Goal: Task Accomplishment & Management: Complete application form

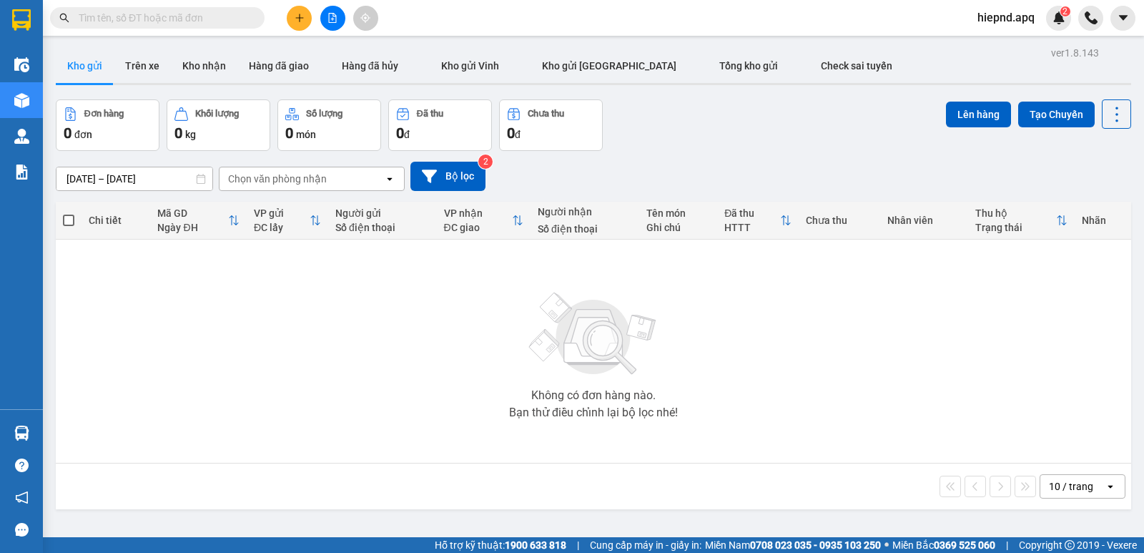
click at [304, 10] on button at bounding box center [299, 18] width 25 height 25
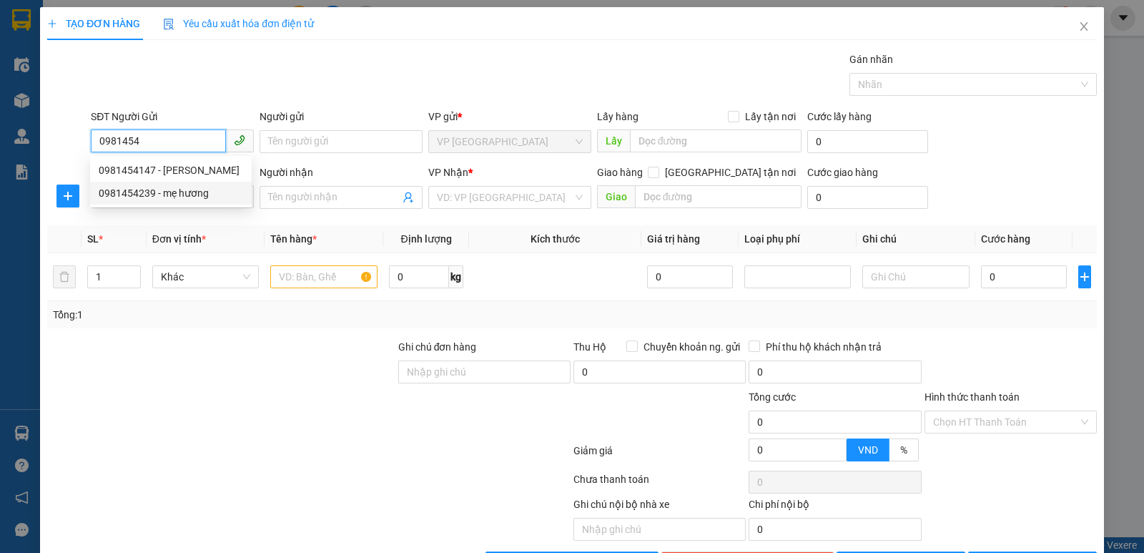
click at [194, 191] on div "0981454239 - mẹ hương" at bounding box center [171, 193] width 144 height 16
type input "0981454239"
type input "mẹ hương"
type input "0981454239"
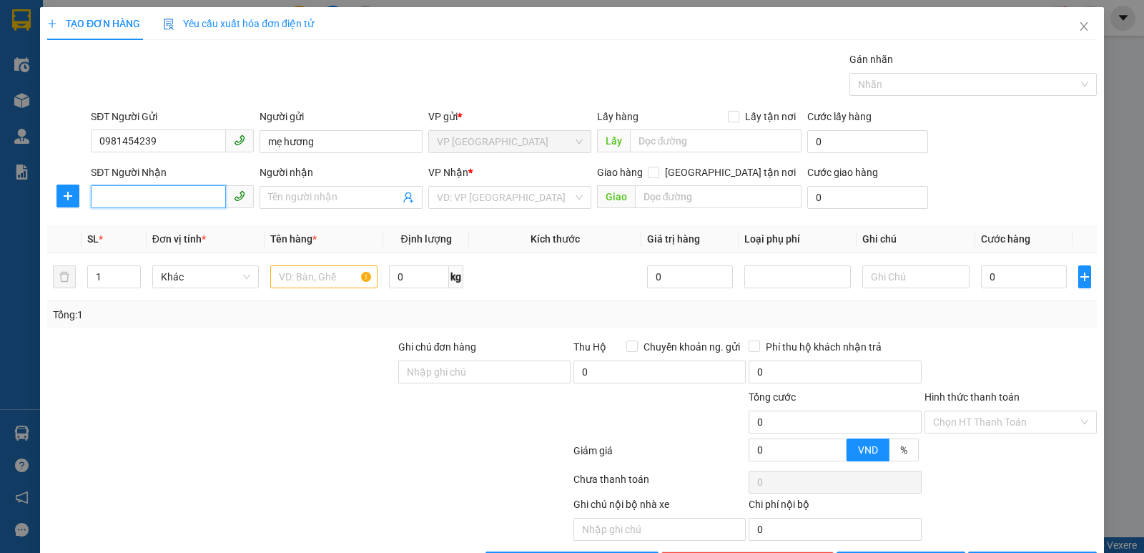
click at [185, 193] on input "SĐT Người Nhận" at bounding box center [158, 196] width 135 height 23
type input "0915518388"
click at [206, 230] on div "0915518388 - từ sơn.0988845168" at bounding box center [176, 226] width 154 height 16
type input "từ sơn.0988845168"
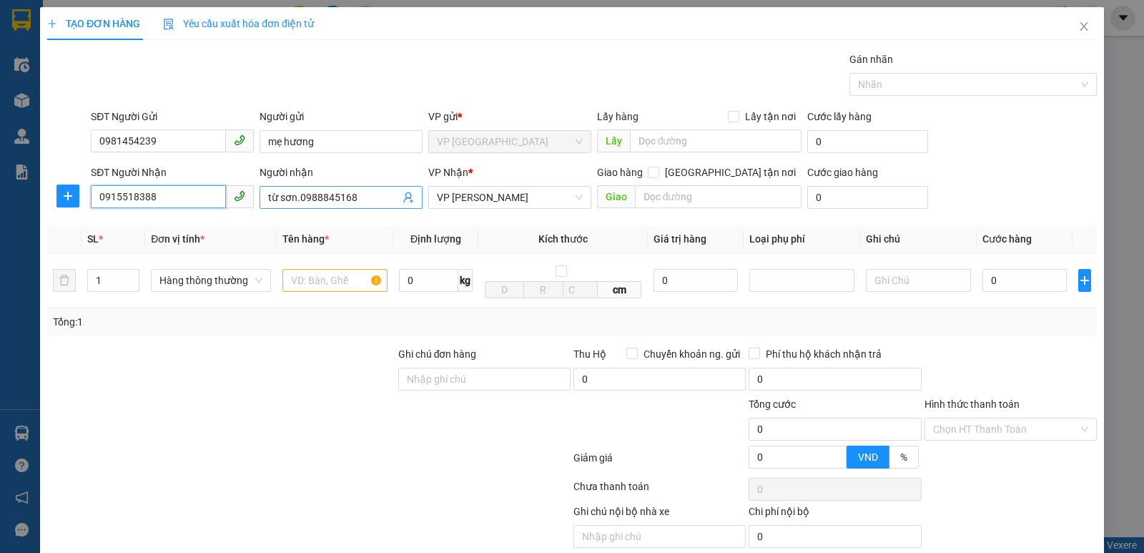
type input "0915518388"
click at [375, 199] on input "từ sơn.0988845168" at bounding box center [334, 198] width 132 height 16
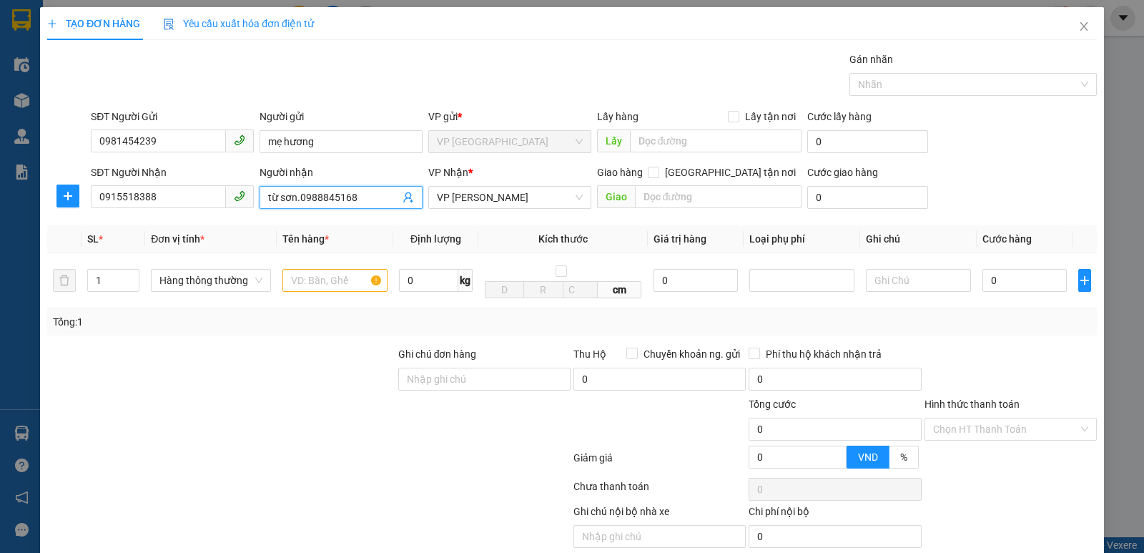
click at [375, 199] on input "từ sơn.0988845168" at bounding box center [334, 198] width 132 height 16
click at [351, 262] on td at bounding box center [335, 280] width 117 height 55
click at [350, 275] on input "text" at bounding box center [334, 280] width 105 height 23
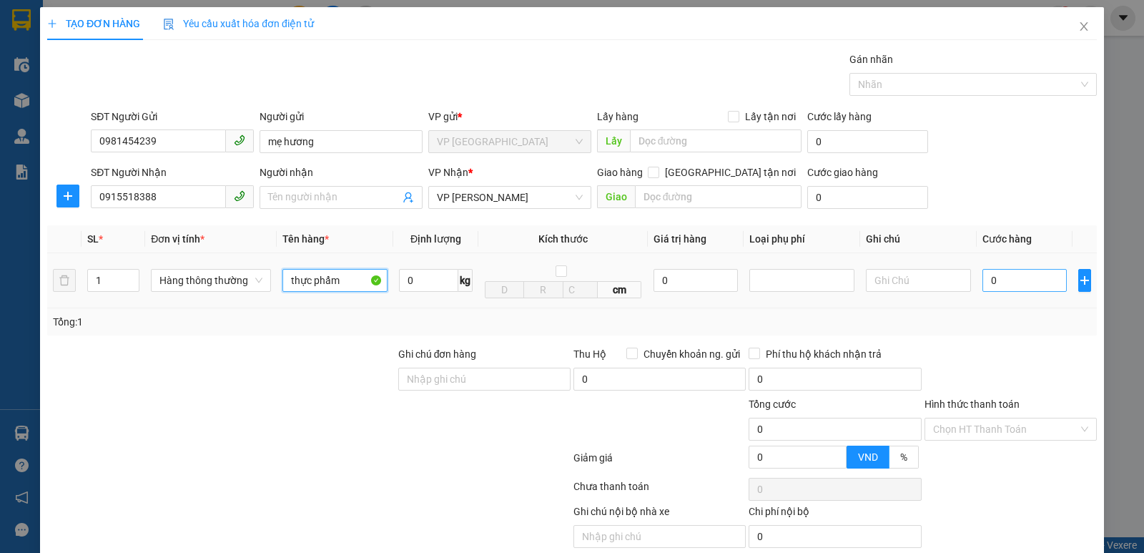
type input "thực phẩm"
click at [990, 286] on input "0" at bounding box center [1025, 280] width 84 height 23
type input "6"
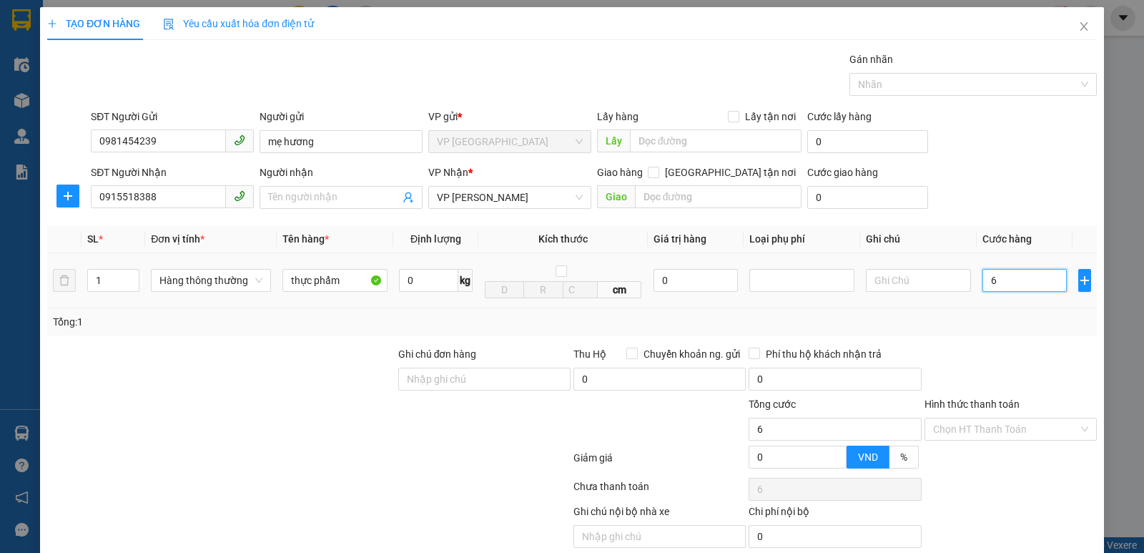
type input "60"
type input "600"
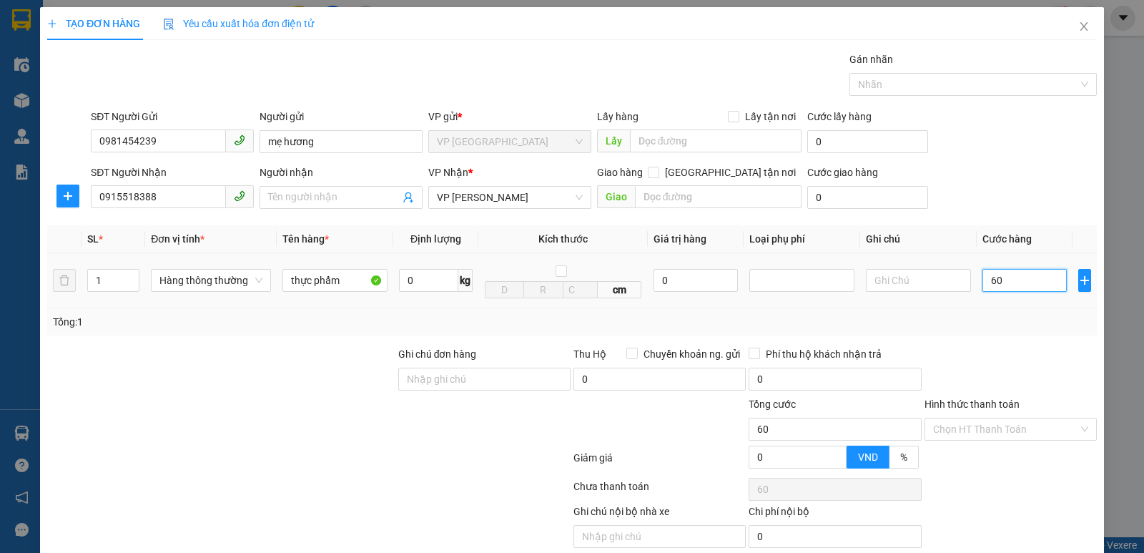
type input "600"
type input "6.000"
type input "60.000"
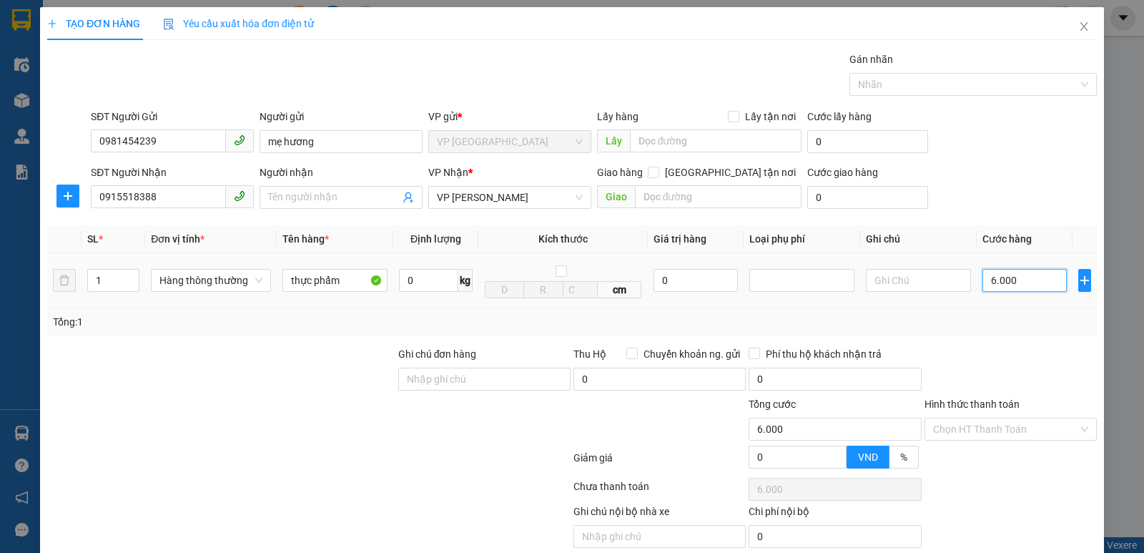
type input "60.000"
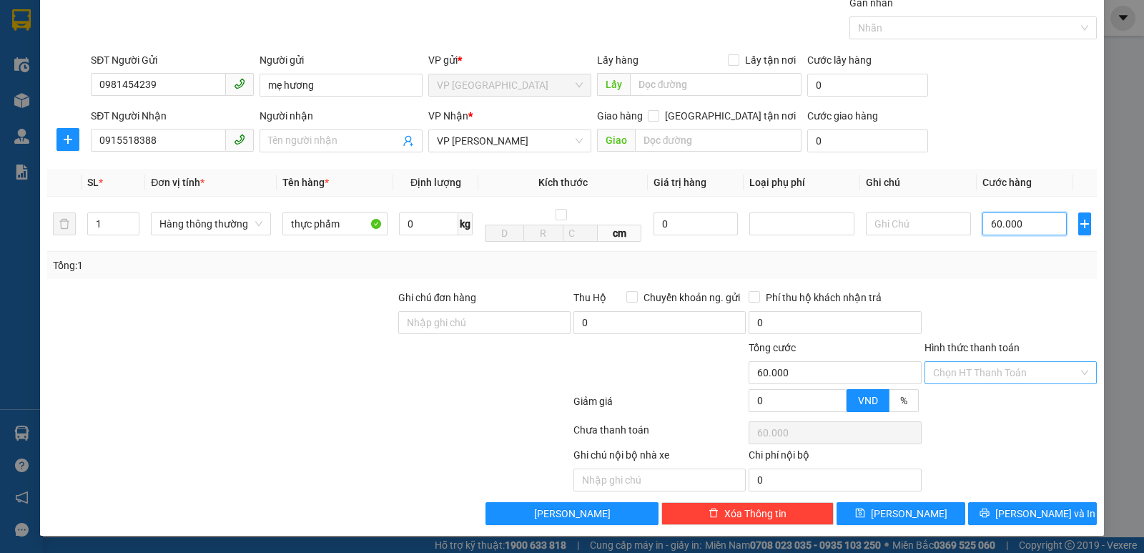
type input "60.000"
click at [1001, 372] on input "Hình thức thanh toán" at bounding box center [1005, 372] width 145 height 21
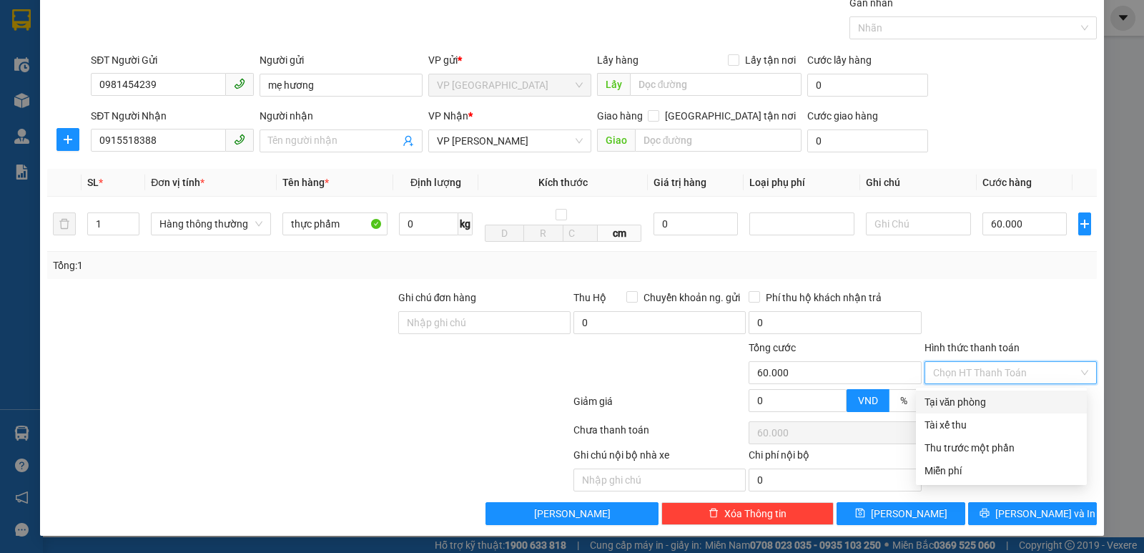
click at [1004, 406] on div "Tại văn phòng" at bounding box center [1002, 402] width 154 height 16
type input "0"
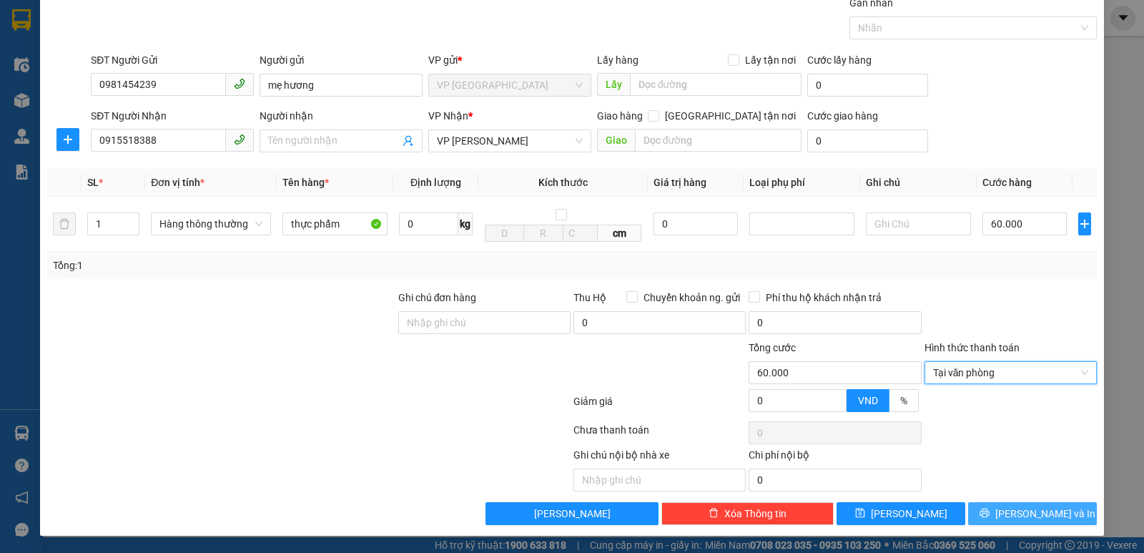
click at [1025, 505] on button "[PERSON_NAME] và In" at bounding box center [1032, 513] width 129 height 23
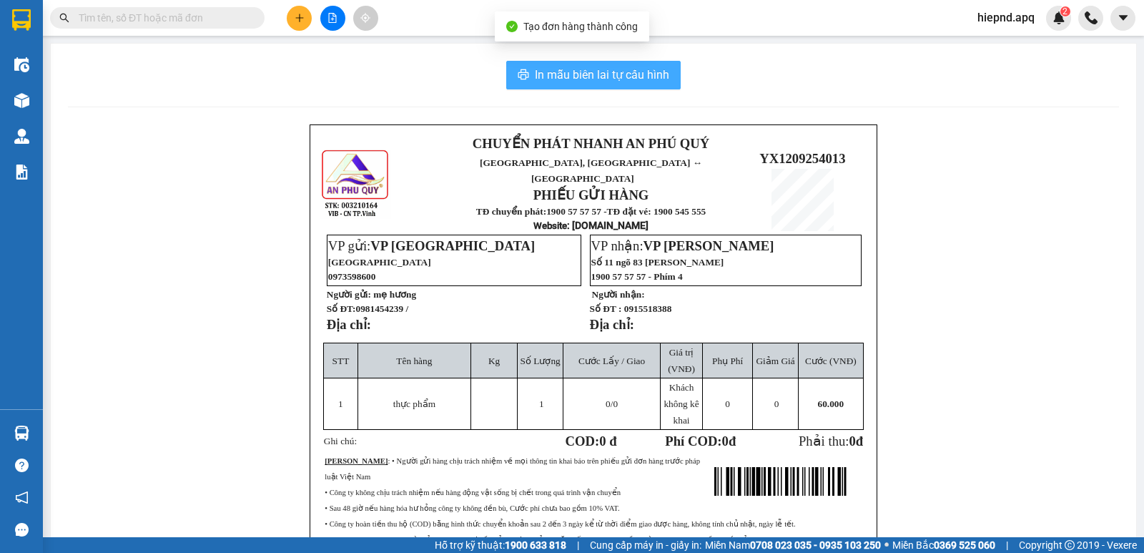
click at [609, 83] on span "In mẫu biên lai tự cấu hình" at bounding box center [602, 75] width 134 height 18
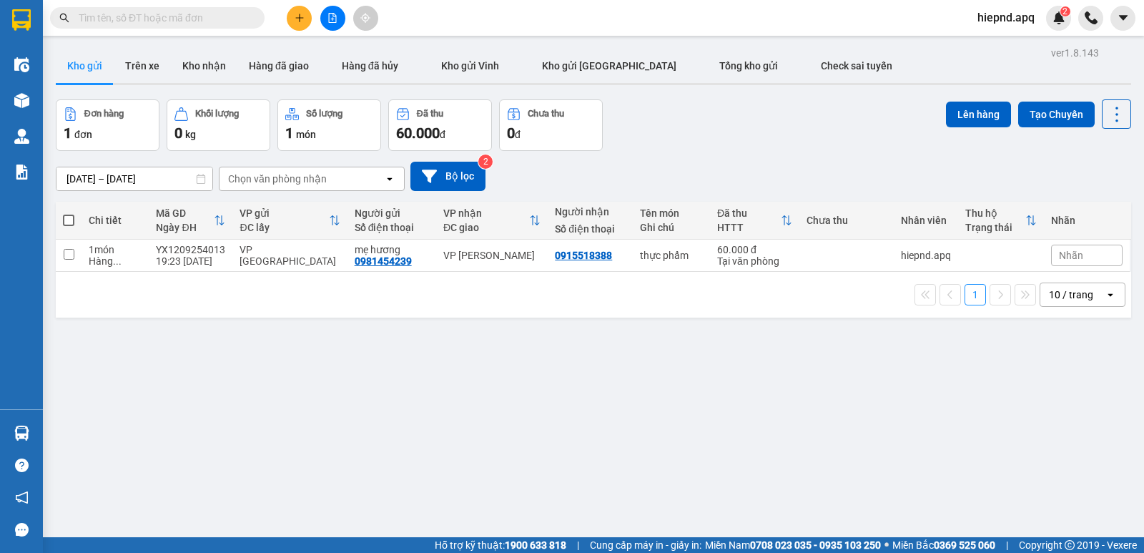
click at [285, 16] on div at bounding box center [332, 18] width 107 height 25
click at [308, 16] on button at bounding box center [299, 18] width 25 height 25
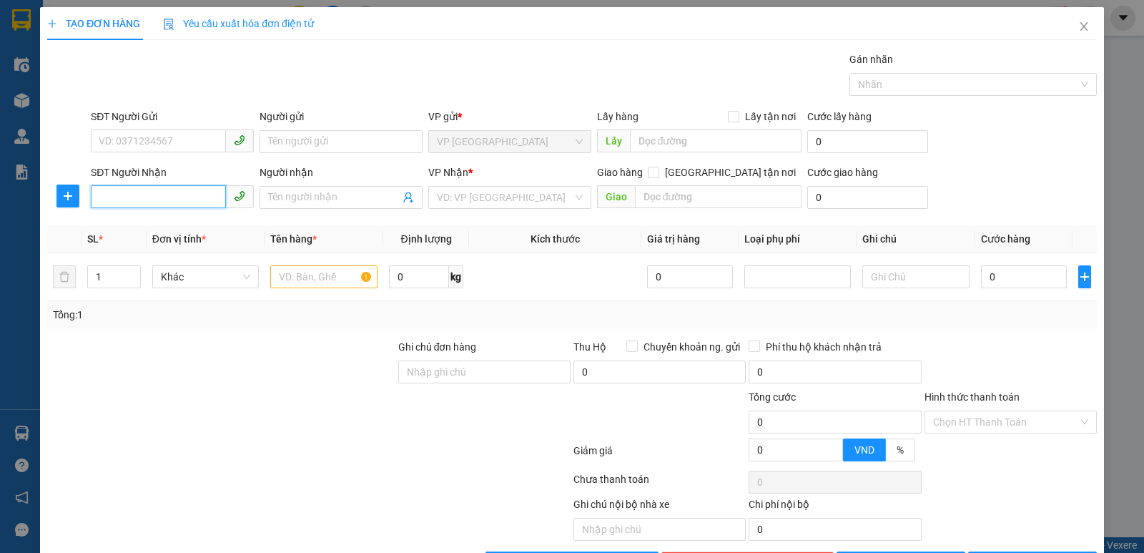
click at [213, 189] on input "SĐT Người Nhận" at bounding box center [158, 196] width 135 height 23
click at [172, 228] on div "0979460346 - ba tam" at bounding box center [171, 226] width 144 height 16
type input "0979460346"
type input "ba tam"
checkbox input "true"
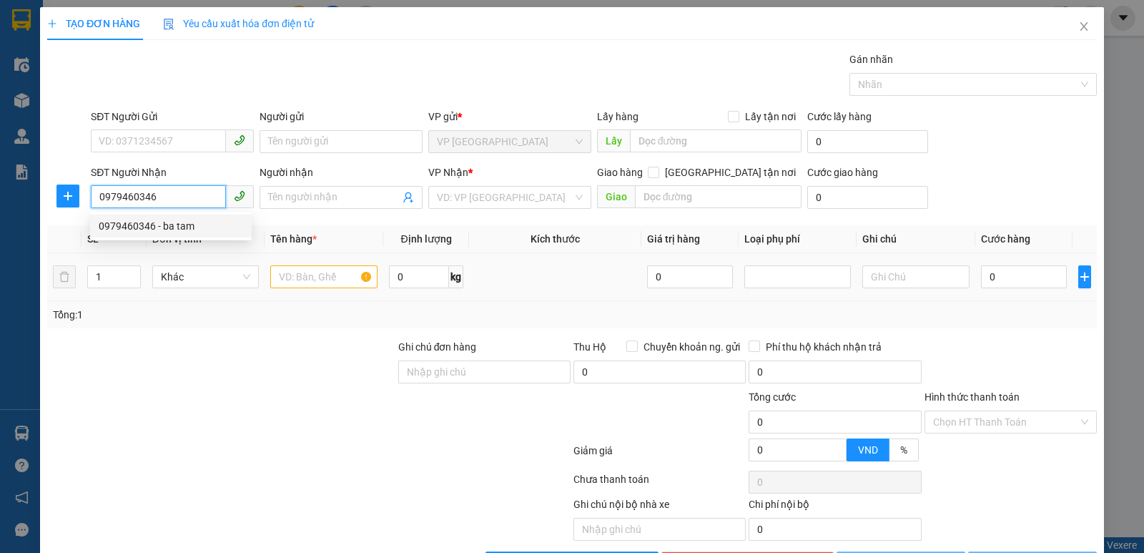
type input "sô 4a ngõ 224/80 . [PERSON_NAME] , [PERSON_NAME] , [GEOGRAPHIC_DATA]"
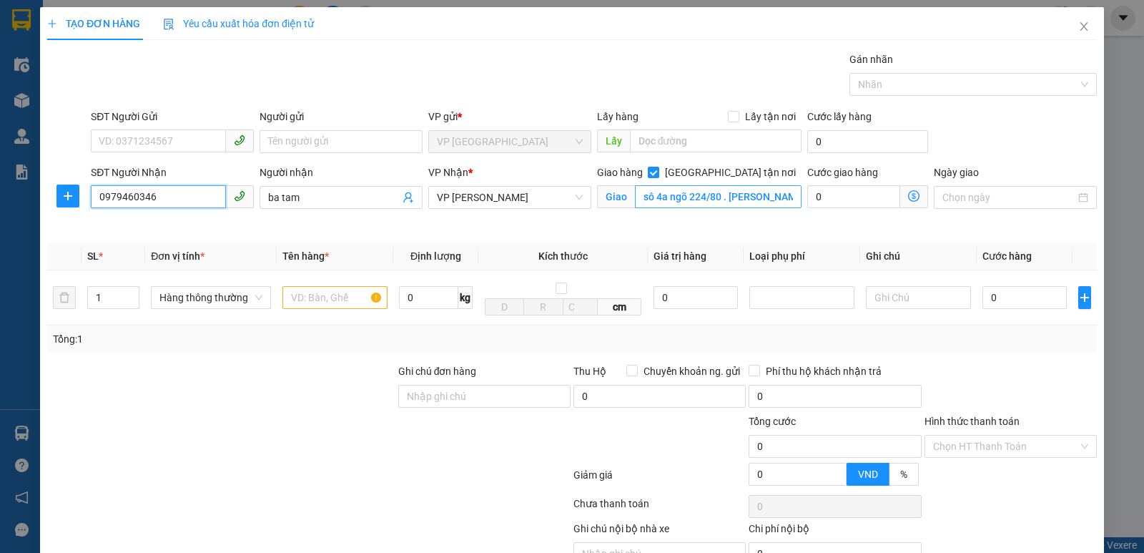
type input "0979460346"
click at [324, 287] on input "text" at bounding box center [334, 297] width 105 height 23
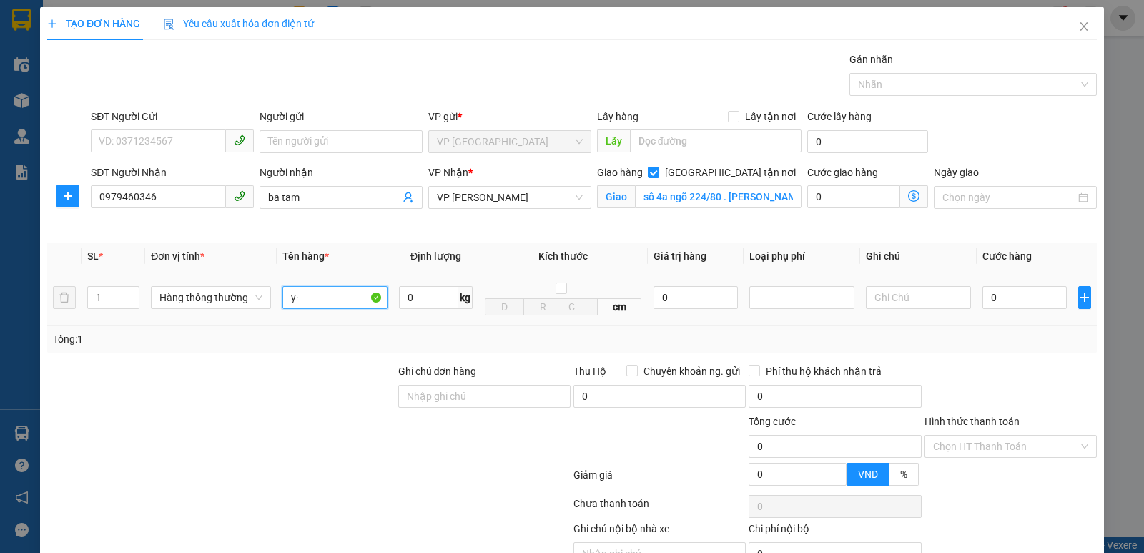
type input "y"
type input "ỵ"
type input "thực phẩm"
click at [1009, 308] on input "0" at bounding box center [1025, 297] width 84 height 23
type input "5"
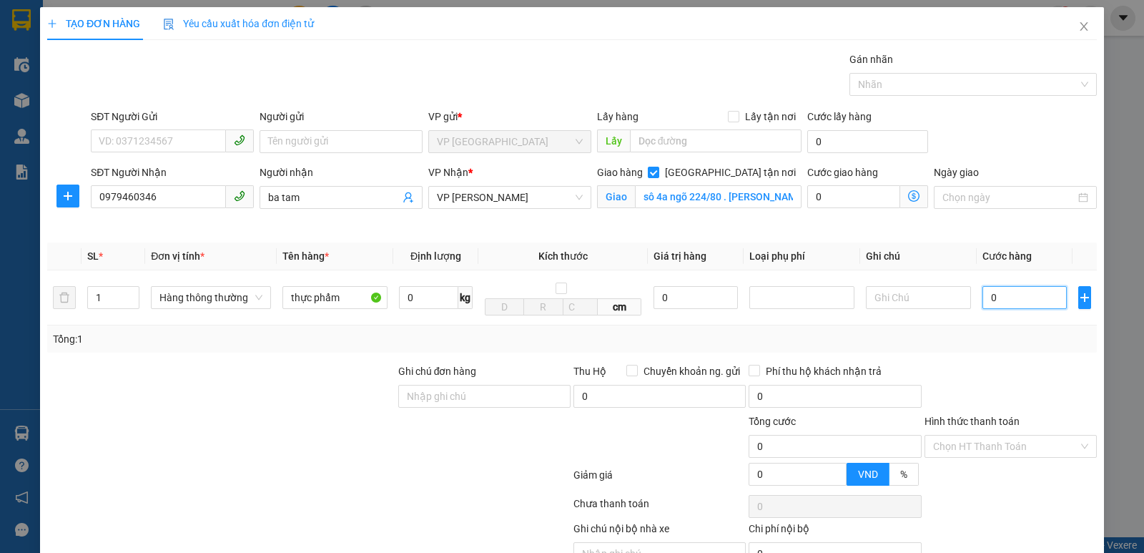
type input "5"
type input "50"
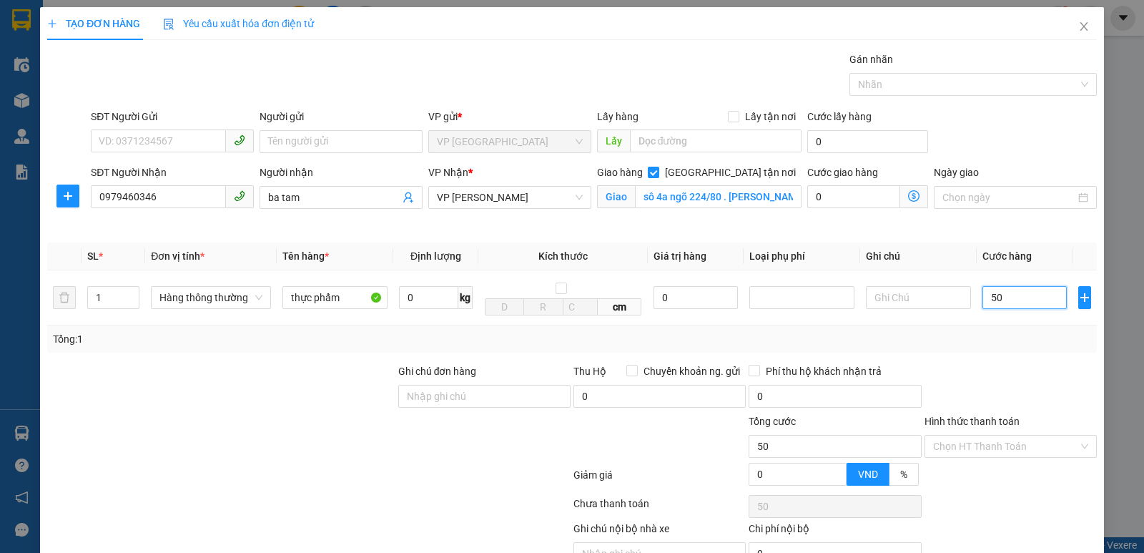
type input "500"
type input "5.000"
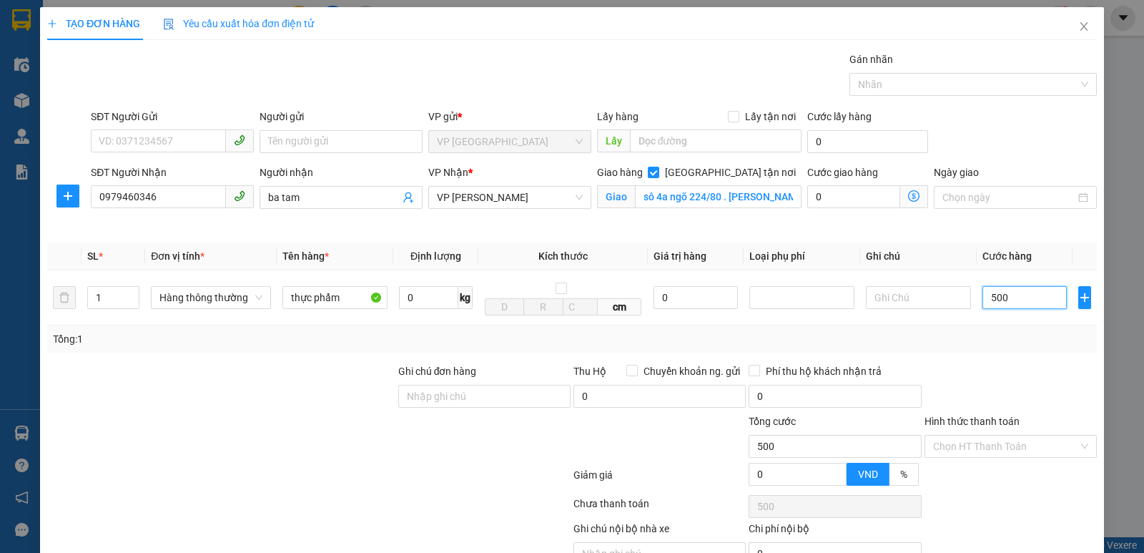
type input "5.000"
type input "50.000"
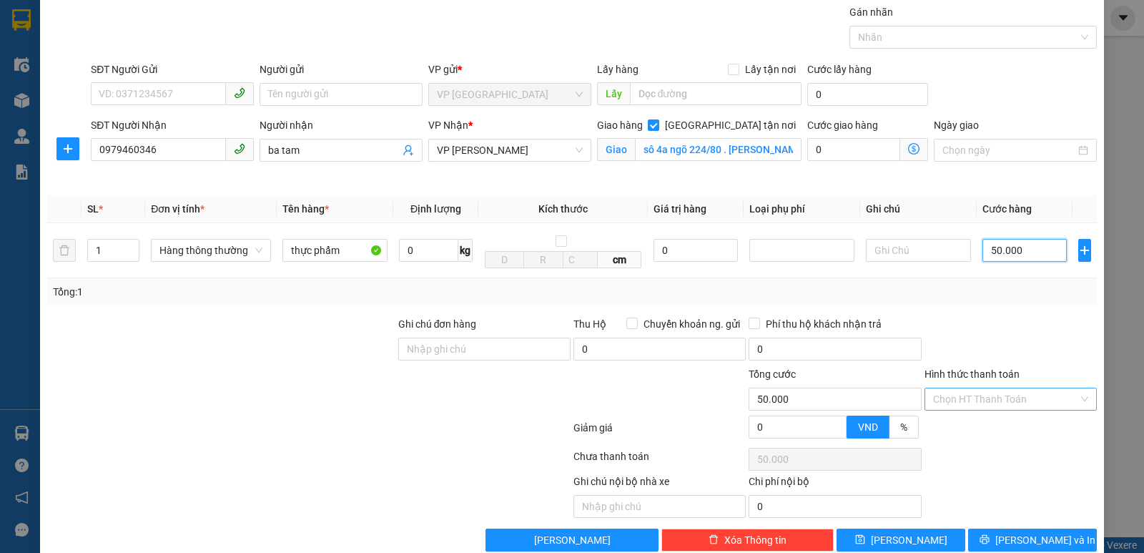
scroll to position [72, 0]
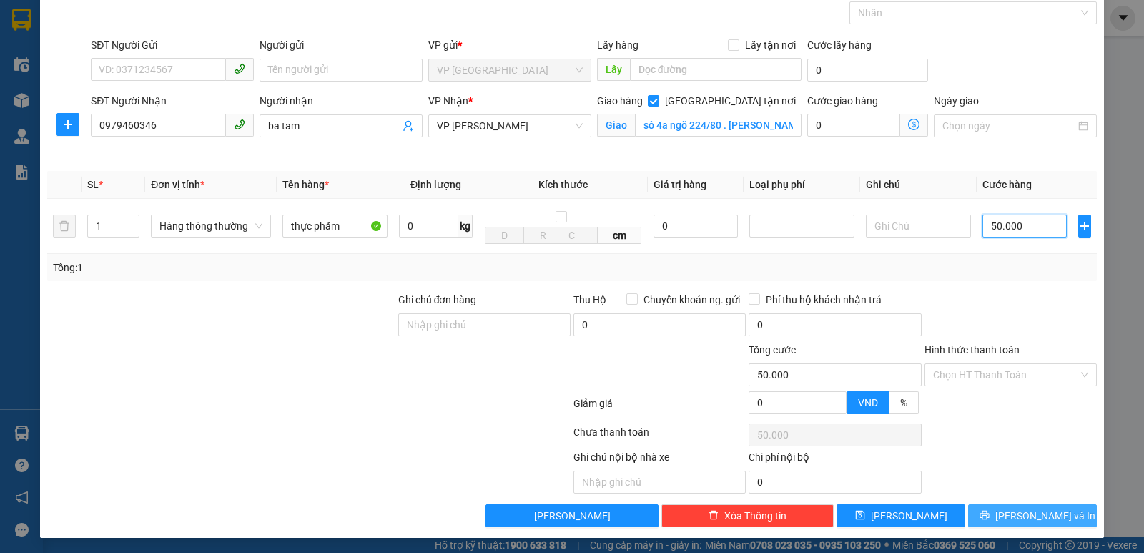
type input "50.000"
click at [1015, 511] on span "[PERSON_NAME] và In" at bounding box center [1045, 516] width 100 height 16
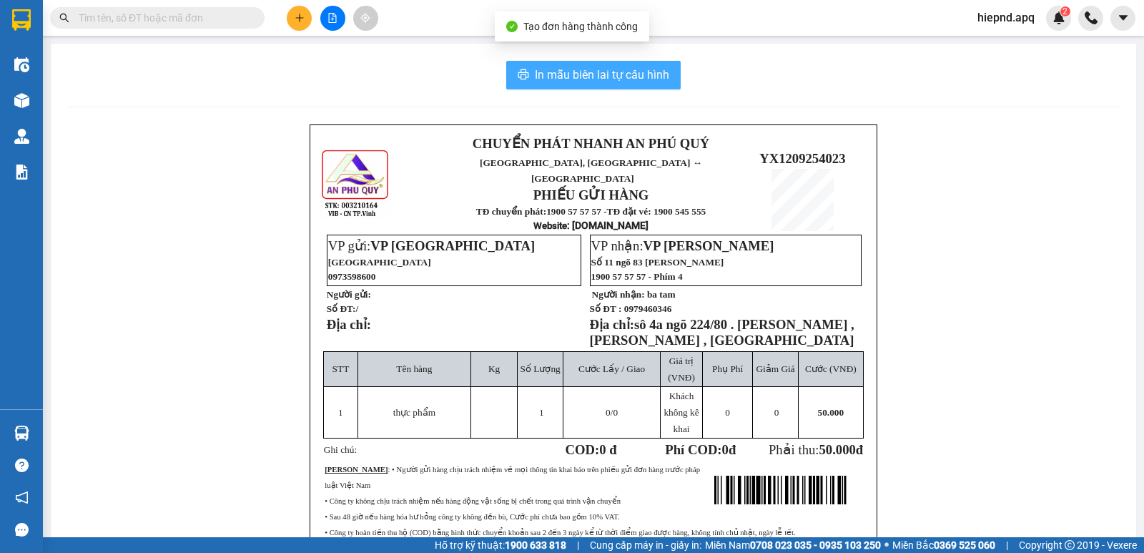
click at [558, 82] on span "In mẫu biên lai tự cấu hình" at bounding box center [602, 75] width 134 height 18
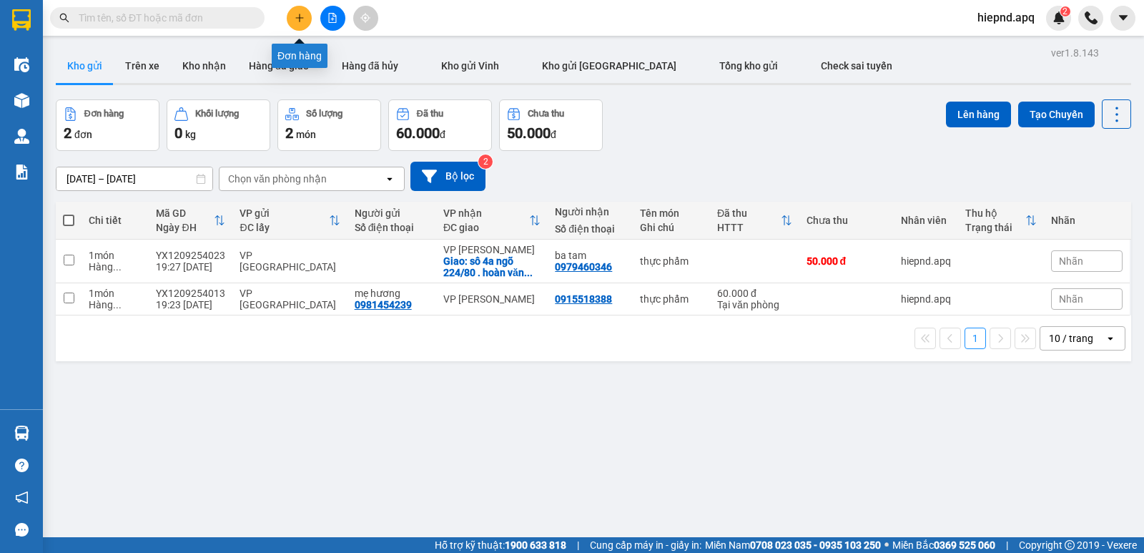
click at [308, 13] on button at bounding box center [299, 18] width 25 height 25
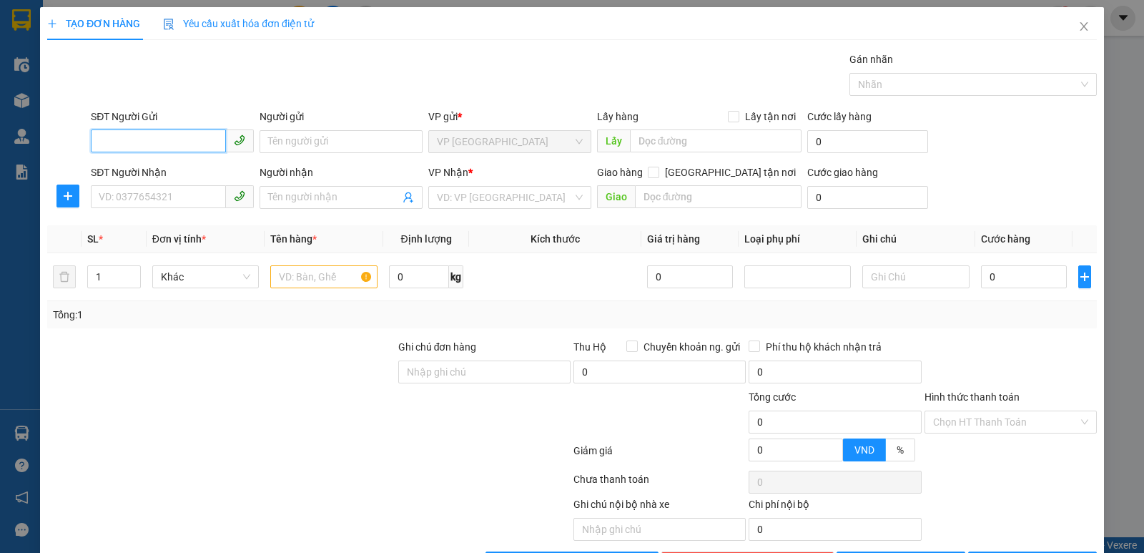
click at [177, 144] on input "SĐT Người Gửi" at bounding box center [158, 140] width 135 height 23
click at [124, 192] on input "SĐT Người Nhận" at bounding box center [158, 196] width 135 height 23
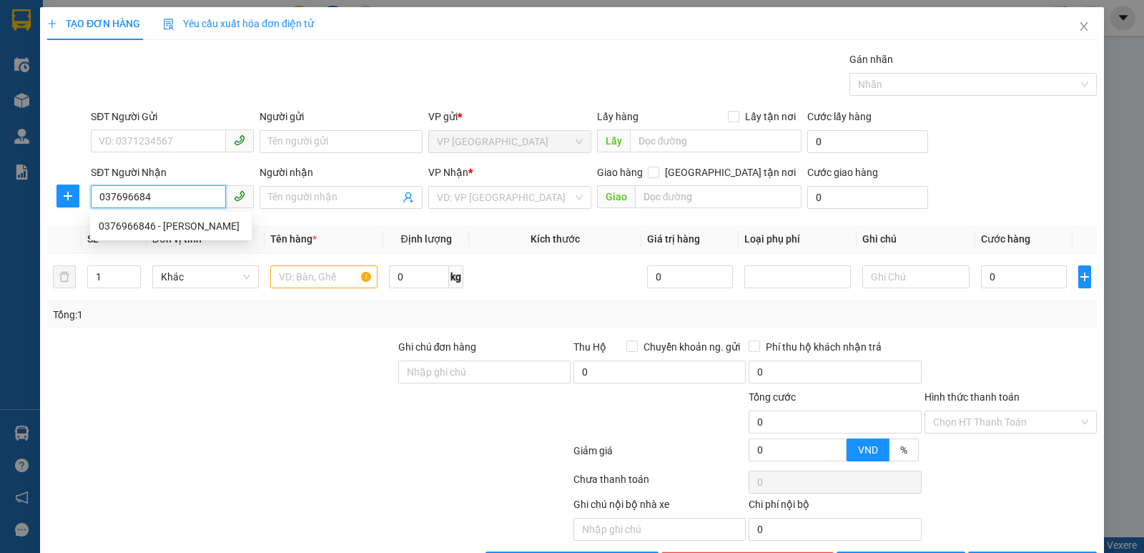
type input "0376966846"
click at [197, 221] on div "0376966846 - [PERSON_NAME]" at bounding box center [171, 226] width 144 height 16
type input "[PERSON_NAME]"
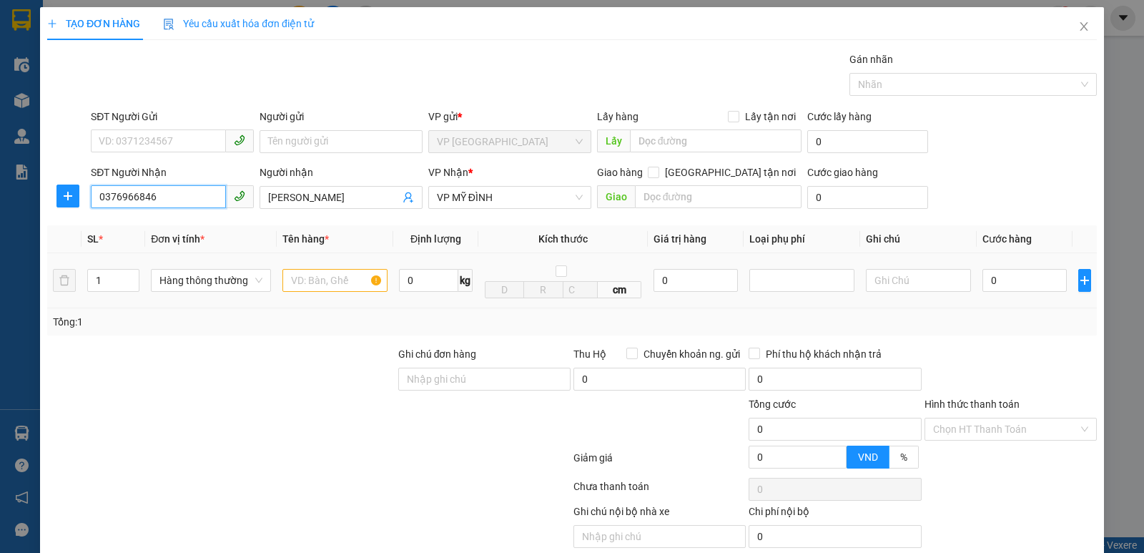
type input "0376966846"
click at [350, 289] on input "text" at bounding box center [334, 280] width 105 height 23
click at [343, 280] on input "text" at bounding box center [334, 280] width 105 height 23
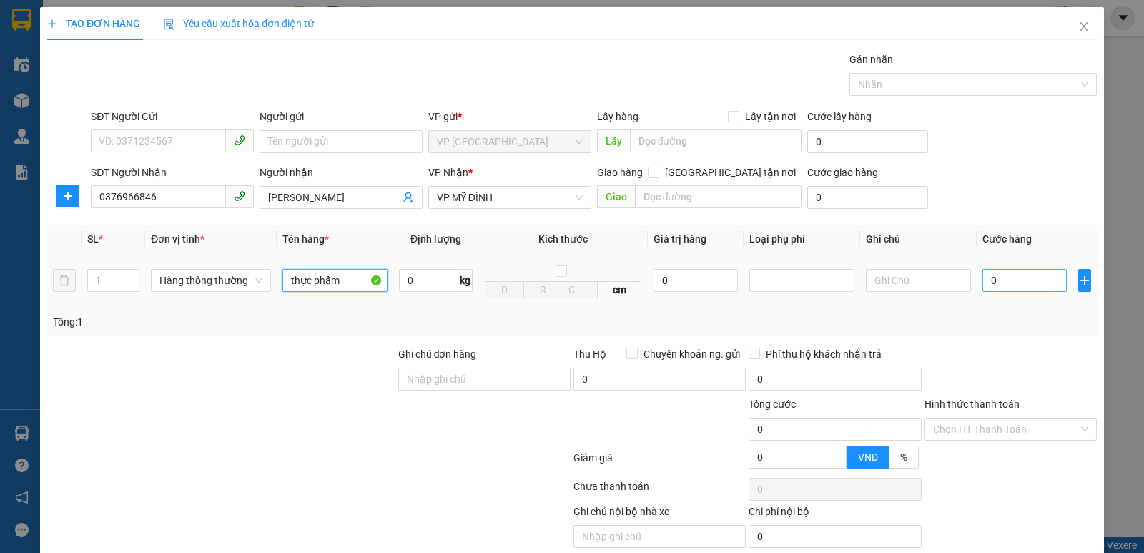
type input "thực phẩm"
click at [1053, 281] on input "0" at bounding box center [1025, 280] width 84 height 23
type input "7"
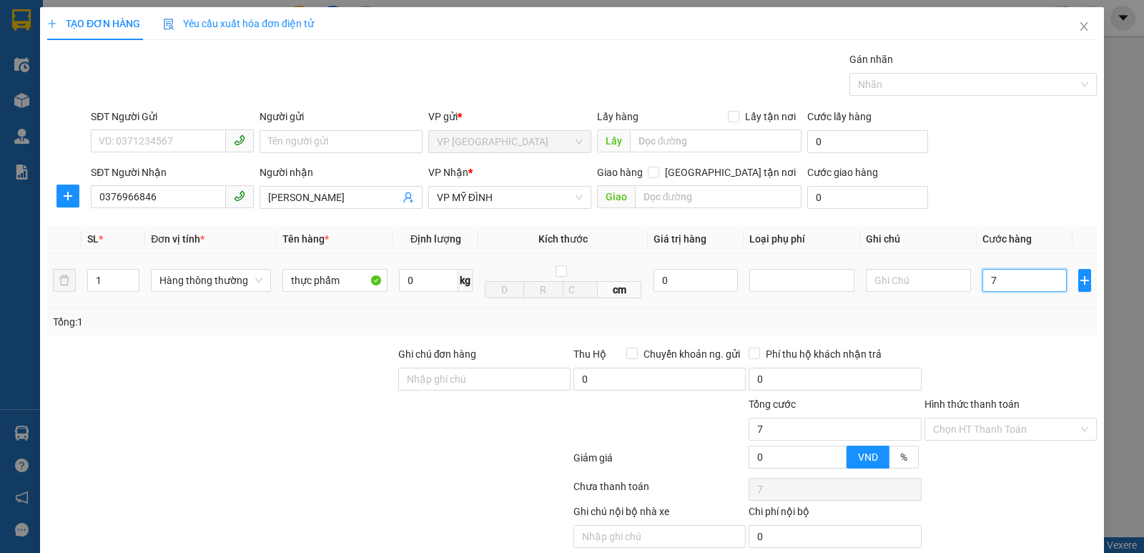
type input "70"
type input "700"
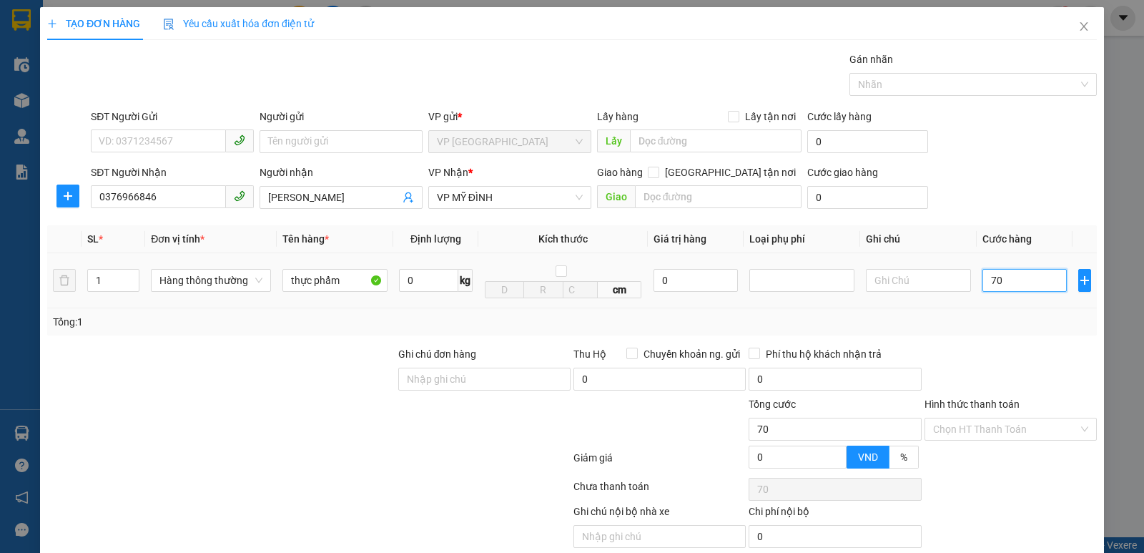
type input "700"
type input "7.000"
type input "70.000"
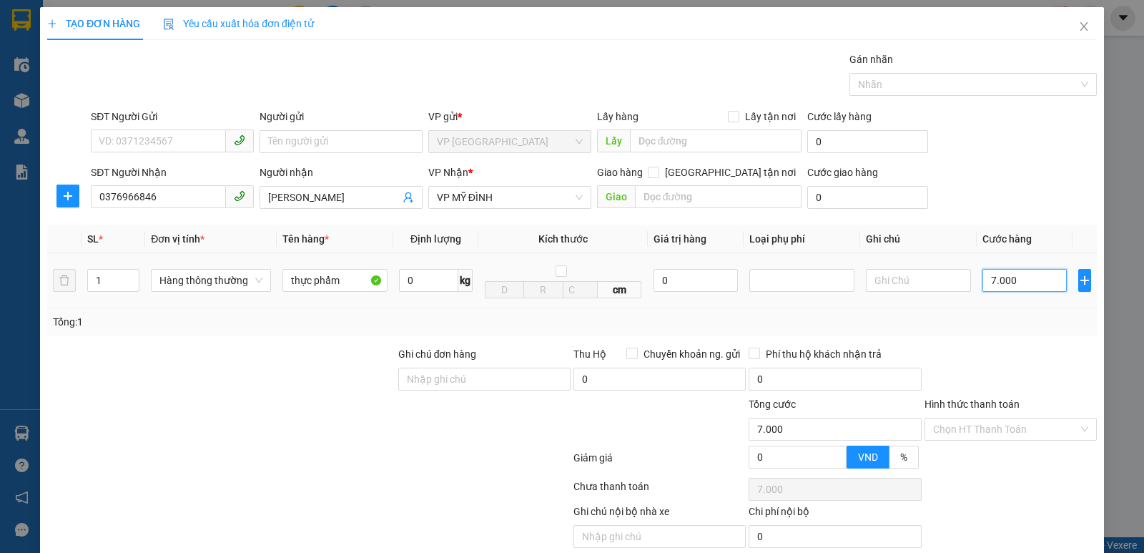
type input "70.000"
drag, startPoint x: 1053, startPoint y: 281, endPoint x: 1041, endPoint y: 435, distance: 154.3
click at [1041, 435] on input "Hình thức thanh toán" at bounding box center [1005, 428] width 145 height 21
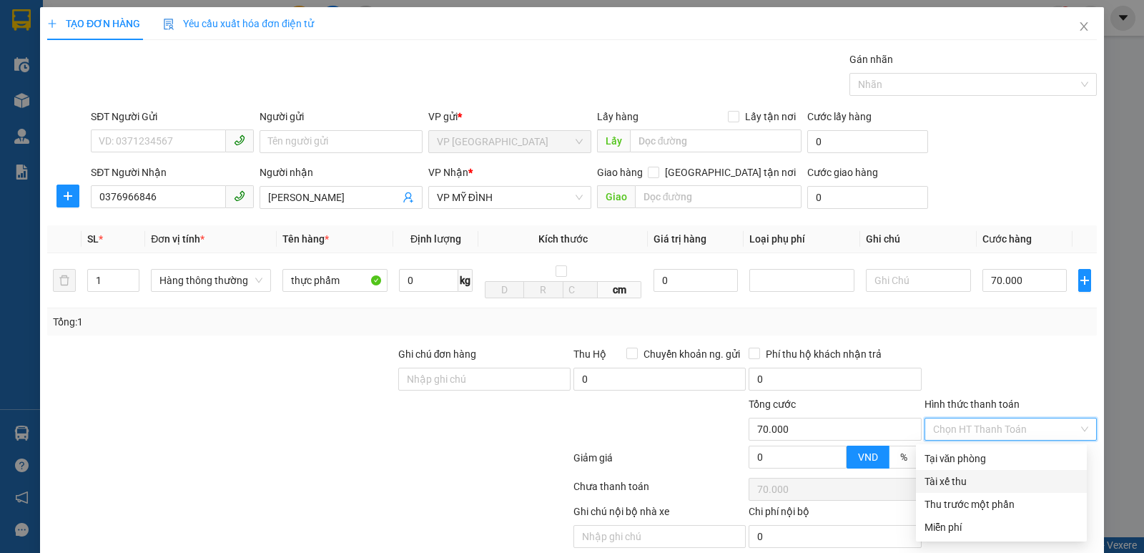
click at [970, 318] on div "Tổng: 1" at bounding box center [572, 322] width 1038 height 16
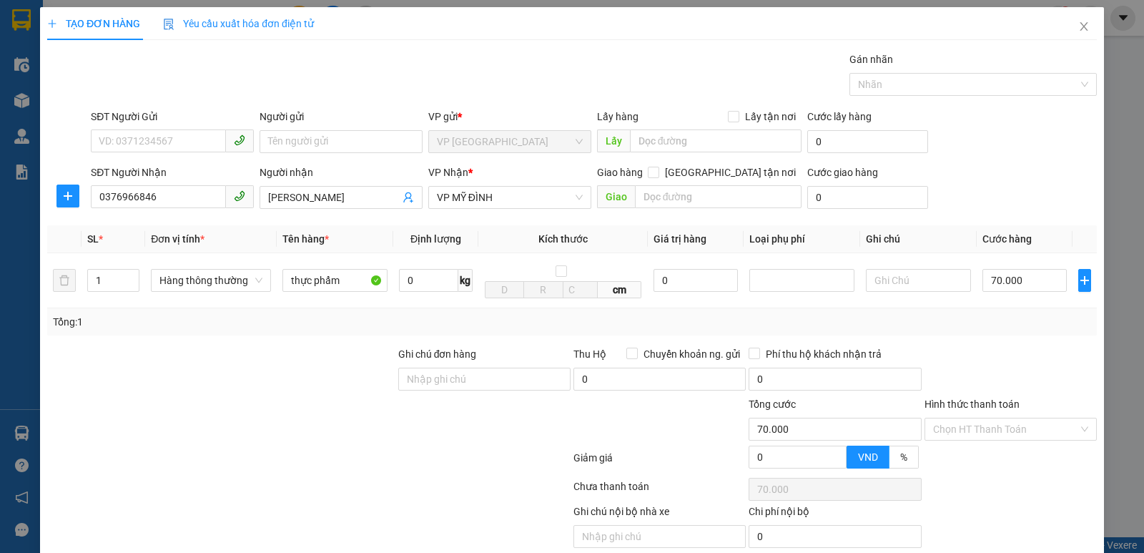
scroll to position [57, 0]
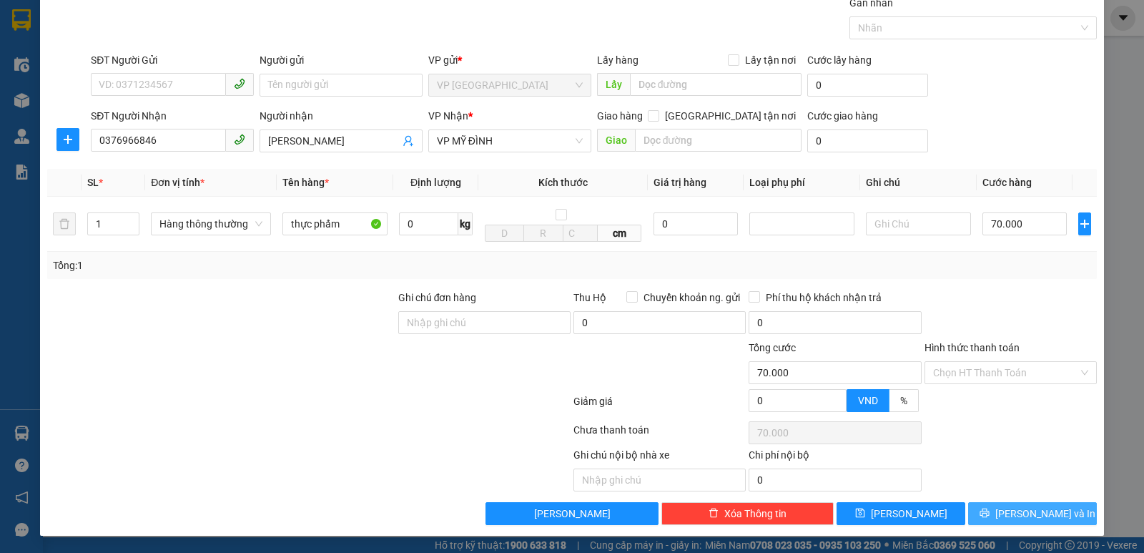
click at [1031, 516] on span "[PERSON_NAME] và In" at bounding box center [1045, 514] width 100 height 16
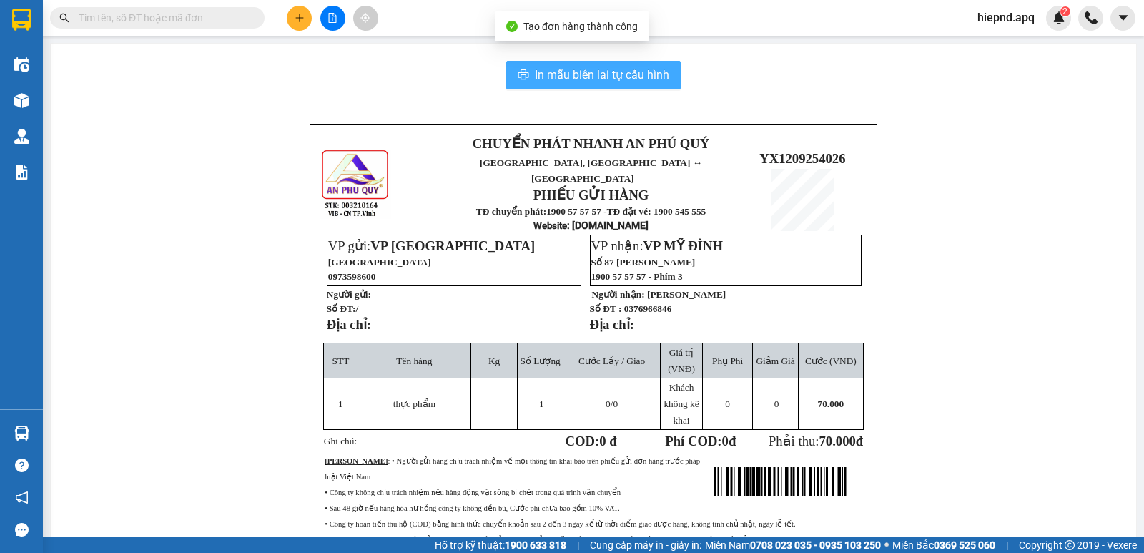
click at [648, 84] on span "In mẫu biên lai tự cấu hình" at bounding box center [602, 75] width 134 height 18
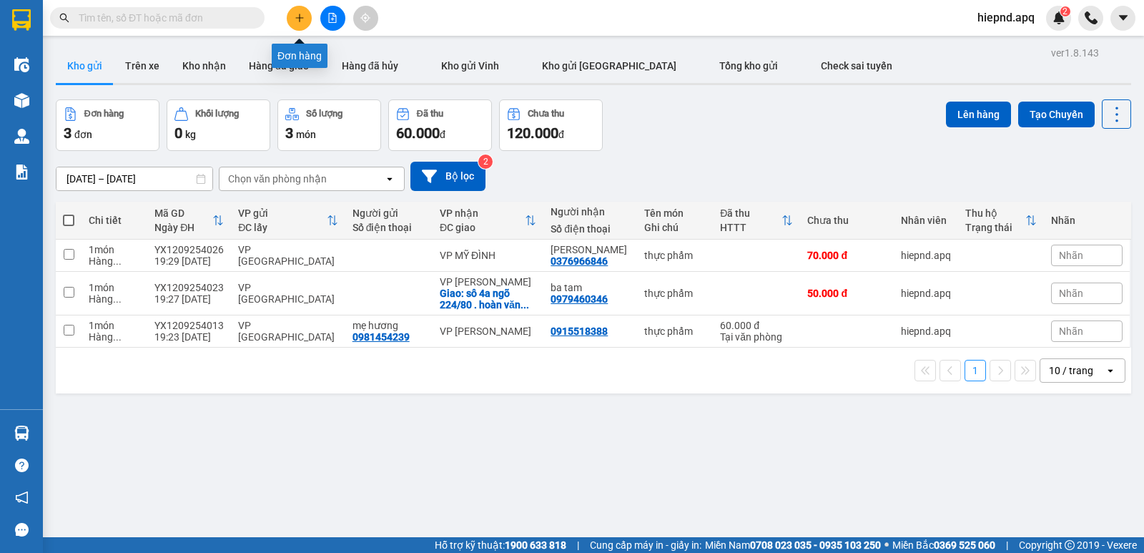
click at [303, 9] on button at bounding box center [299, 18] width 25 height 25
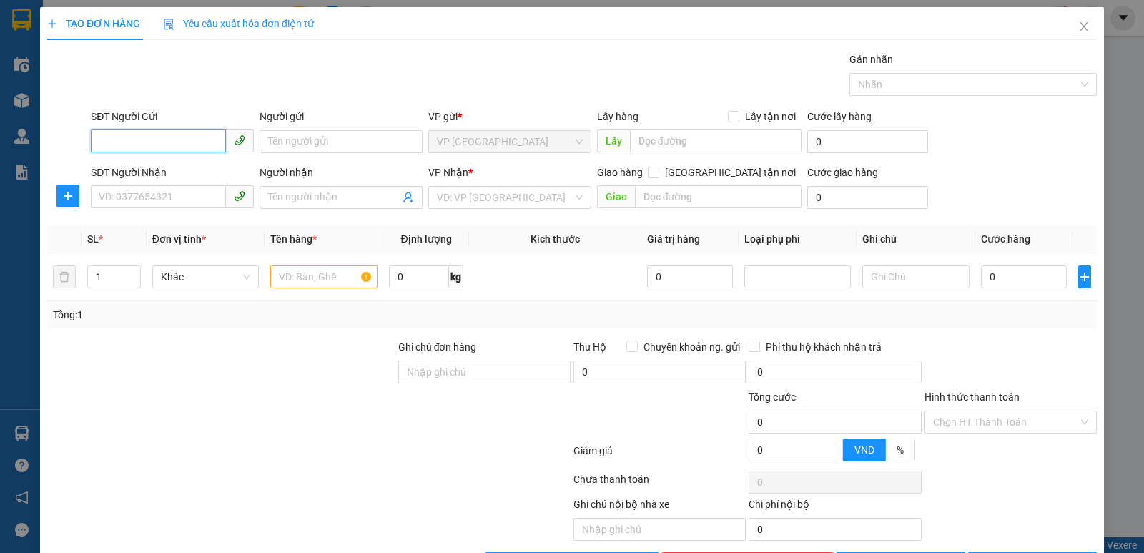
click at [181, 137] on input "SĐT Người Gửi" at bounding box center [158, 140] width 135 height 23
drag, startPoint x: 192, startPoint y: 167, endPoint x: 173, endPoint y: 183, distance: 24.9
click at [192, 168] on div "0981645285" at bounding box center [171, 170] width 144 height 16
type input "0981645285"
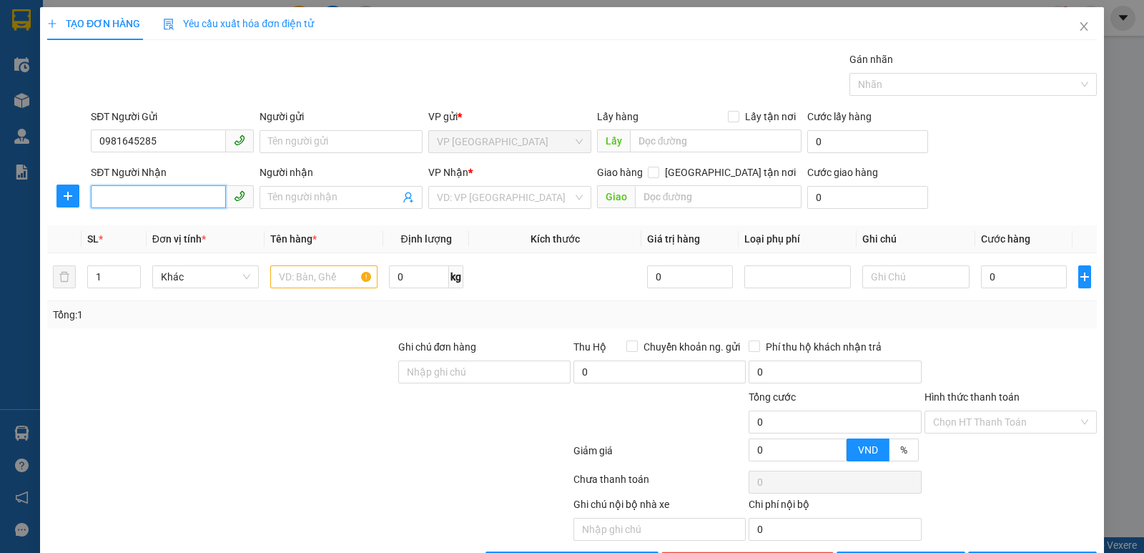
click at [166, 187] on input "SĐT Người Nhận" at bounding box center [158, 196] width 135 height 23
click at [162, 230] on div "0989665032 - a tuấn" at bounding box center [171, 226] width 144 height 16
type input "0989665032"
type input "a tuấn"
type input "VP Nước Ngầm"
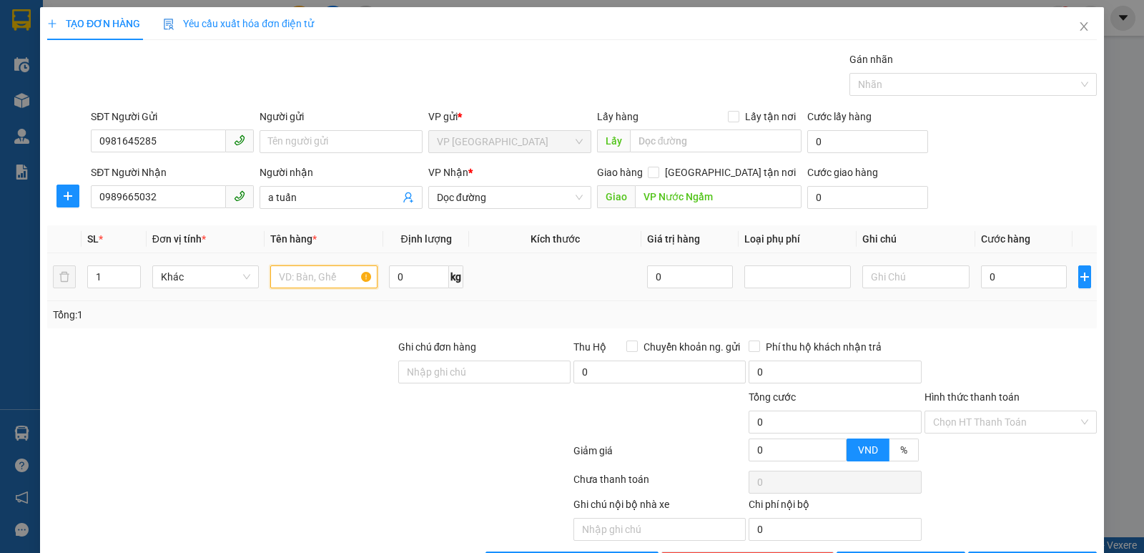
click at [311, 283] on input "text" at bounding box center [323, 276] width 107 height 23
click at [481, 209] on div "VP Nhận * Dọc đường" at bounding box center [509, 189] width 163 height 50
click at [491, 187] on span "Dọc đường" at bounding box center [510, 197] width 146 height 21
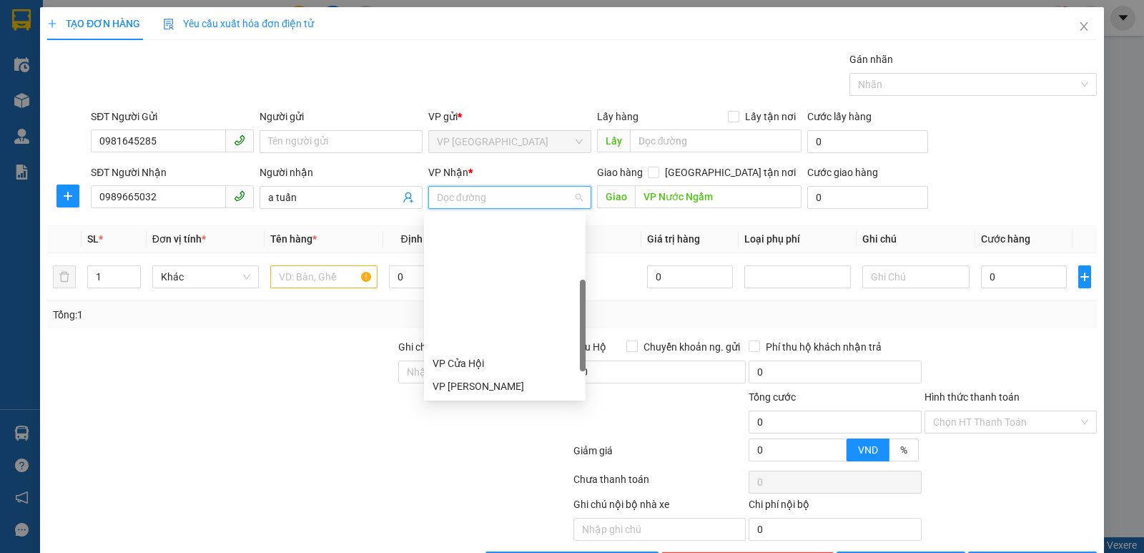
scroll to position [200, 0]
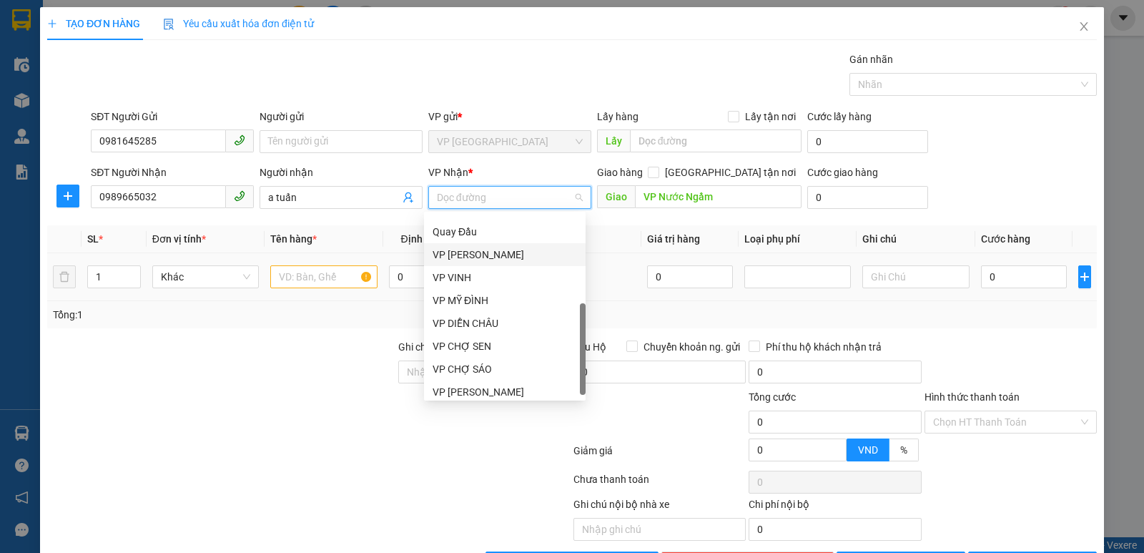
click at [496, 253] on div "VP [PERSON_NAME]" at bounding box center [505, 255] width 144 height 16
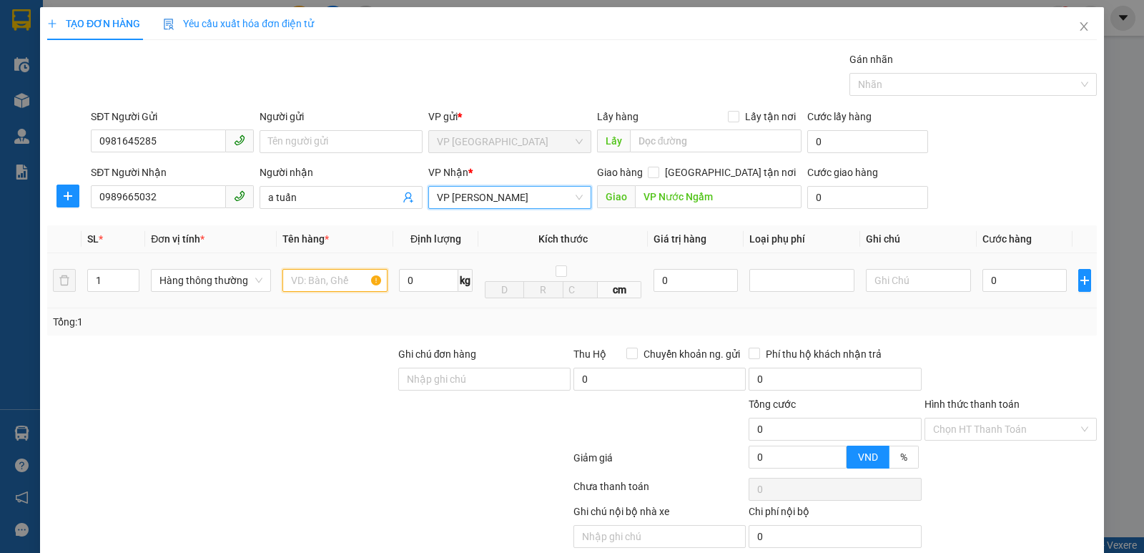
click at [341, 280] on input "text" at bounding box center [334, 280] width 105 height 23
click at [310, 285] on input "text" at bounding box center [334, 280] width 105 height 23
type input "thực phẩm"
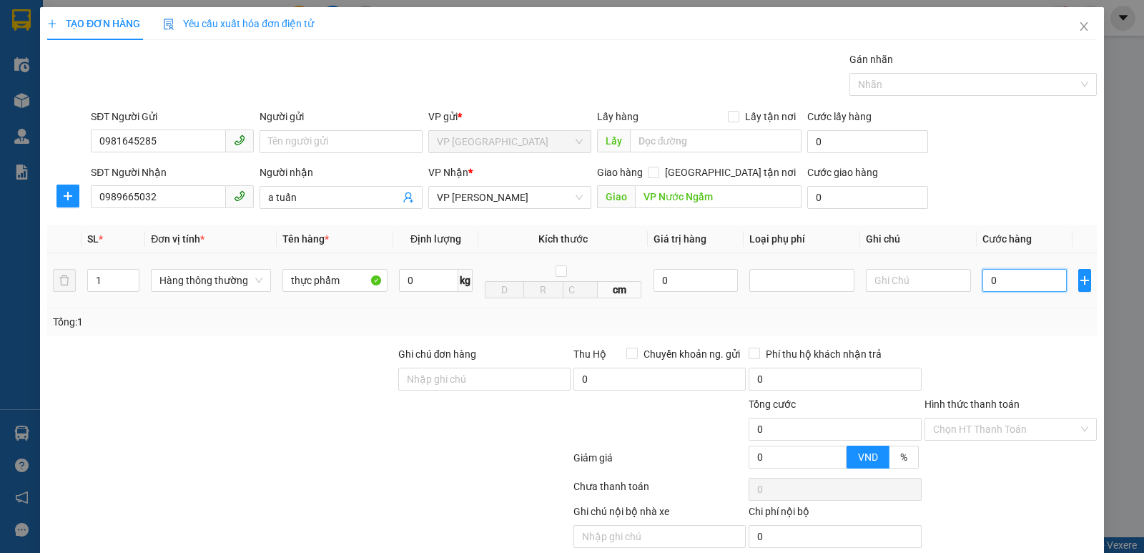
click at [1014, 281] on input "0" at bounding box center [1025, 280] width 84 height 23
type input "3"
type input "30"
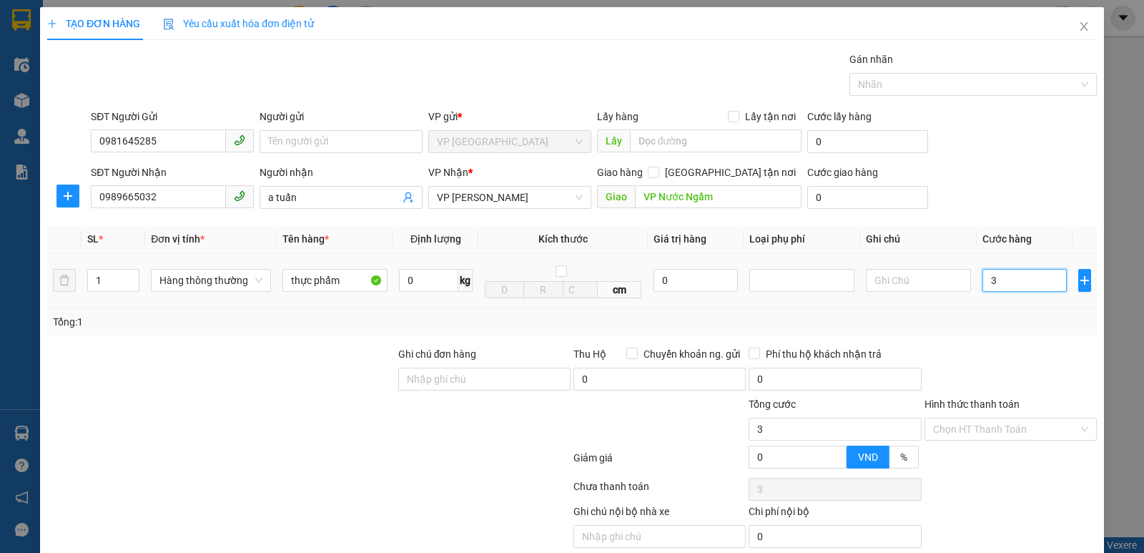
type input "30"
type input "300"
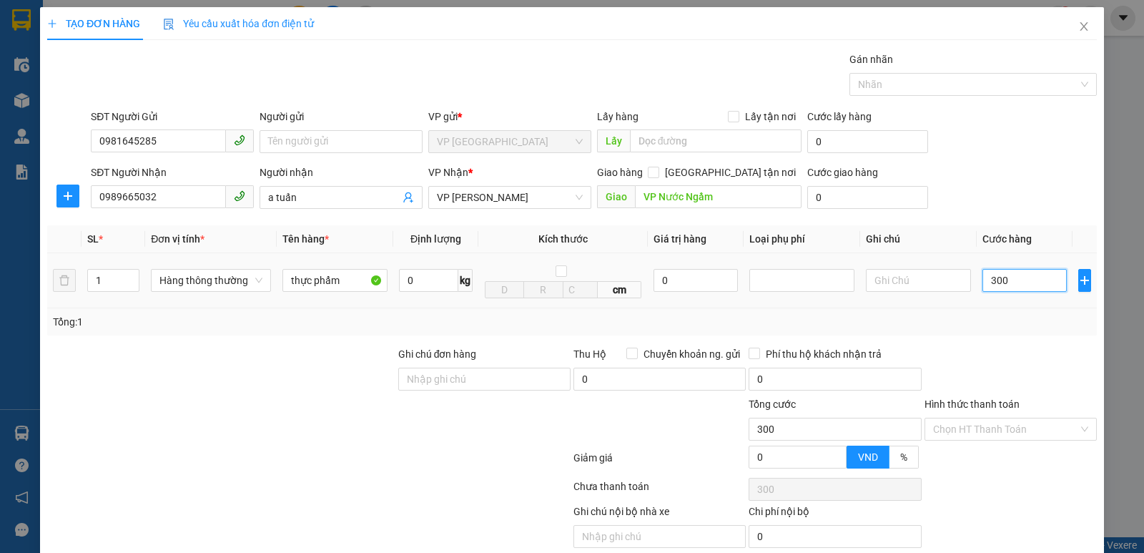
type input "3.000"
type input "30.000"
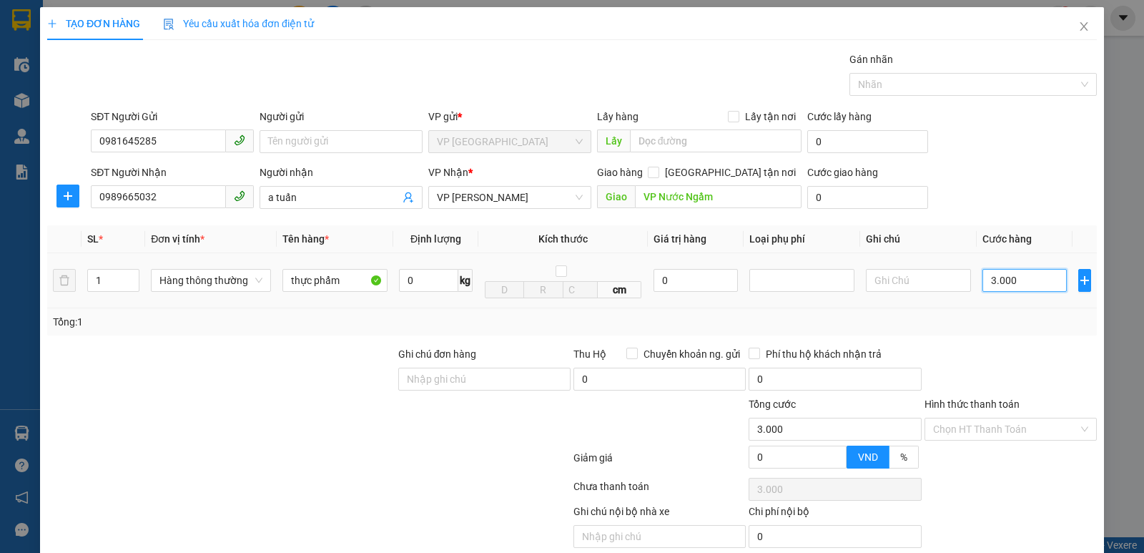
type input "30.000"
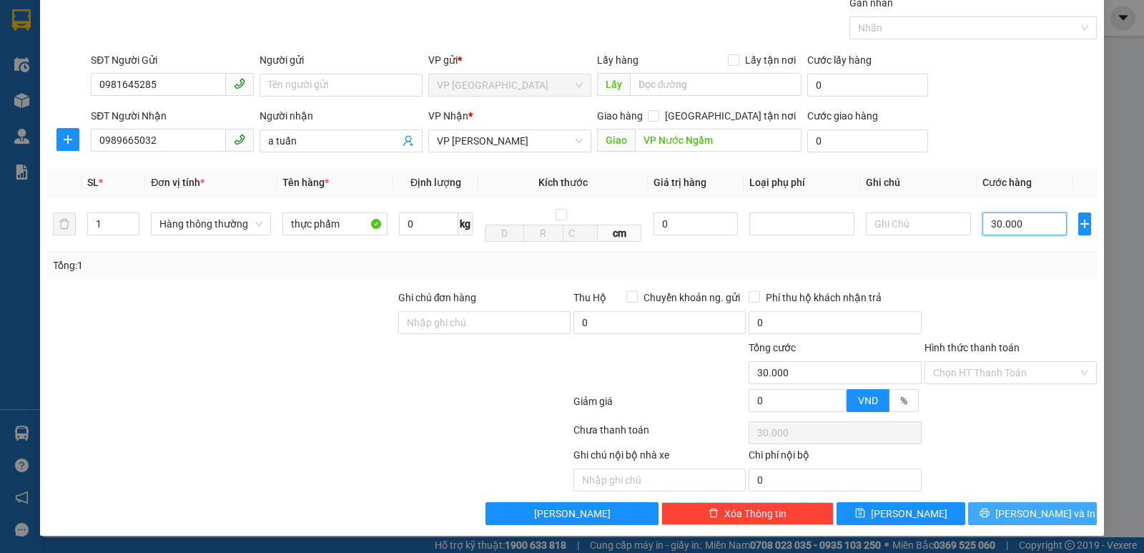
type input "30.000"
click at [990, 511] on icon "printer" at bounding box center [985, 513] width 10 height 10
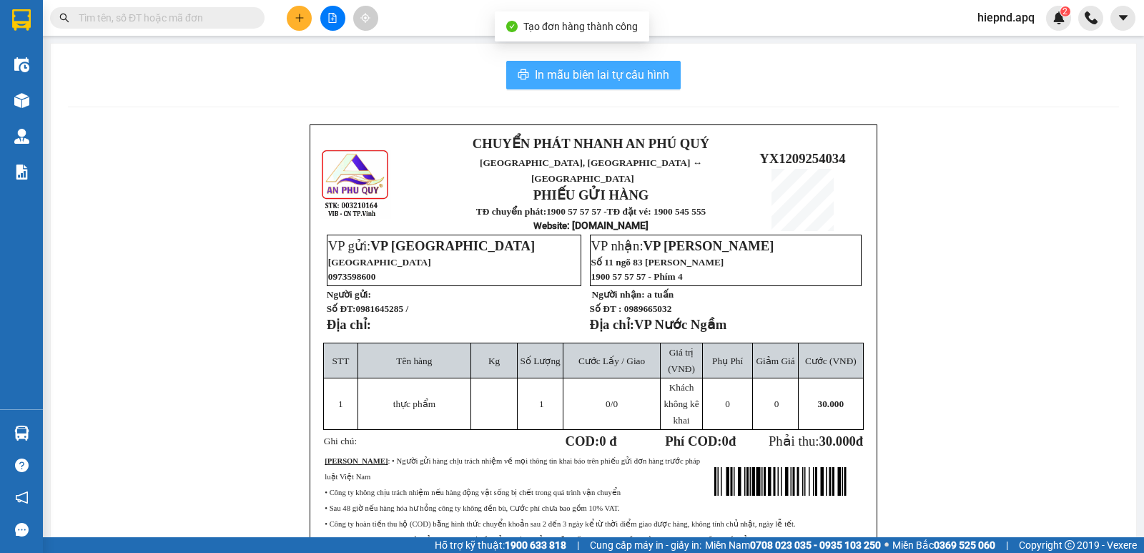
click at [538, 67] on span "In mẫu biên lai tự cấu hình" at bounding box center [602, 75] width 134 height 18
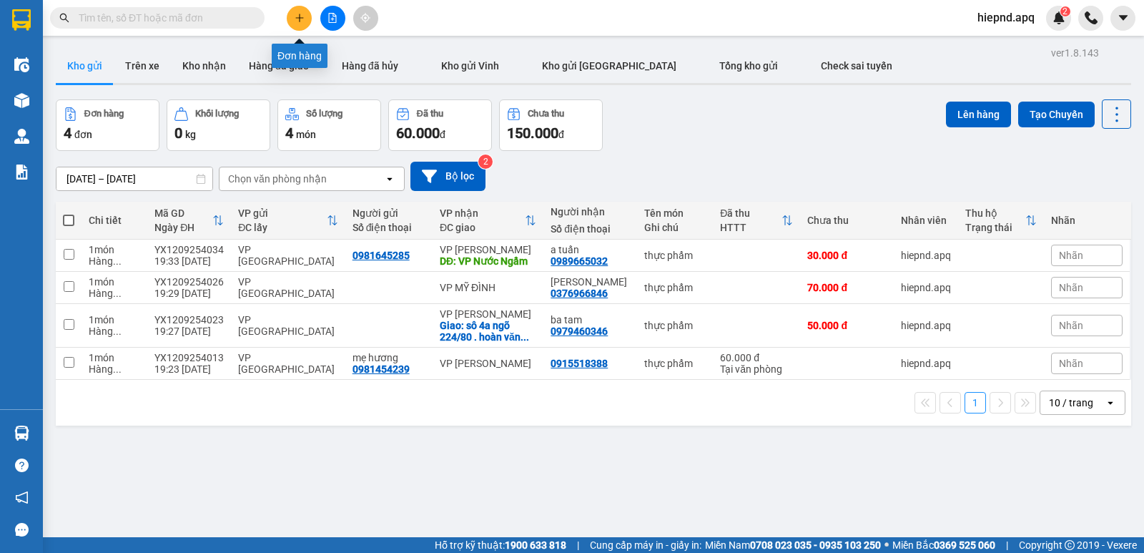
click at [296, 22] on icon "plus" at bounding box center [300, 18] width 10 height 10
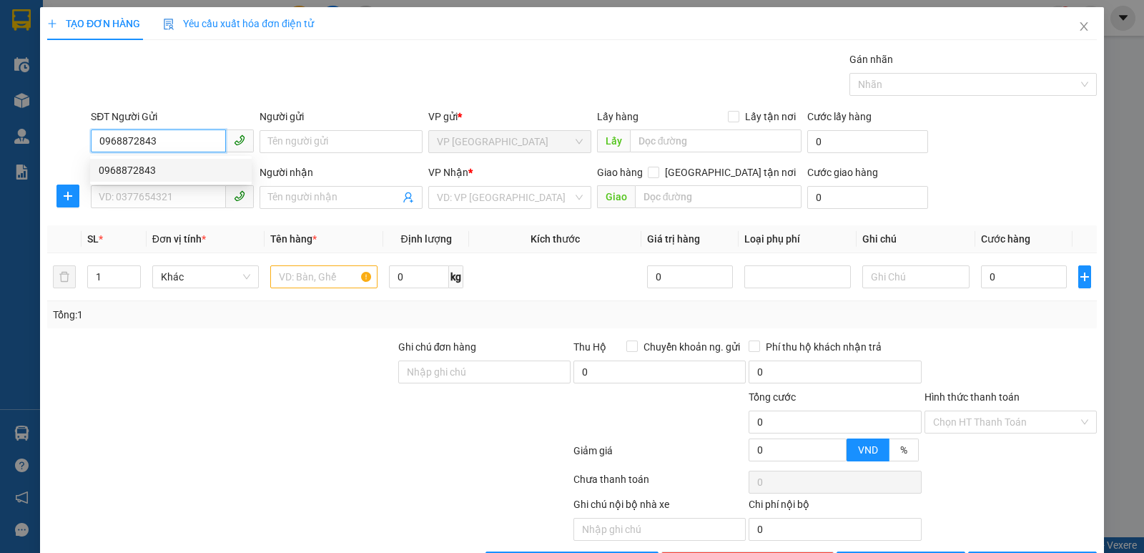
click at [157, 167] on div "0968872843" at bounding box center [171, 170] width 144 height 16
type input "0968872843"
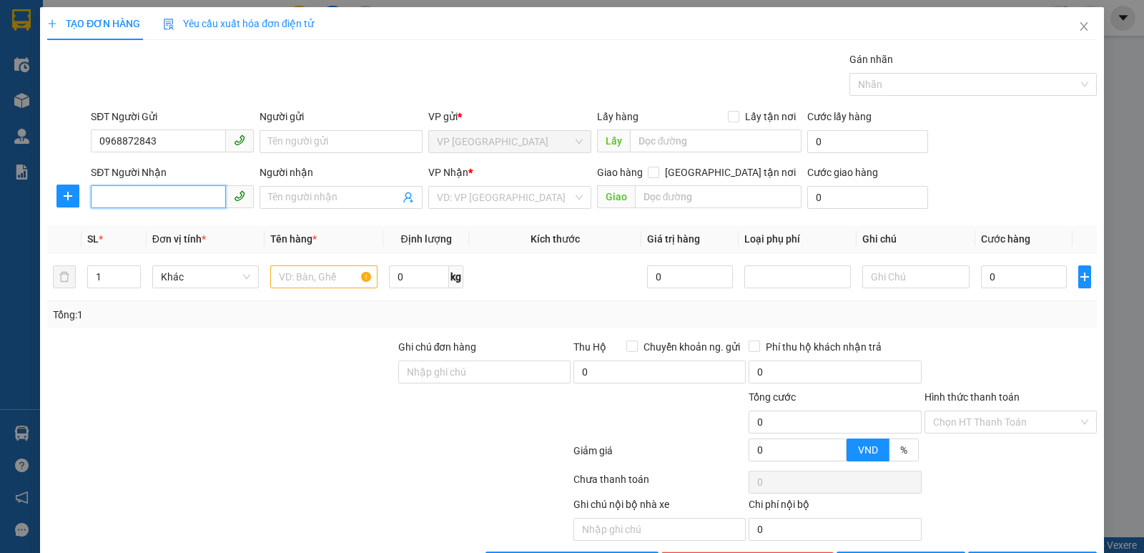
click at [199, 204] on input "SĐT Người Nhận" at bounding box center [158, 196] width 135 height 23
click at [241, 225] on div "0971734887 - c PHUONG thảo0968872843" at bounding box center [195, 226] width 193 height 16
type input "0971734887"
type input "c PHUONG thảo0968872843"
checkbox input "true"
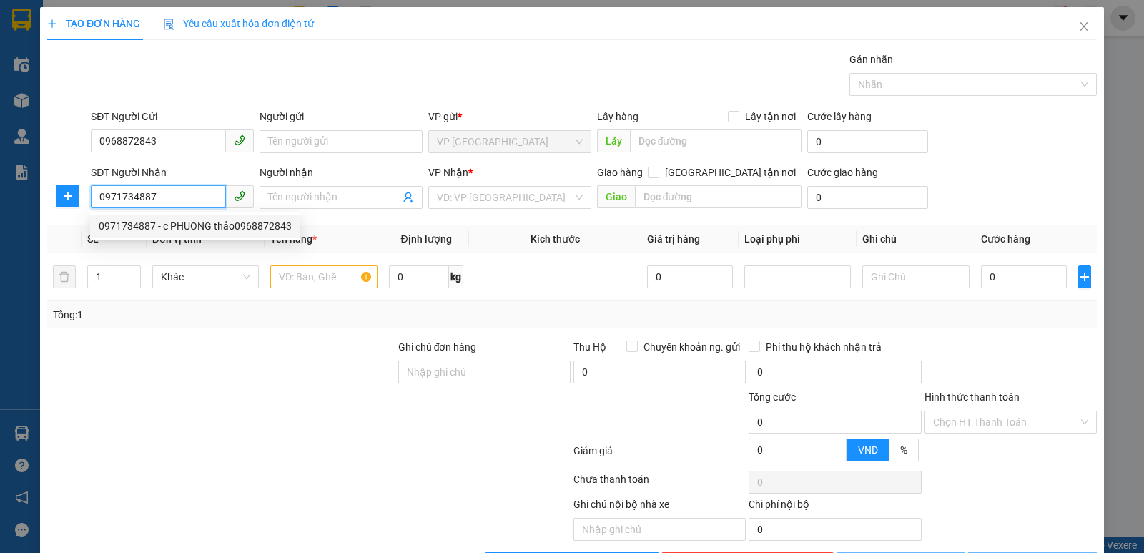
type input "MD"
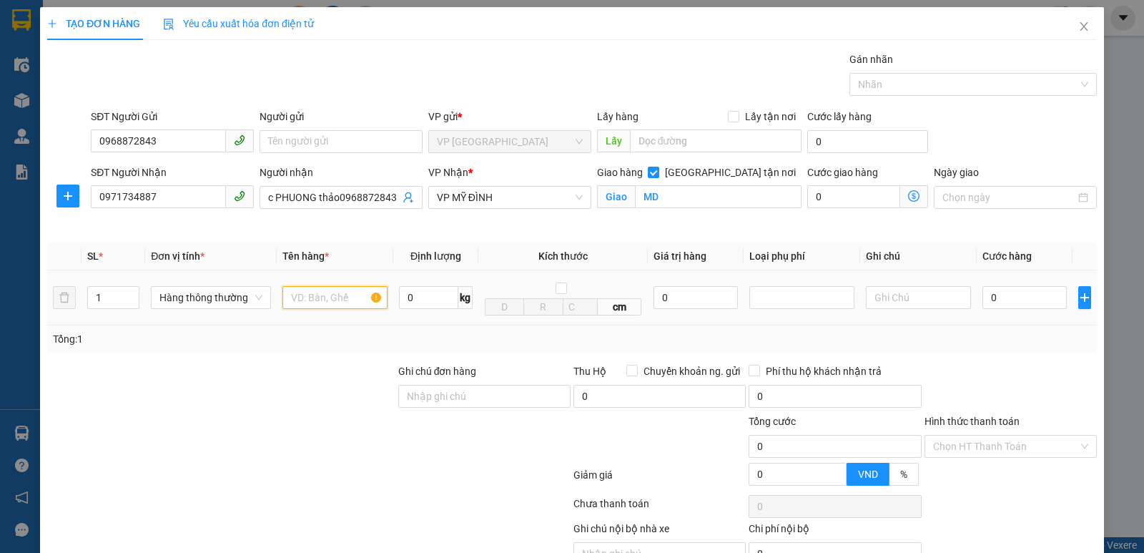
click at [370, 302] on input "text" at bounding box center [334, 297] width 105 height 23
type input "t"
type input "thực phẩm"
click at [1006, 296] on input "0" at bounding box center [1025, 297] width 84 height 23
type input "1"
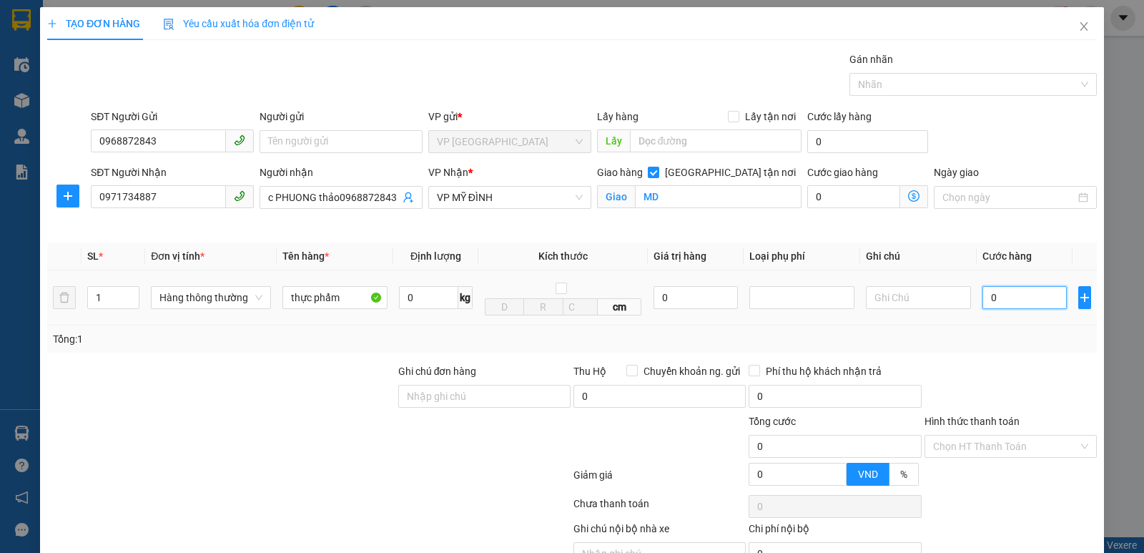
type input "1"
type input "10"
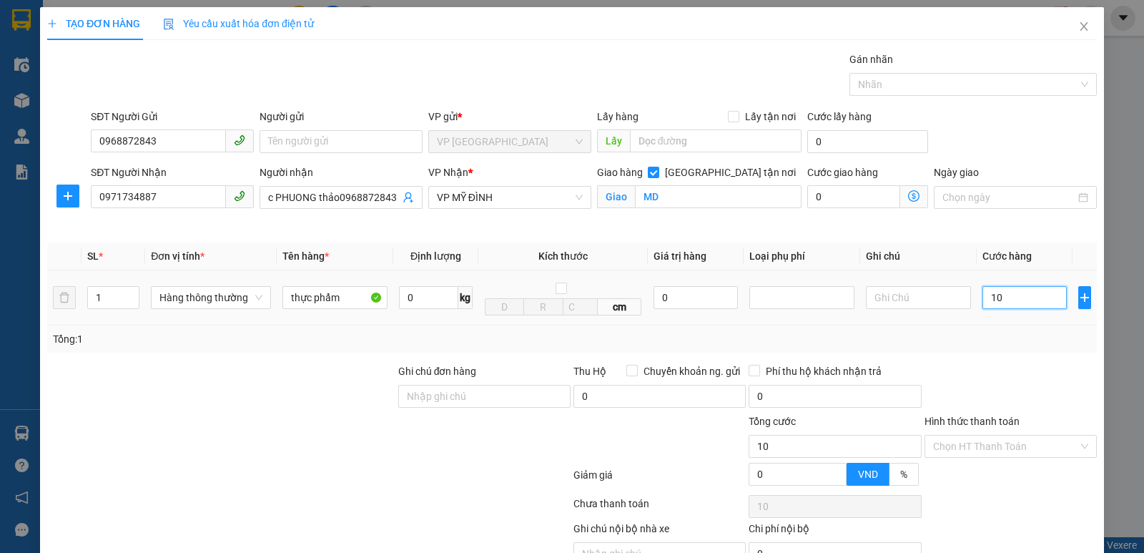
type input "100"
type input "1.000"
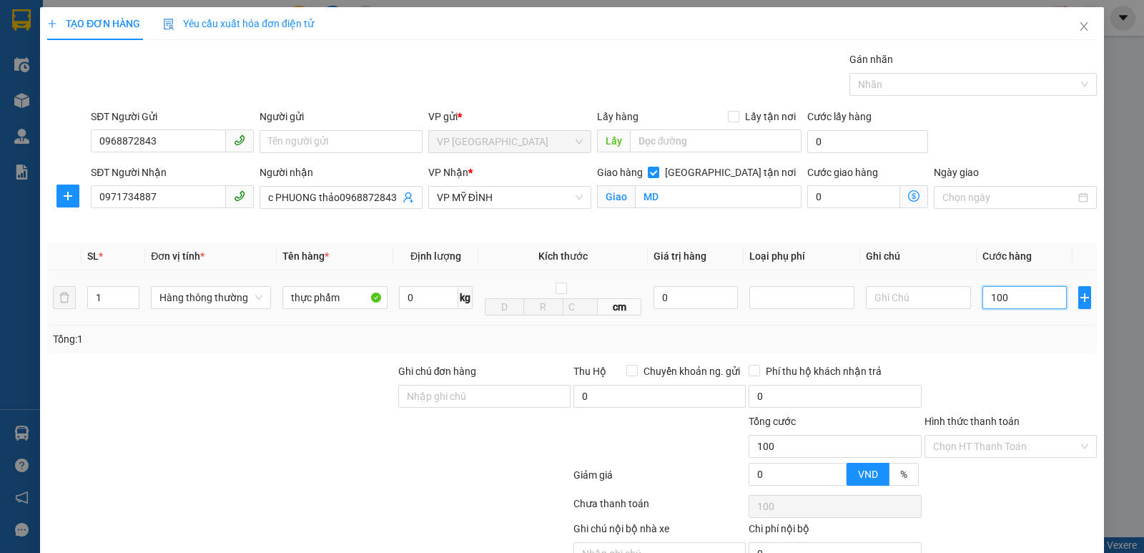
type input "1.000"
type input "10.000"
type input "100.000"
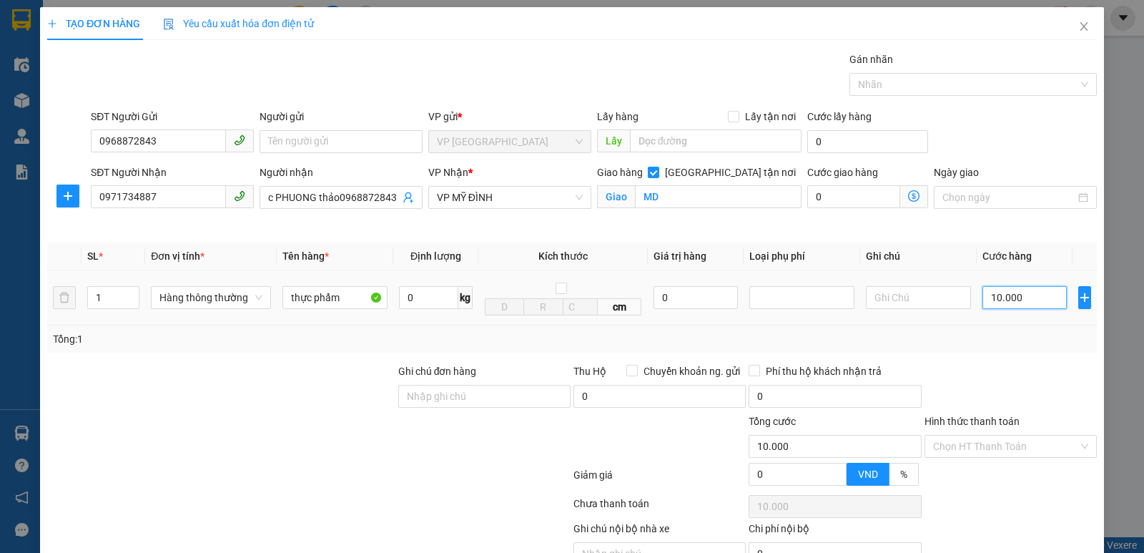
type input "100.000"
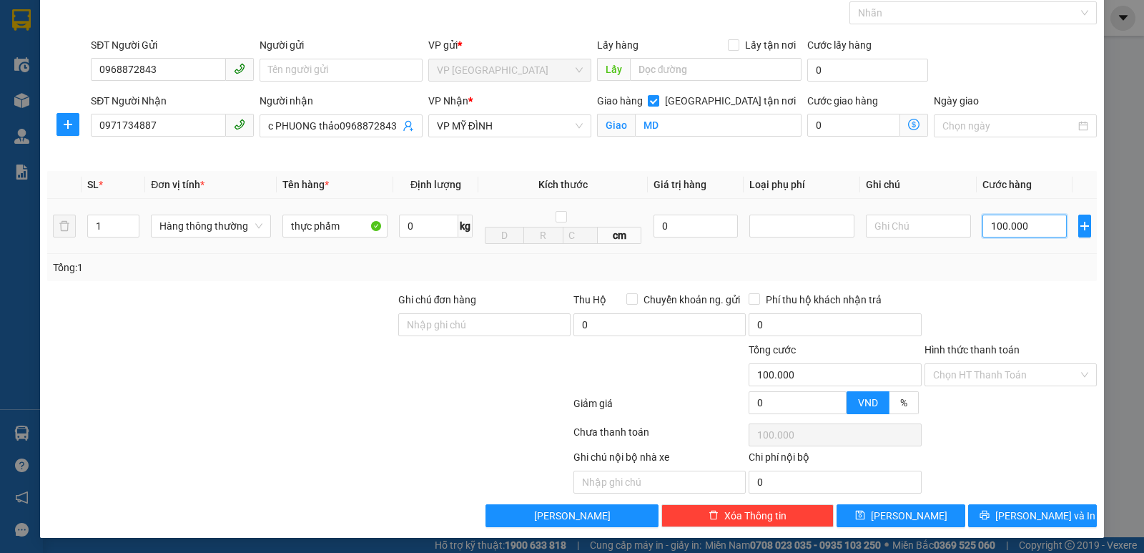
scroll to position [74, 0]
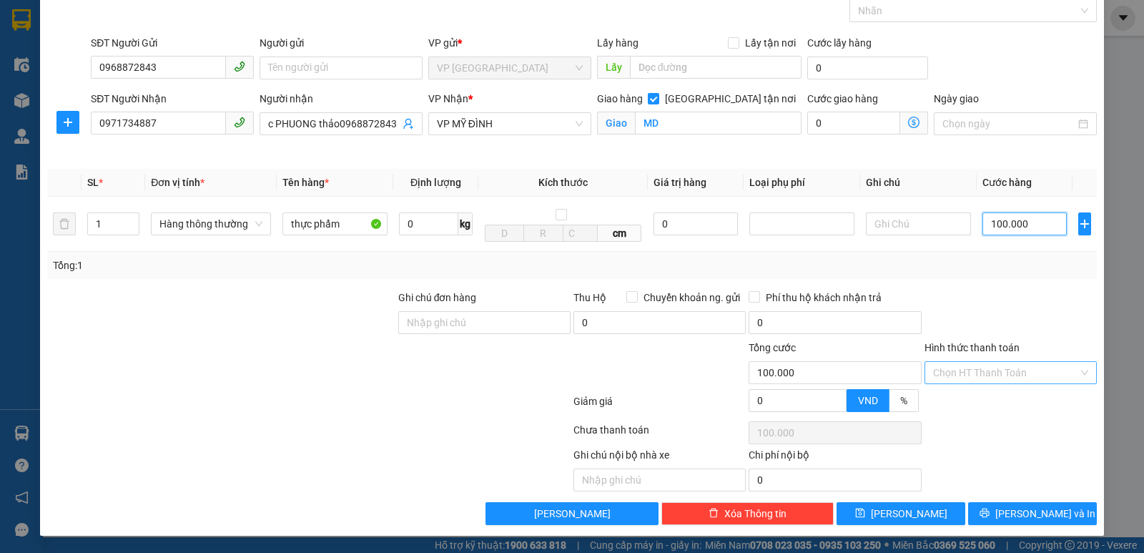
type input "100.000"
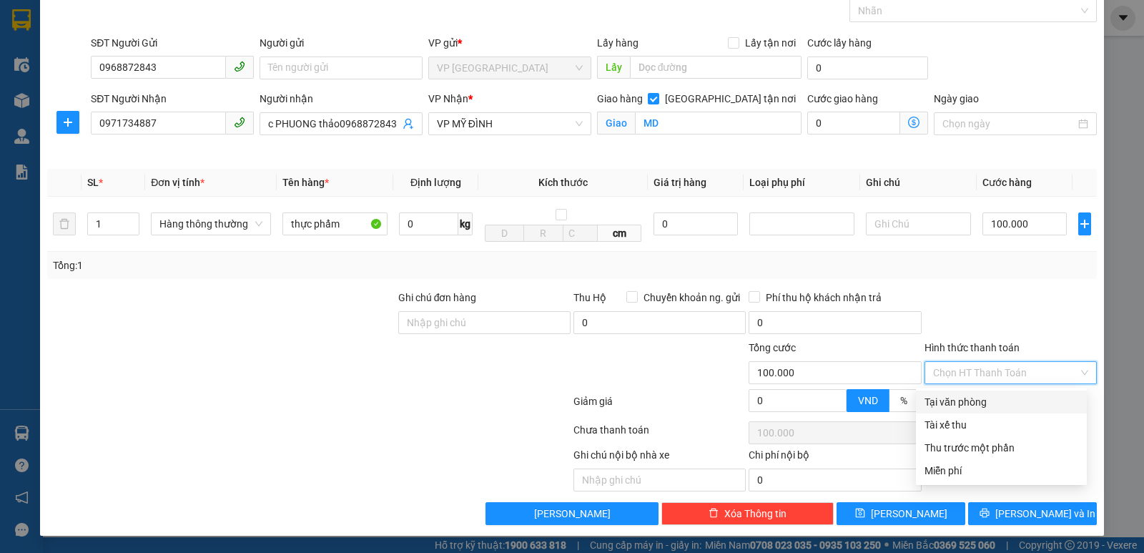
click at [1015, 372] on input "Hình thức thanh toán" at bounding box center [1005, 372] width 145 height 21
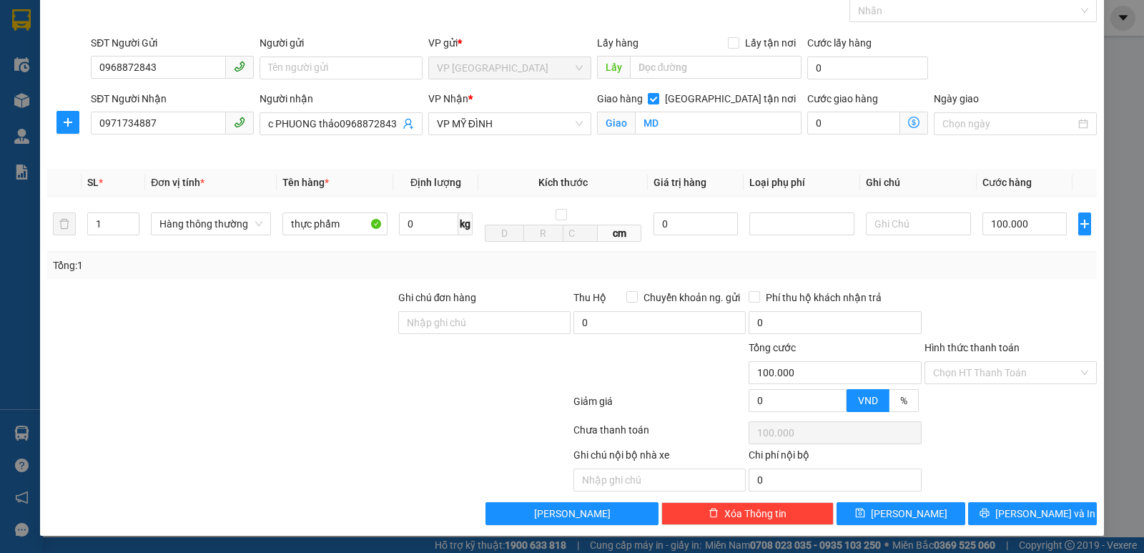
click at [1020, 303] on div at bounding box center [1010, 315] width 175 height 50
click at [1028, 365] on input "Hình thức thanh toán" at bounding box center [1005, 372] width 145 height 21
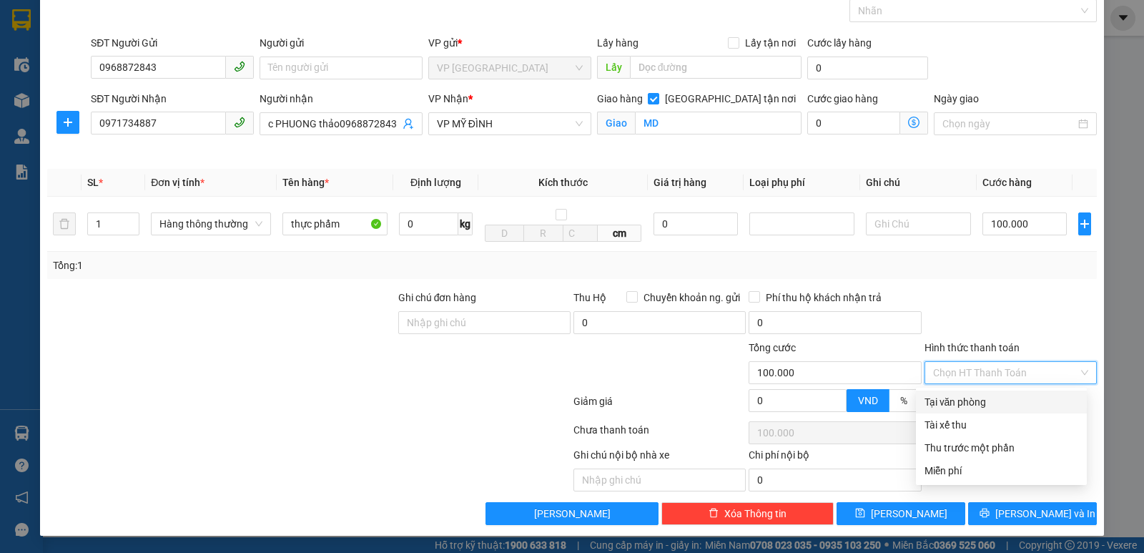
click at [1019, 400] on div "Tại văn phòng" at bounding box center [1002, 402] width 154 height 16
type input "0"
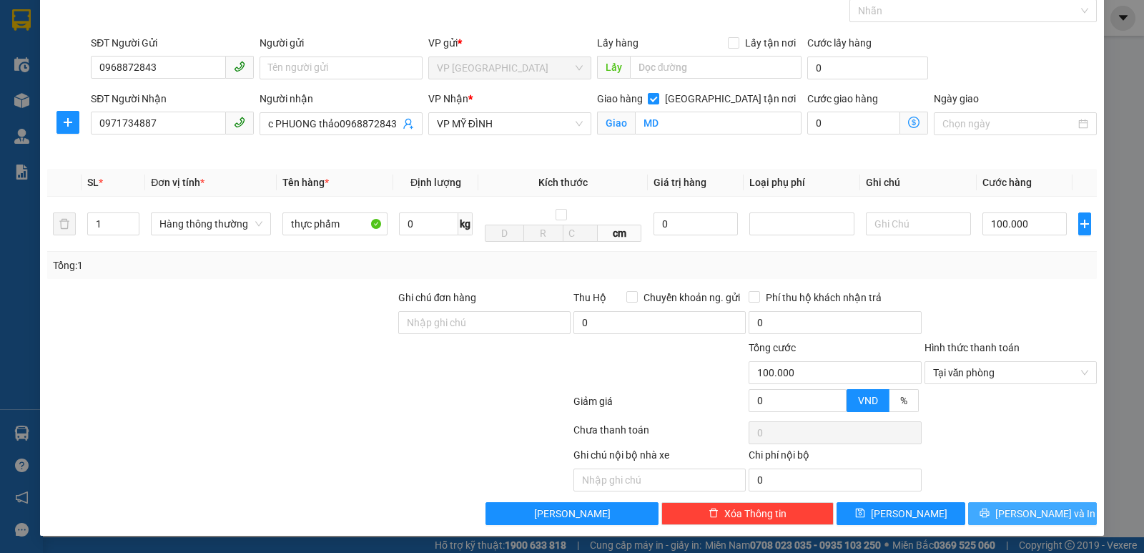
click at [1028, 517] on span "[PERSON_NAME] và In" at bounding box center [1045, 514] width 100 height 16
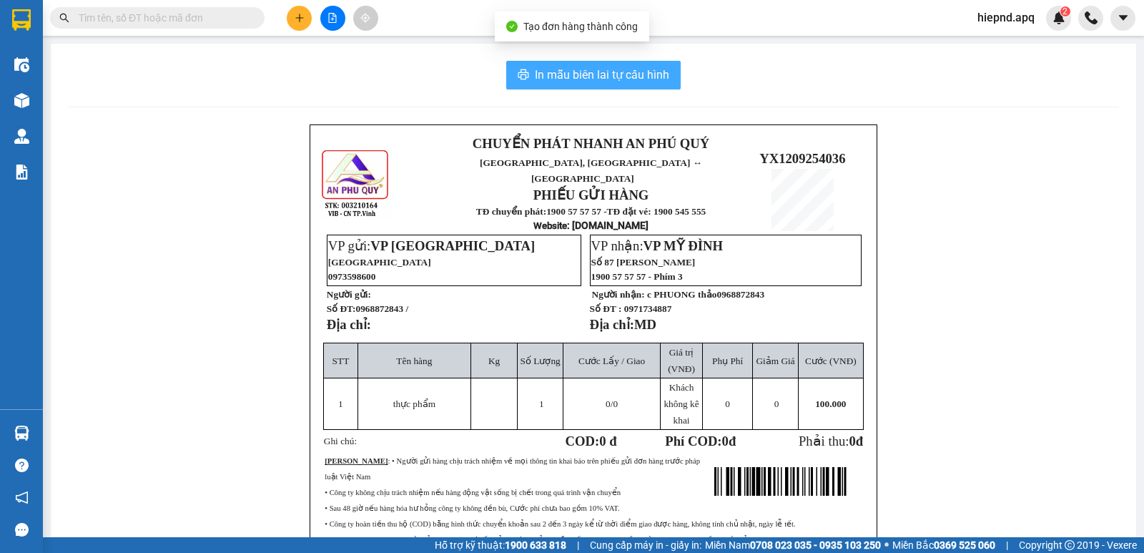
click at [636, 68] on span "In mẫu biên lai tự cấu hình" at bounding box center [602, 75] width 134 height 18
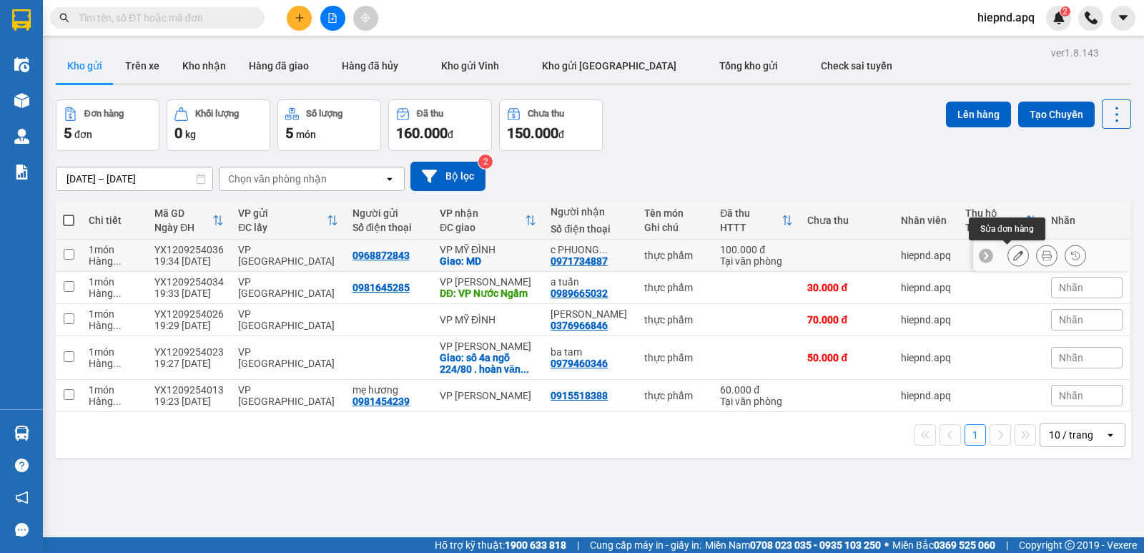
click at [1014, 253] on button at bounding box center [1018, 255] width 20 height 25
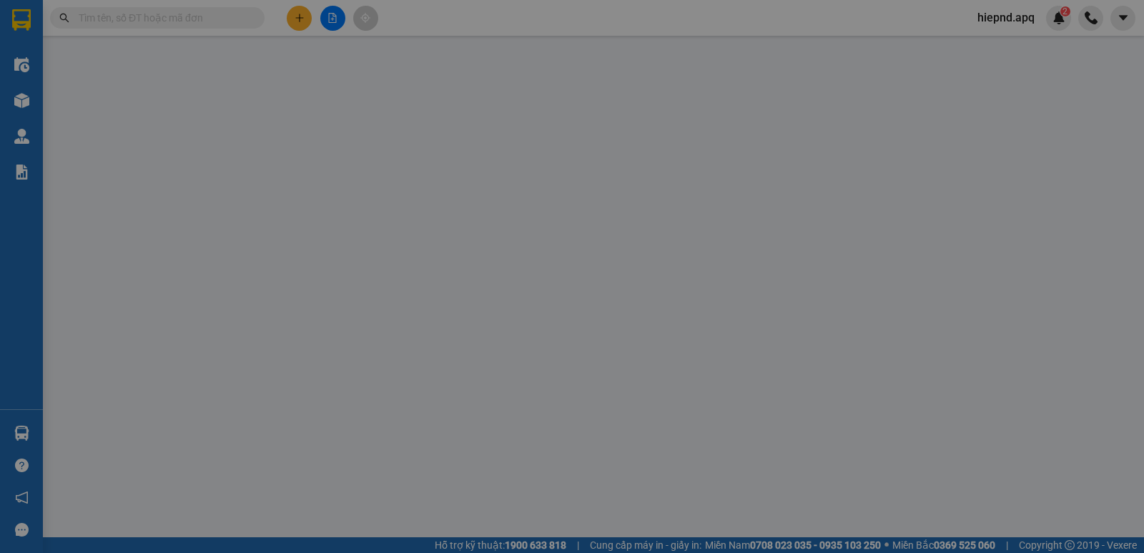
type input "0968872843"
type input "0971734887"
type input "c PHUONG thảo0968872843"
checkbox input "true"
type input "MD"
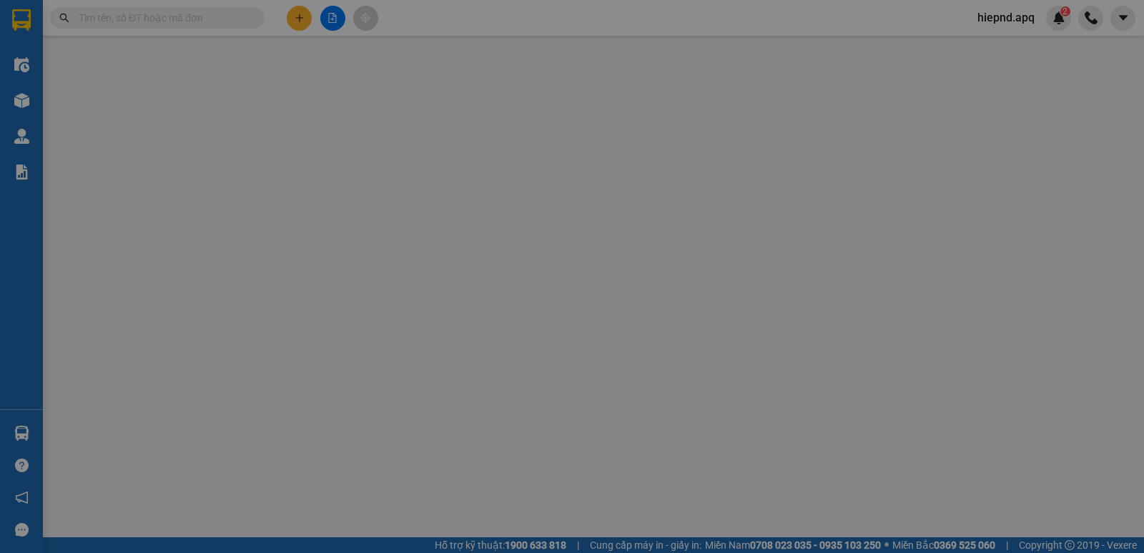
type input "100.000"
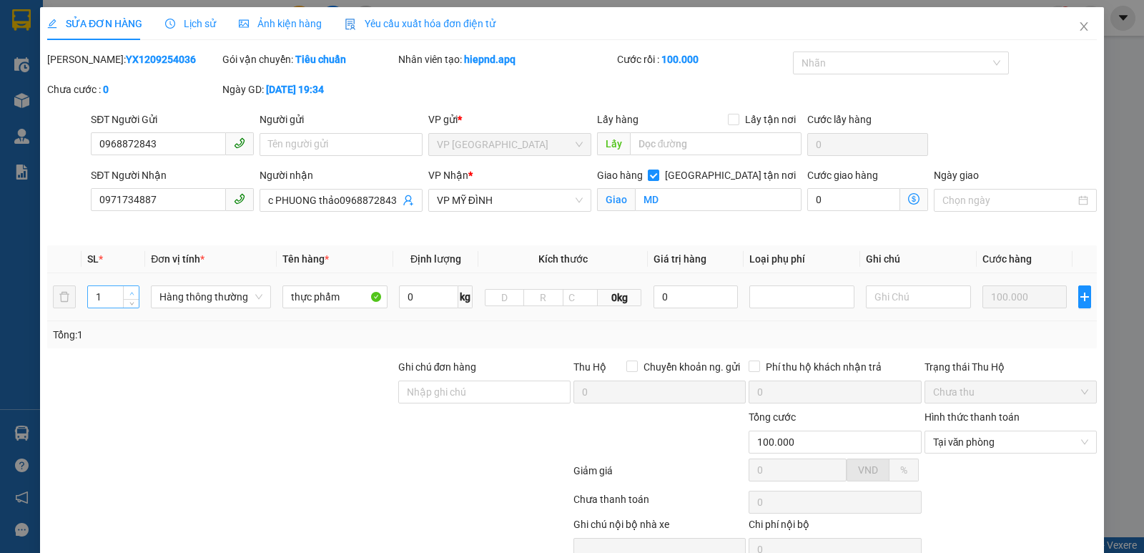
type input "2"
click at [133, 291] on icon "up" at bounding box center [131, 293] width 5 height 5
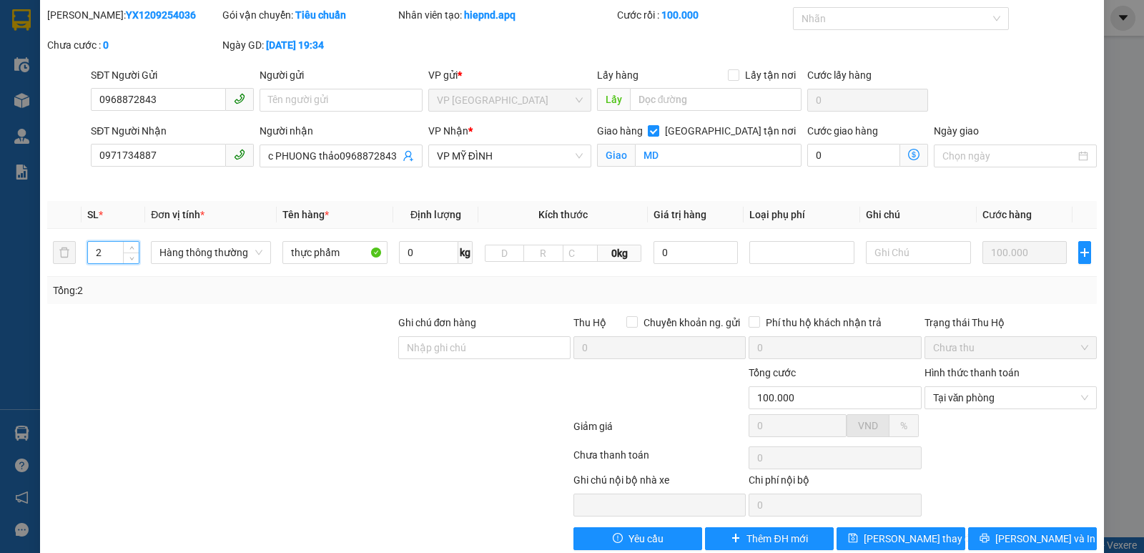
scroll to position [69, 0]
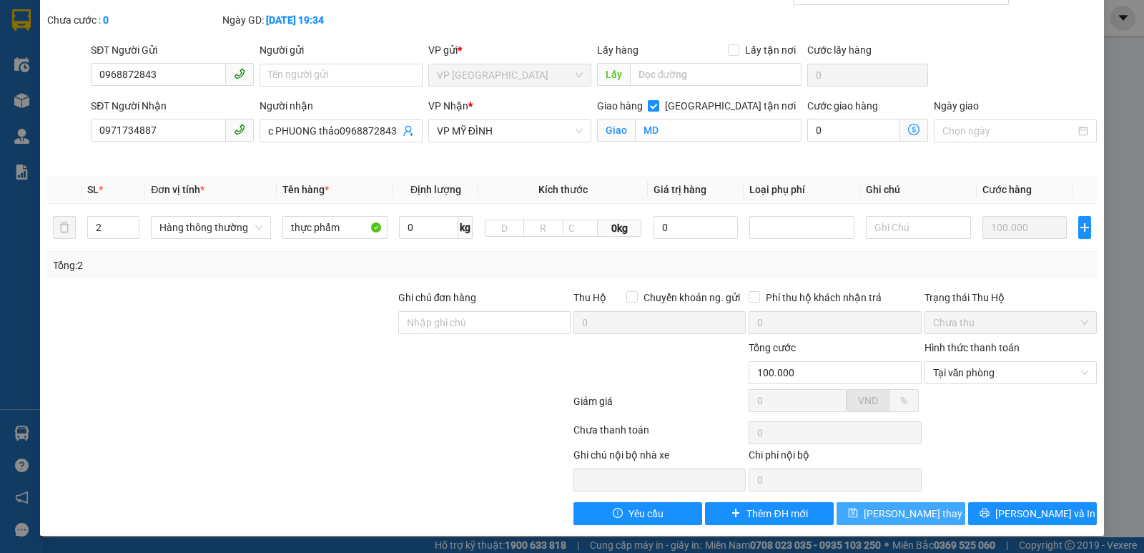
click at [895, 506] on span "[PERSON_NAME] thay đổi" at bounding box center [921, 514] width 114 height 16
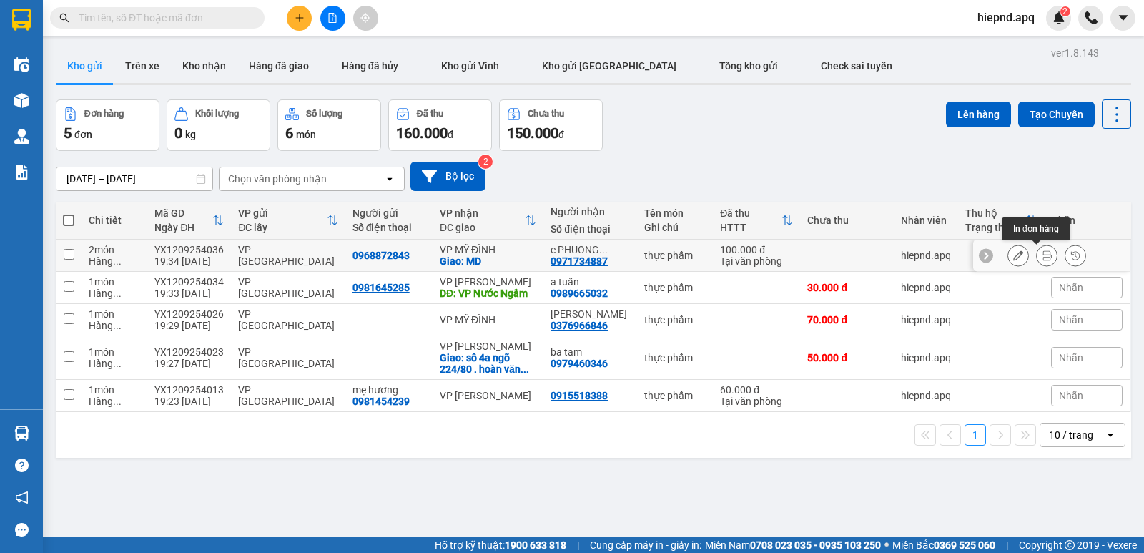
click at [1037, 262] on button at bounding box center [1047, 255] width 20 height 25
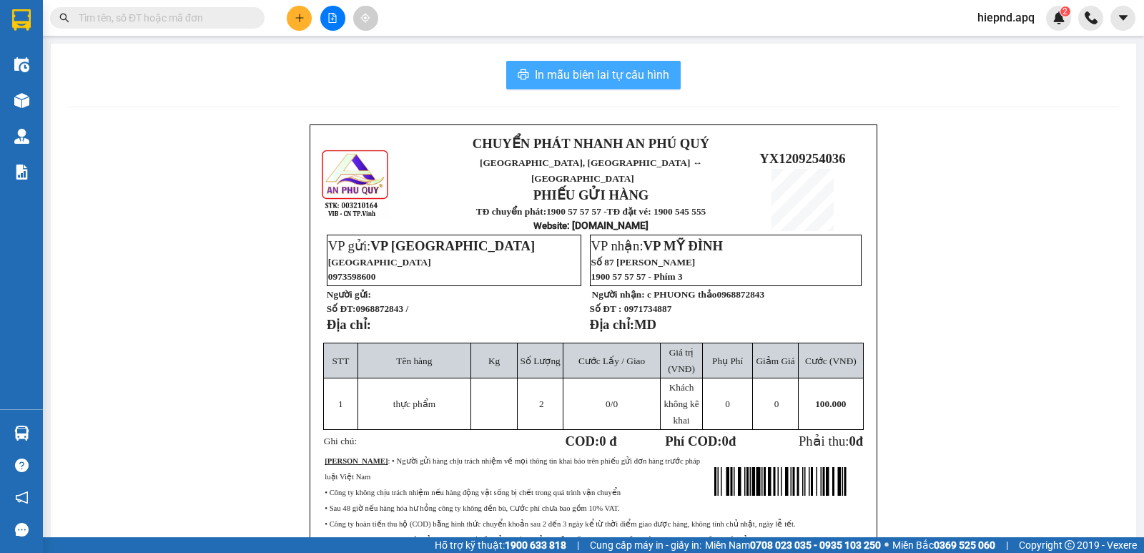
click at [561, 74] on span "In mẫu biên lai tự cấu hình" at bounding box center [602, 75] width 134 height 18
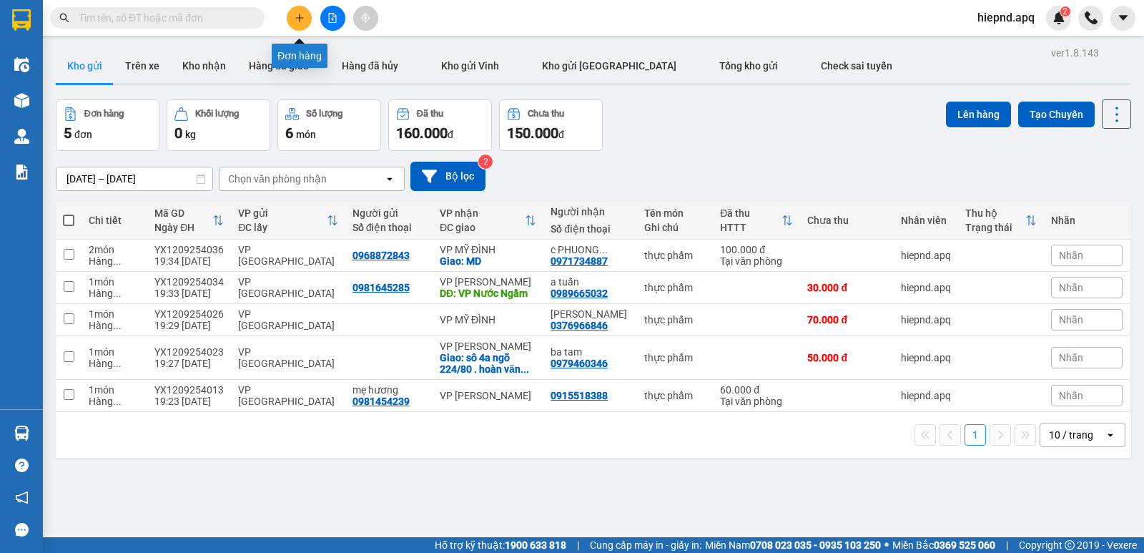
click at [297, 16] on icon "plus" at bounding box center [300, 18] width 10 height 10
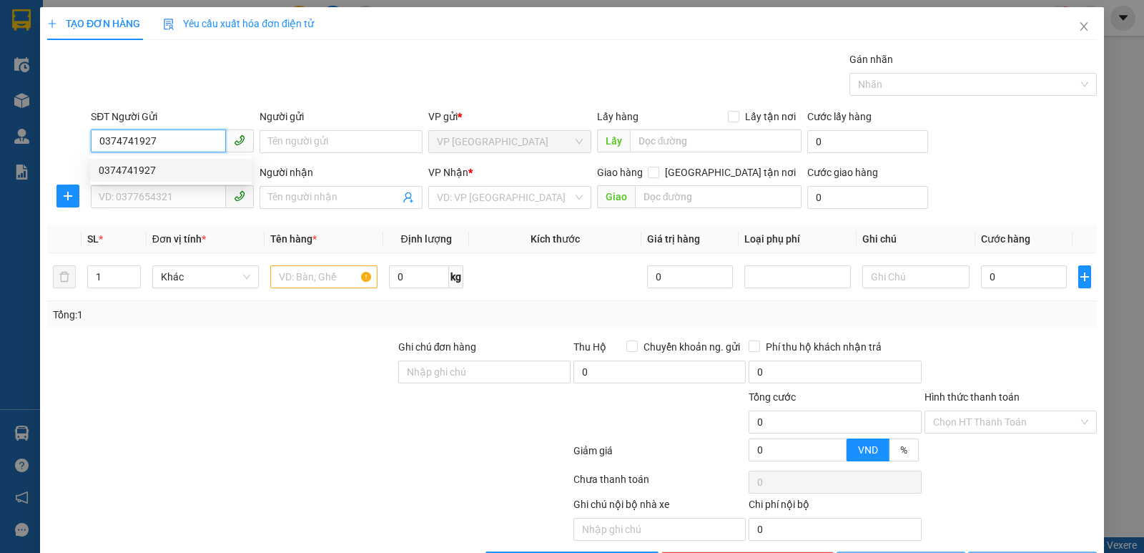
click at [130, 174] on div "0374741927" at bounding box center [171, 170] width 144 height 16
type input "0374741927"
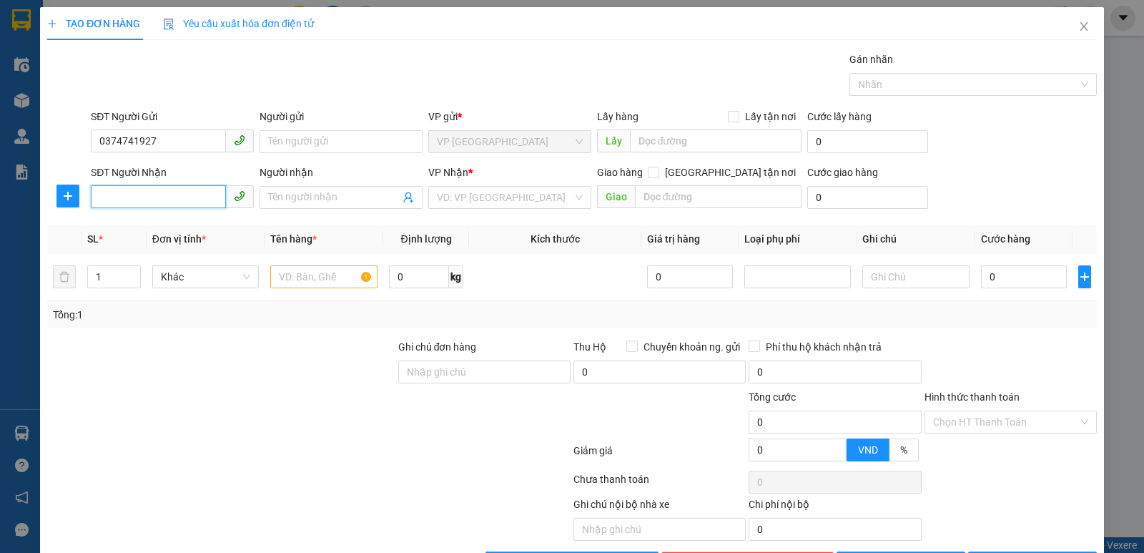
click at [135, 202] on input "SĐT Người Nhận" at bounding box center [158, 196] width 135 height 23
click at [137, 232] on div "0989970837 - a thường" at bounding box center [171, 226] width 144 height 16
type input "0989970837"
type input "a thường"
checkbox input "true"
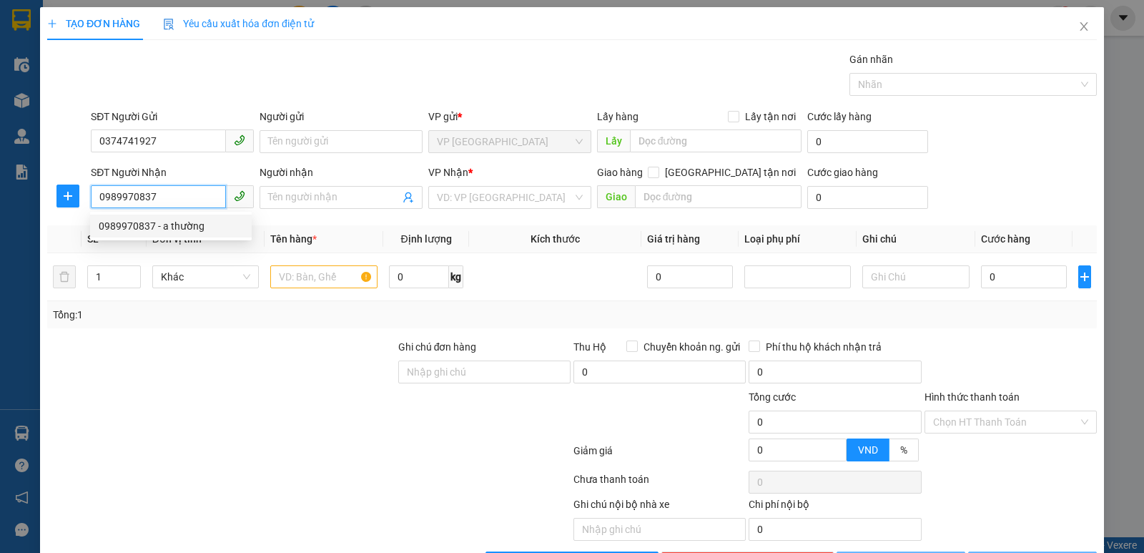
type input "mđ"
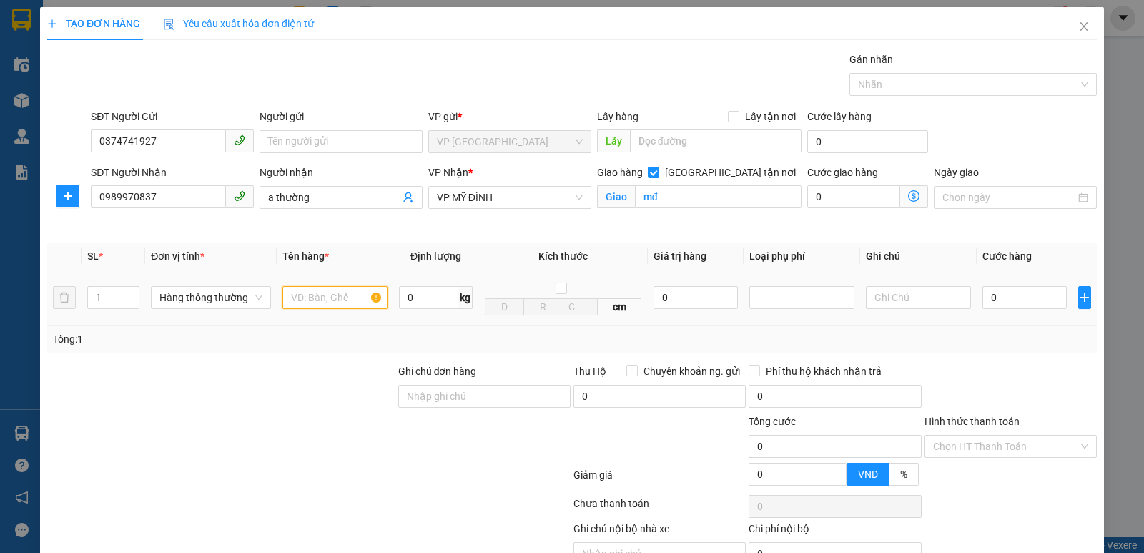
click at [330, 295] on input "text" at bounding box center [334, 297] width 105 height 23
type input "thuc pham"
click at [1037, 301] on input "0" at bounding box center [1025, 297] width 84 height 23
type input "5"
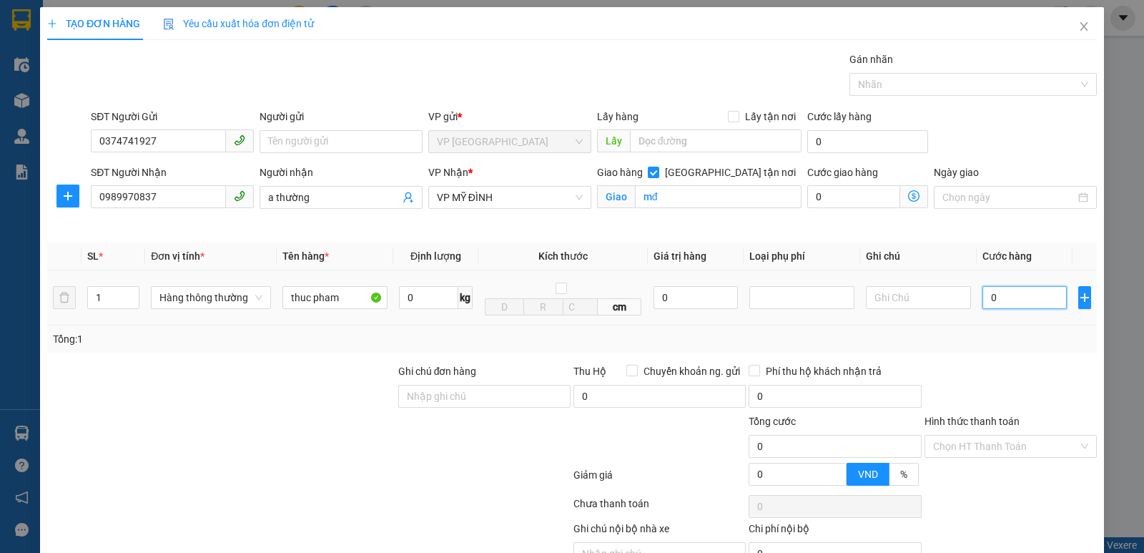
type input "5"
type input "50"
type input "500"
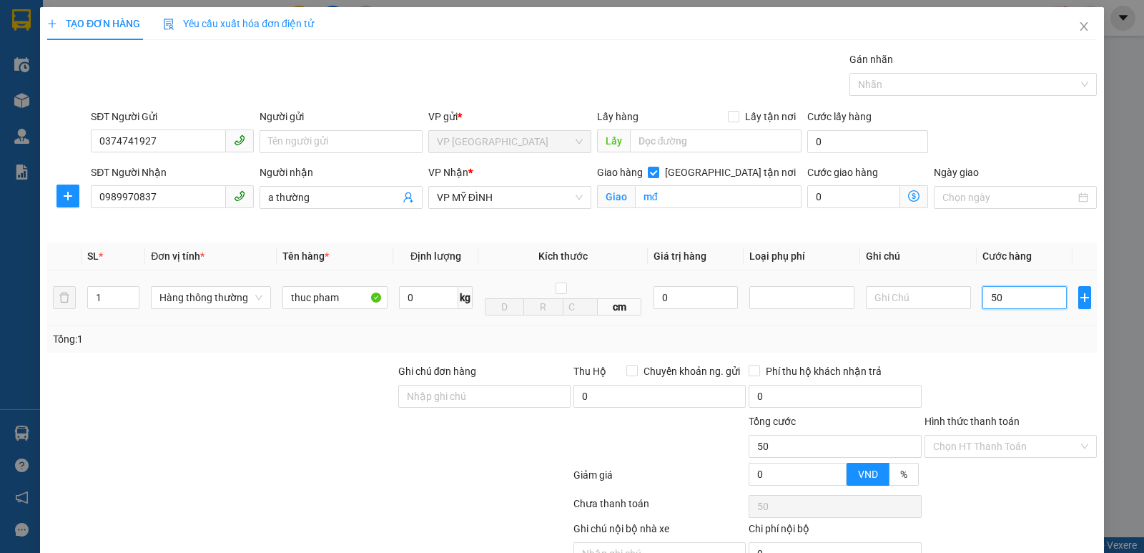
type input "500"
type input "5.000"
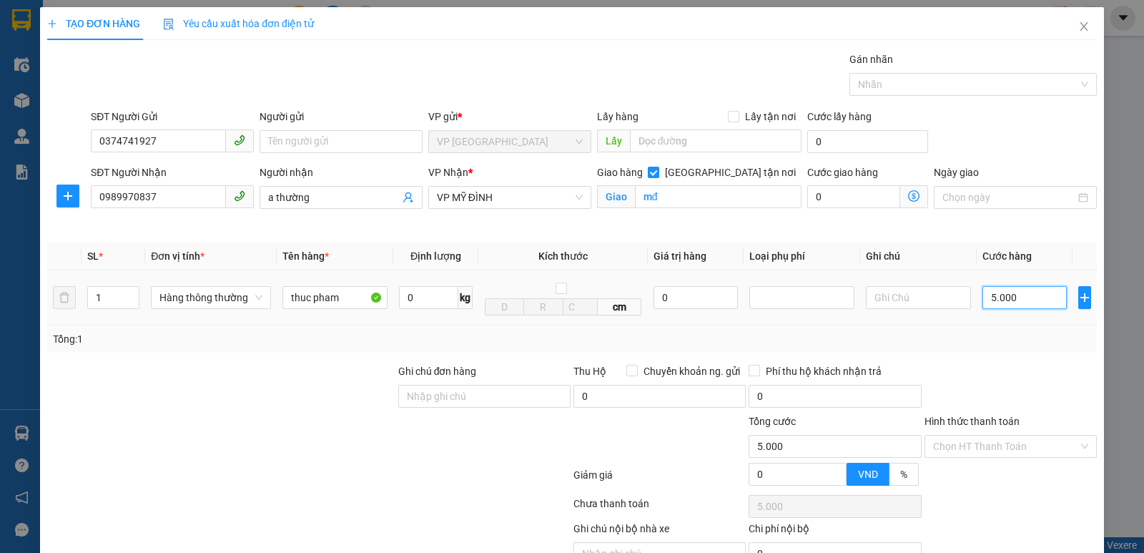
type input "50.000"
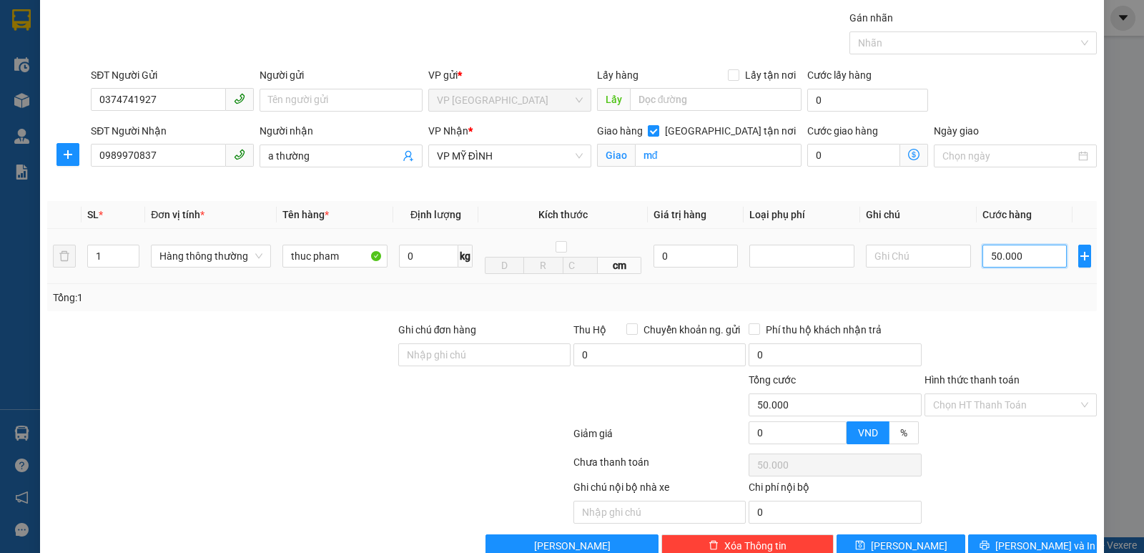
scroll to position [74, 0]
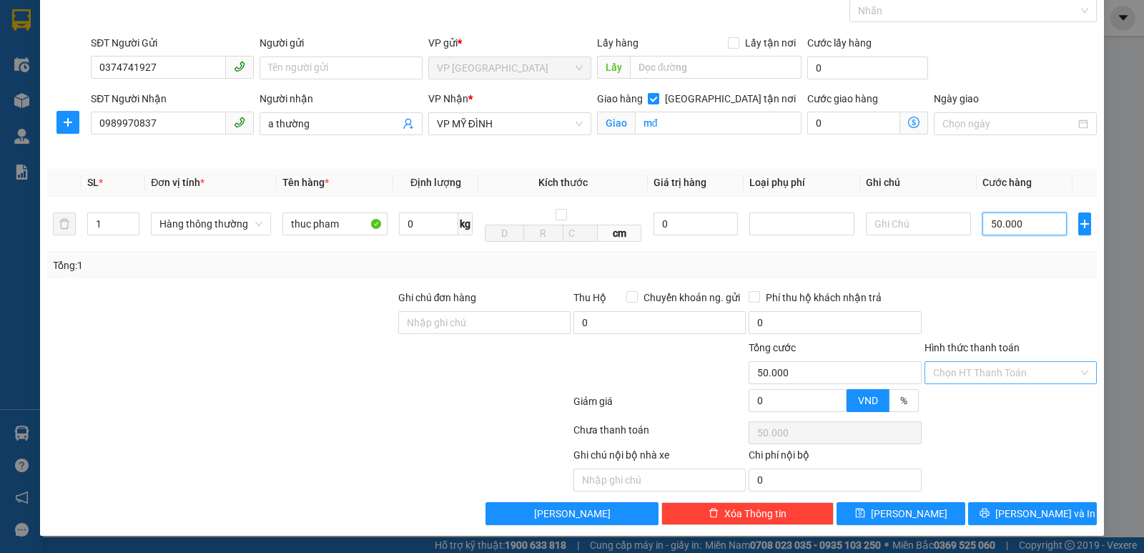
type input "50.000"
click at [1008, 366] on input "Hình thức thanh toán" at bounding box center [1005, 372] width 145 height 21
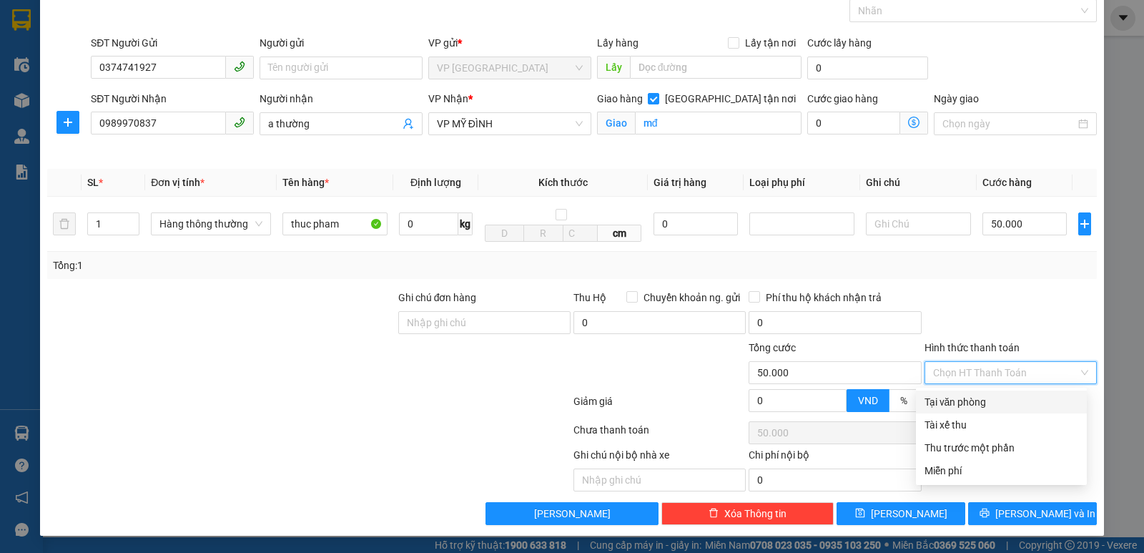
click at [1002, 395] on div "Tại văn phòng" at bounding box center [1002, 402] width 154 height 16
type input "0"
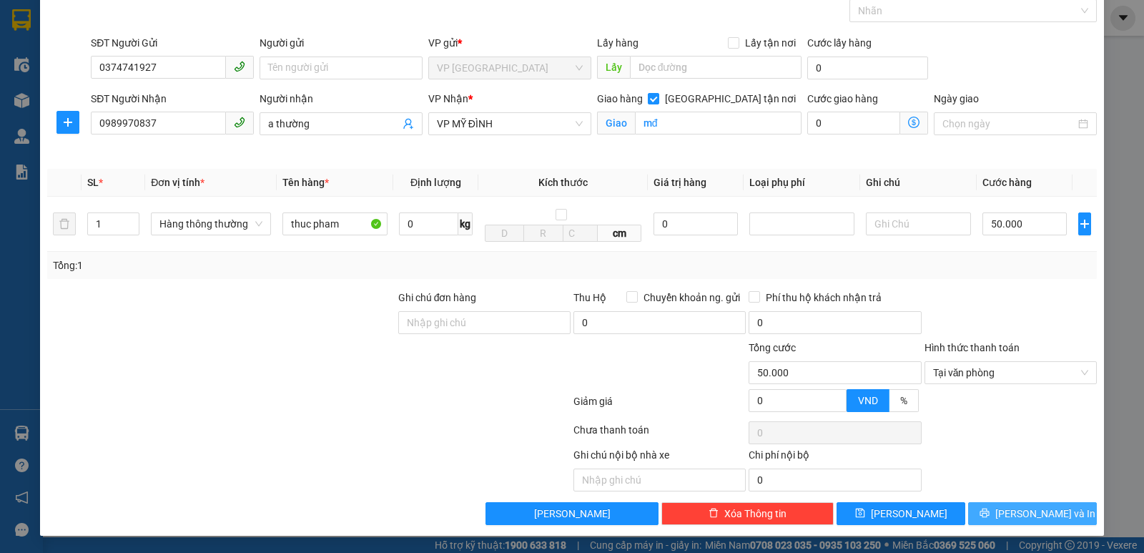
click at [1002, 506] on button "[PERSON_NAME] và In" at bounding box center [1032, 513] width 129 height 23
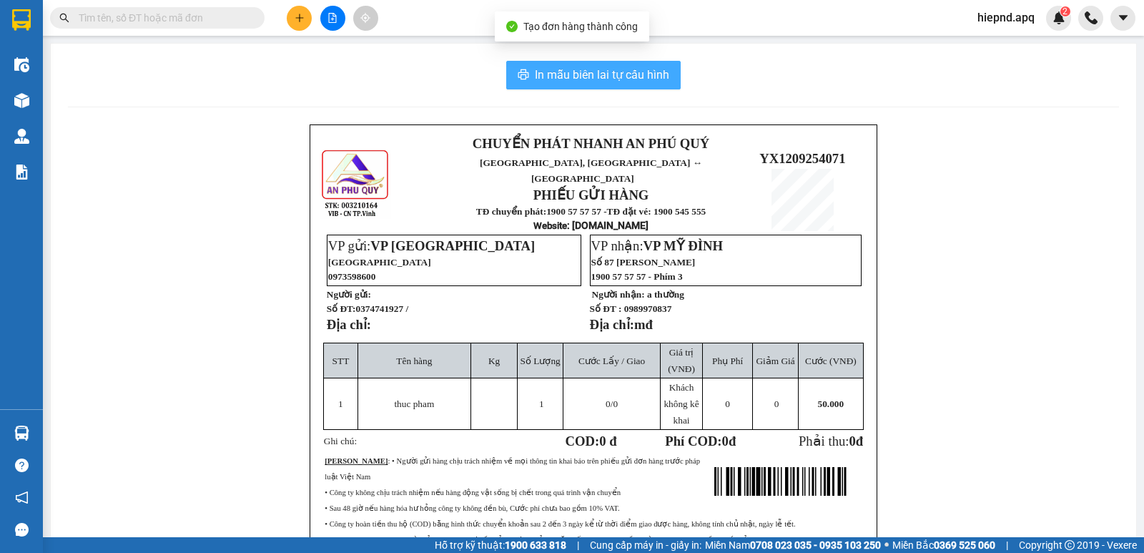
click at [630, 73] on span "In mẫu biên lai tự cấu hình" at bounding box center [602, 75] width 134 height 18
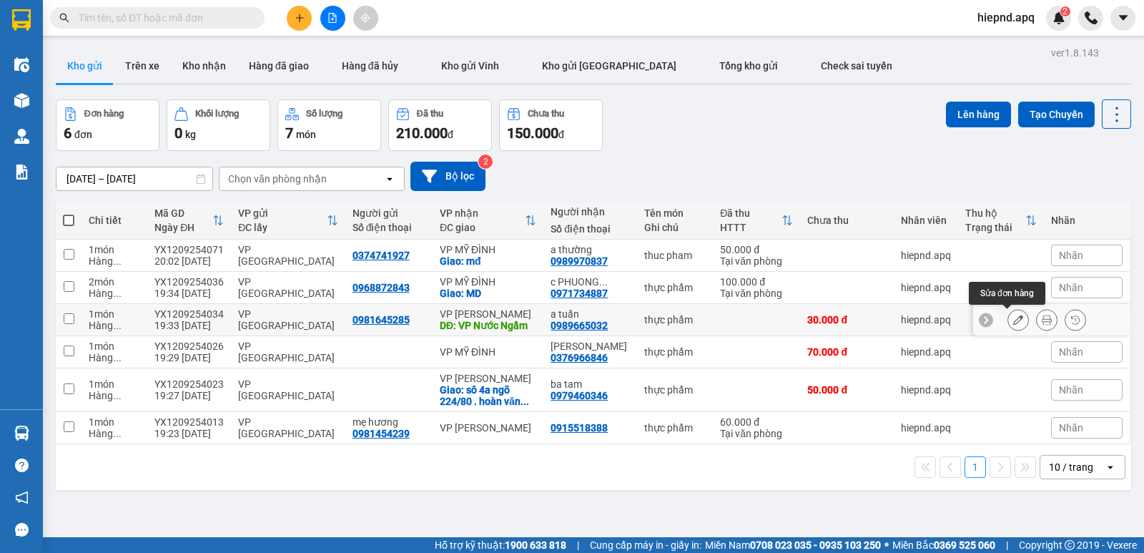
click at [1013, 323] on icon at bounding box center [1018, 320] width 10 height 10
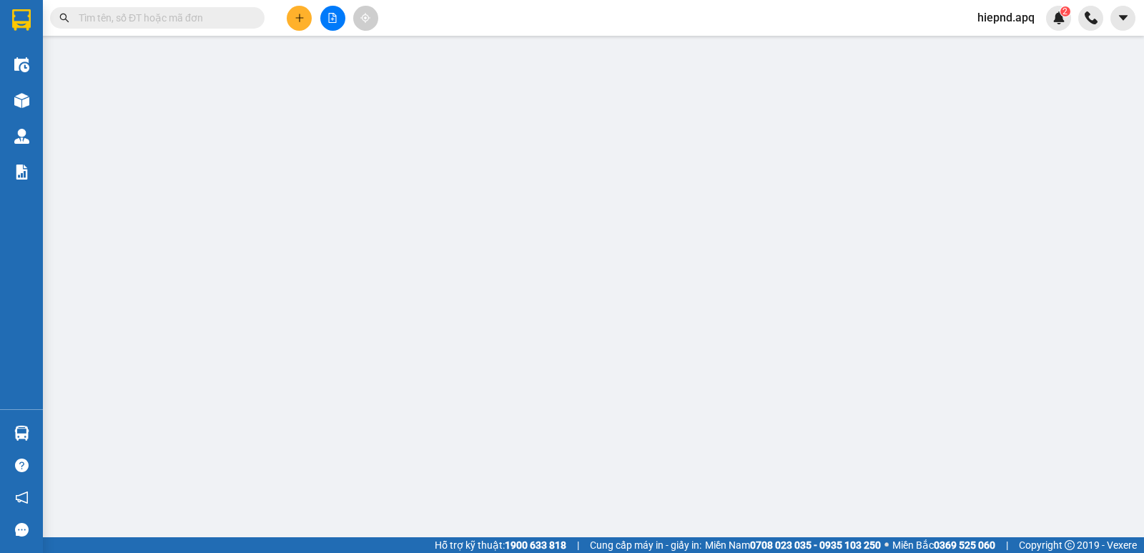
type input "0981645285"
type input "0989665032"
type input "a tuấn"
type input "VP Nước Ngầm"
type input "30.000"
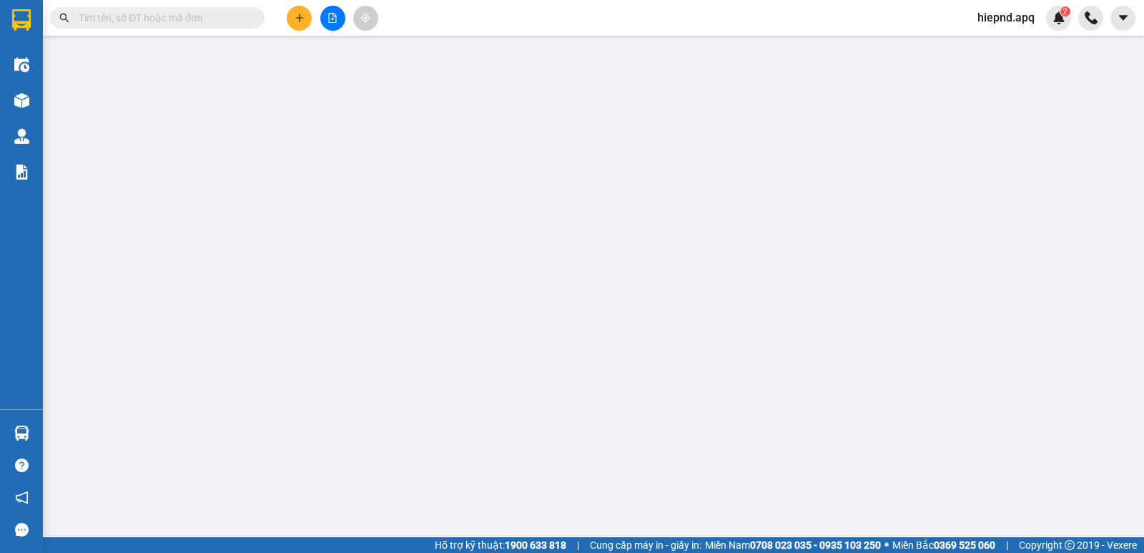
type input "30.000"
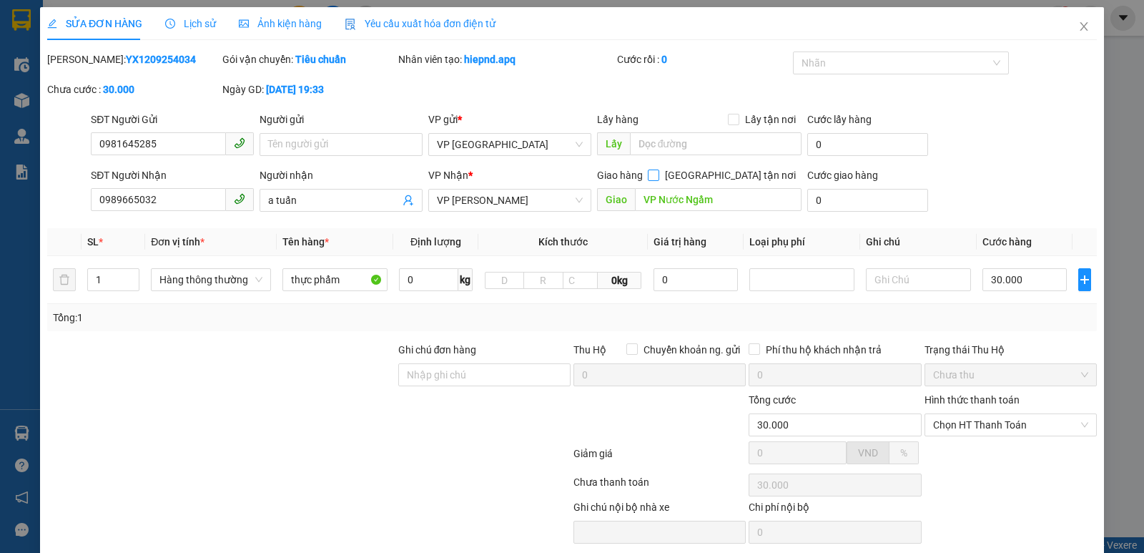
click at [658, 174] on input "[GEOGRAPHIC_DATA] tận nơi" at bounding box center [653, 174] width 10 height 10
checkbox input "true"
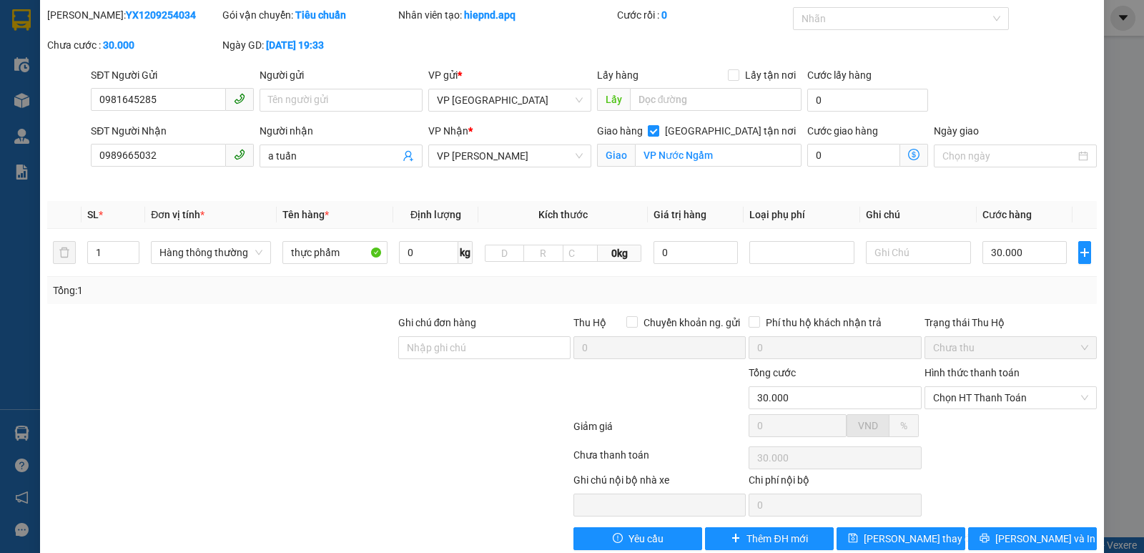
scroll to position [69, 0]
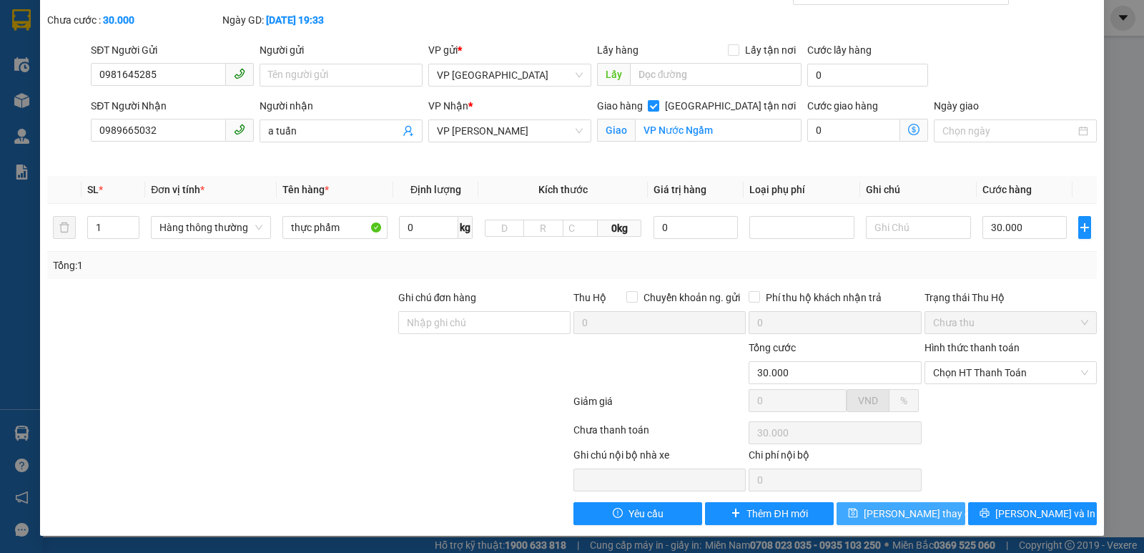
click at [891, 512] on span "[PERSON_NAME] thay đổi" at bounding box center [921, 514] width 114 height 16
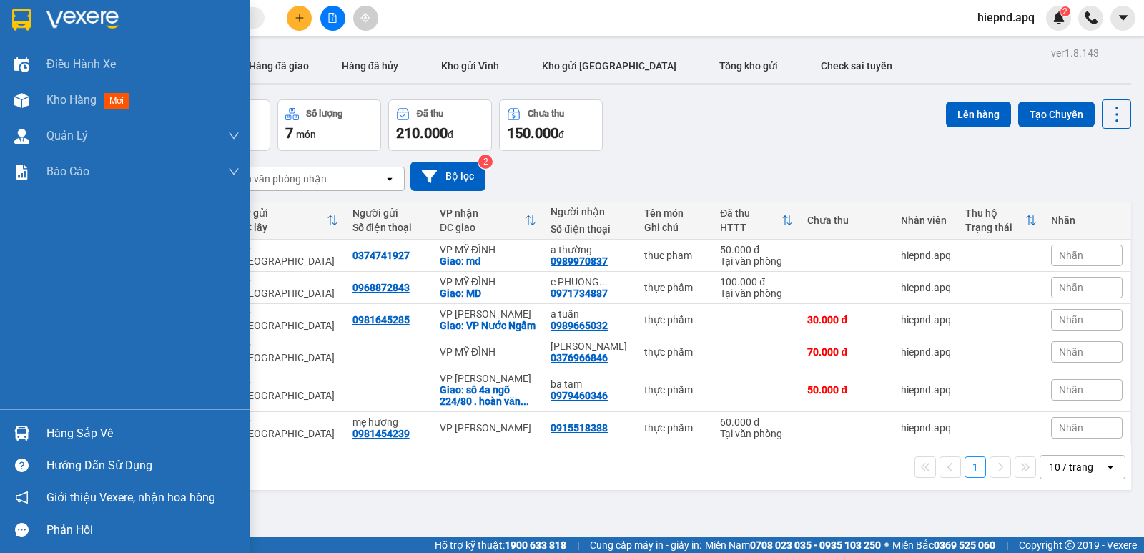
click at [71, 428] on div "Hàng sắp về" at bounding box center [142, 433] width 193 height 21
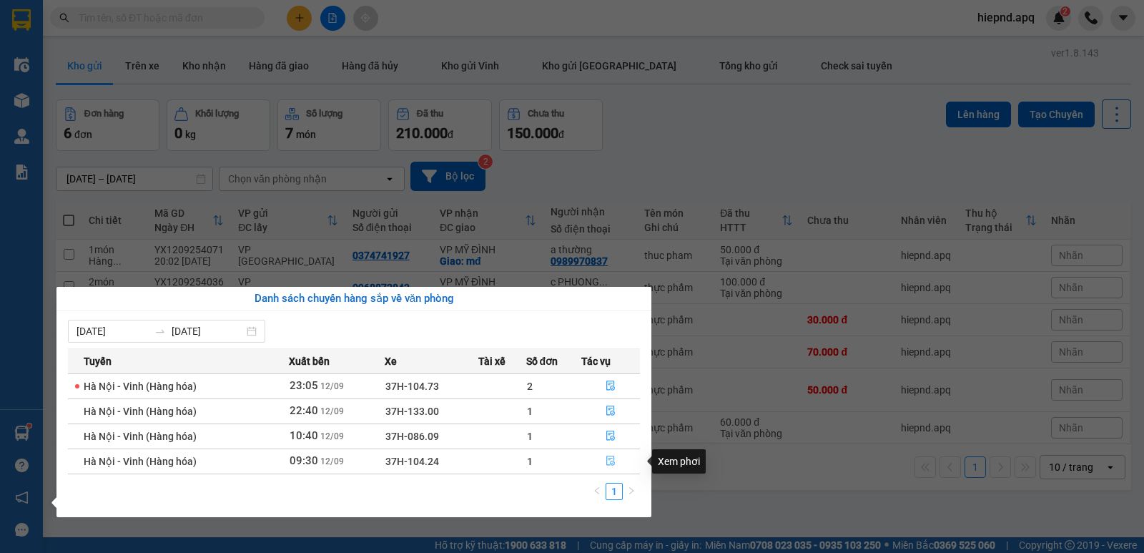
click at [610, 456] on icon "file-done" at bounding box center [611, 461] width 10 height 10
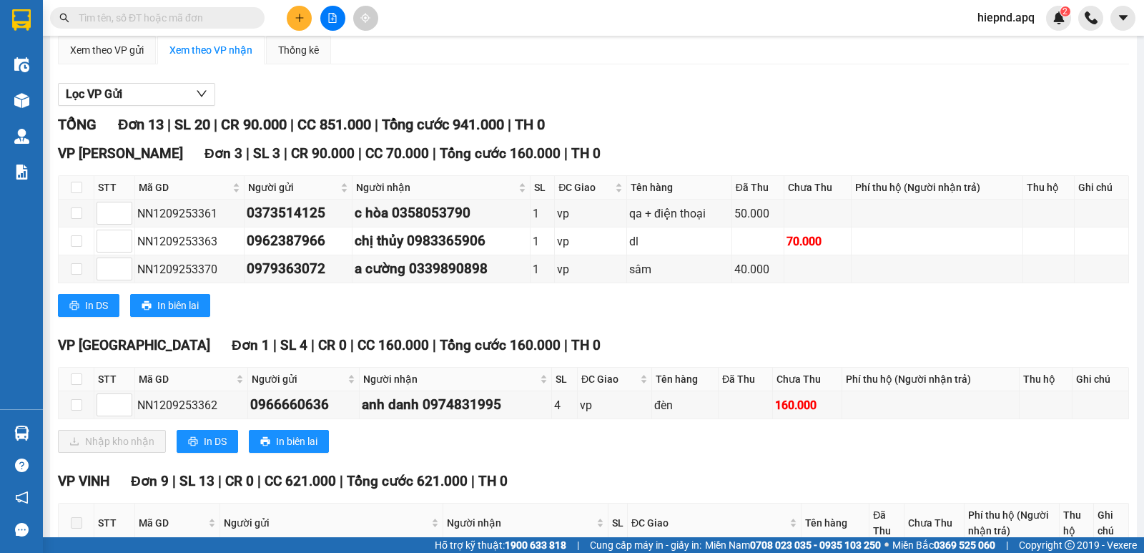
scroll to position [143, 0]
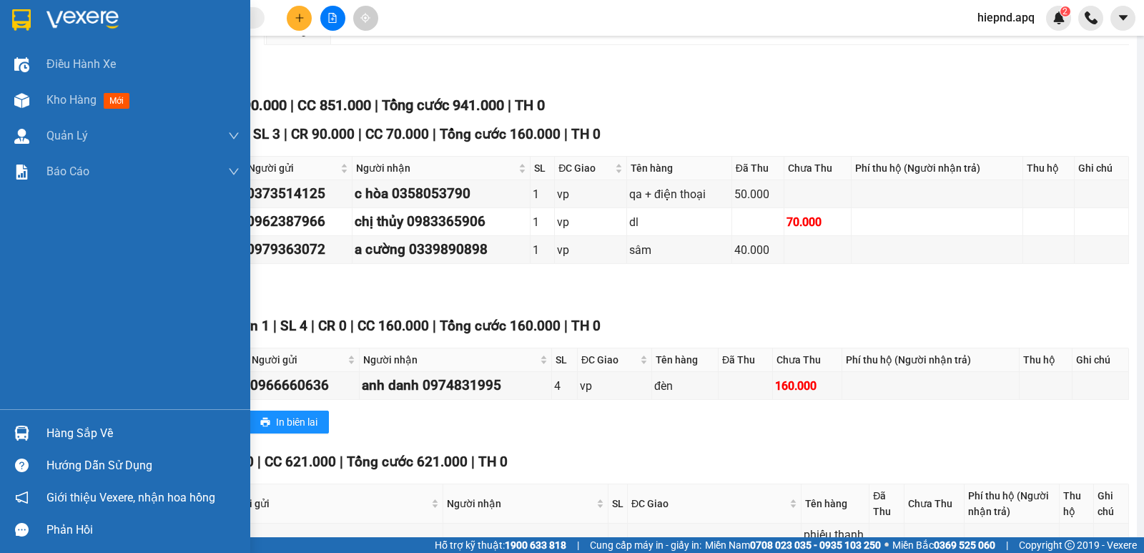
click at [59, 435] on div "Hàng sắp về" at bounding box center [142, 433] width 193 height 21
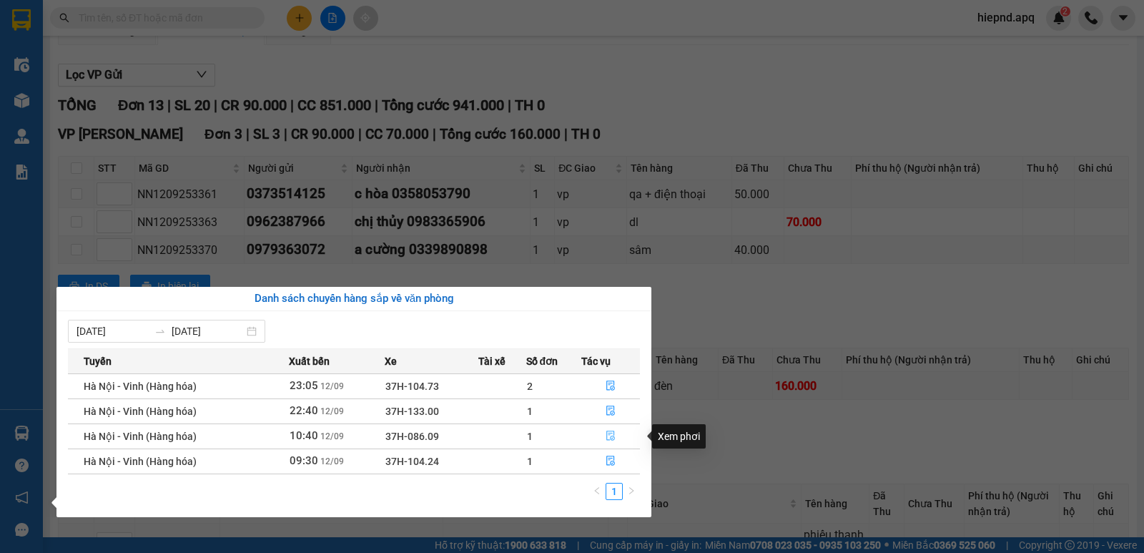
click at [611, 431] on icon "file-done" at bounding box center [611, 436] width 10 height 10
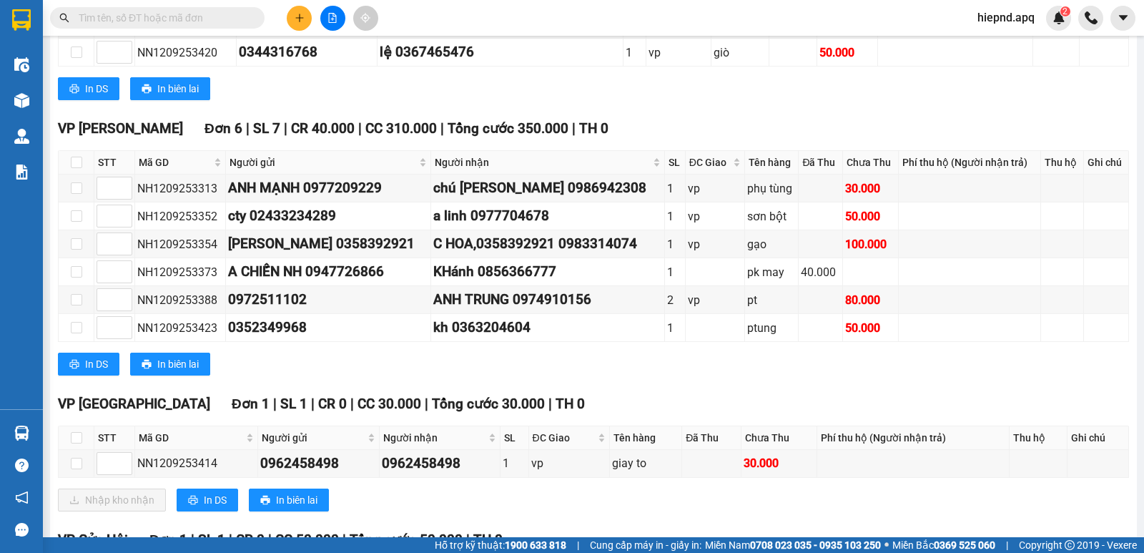
scroll to position [429, 0]
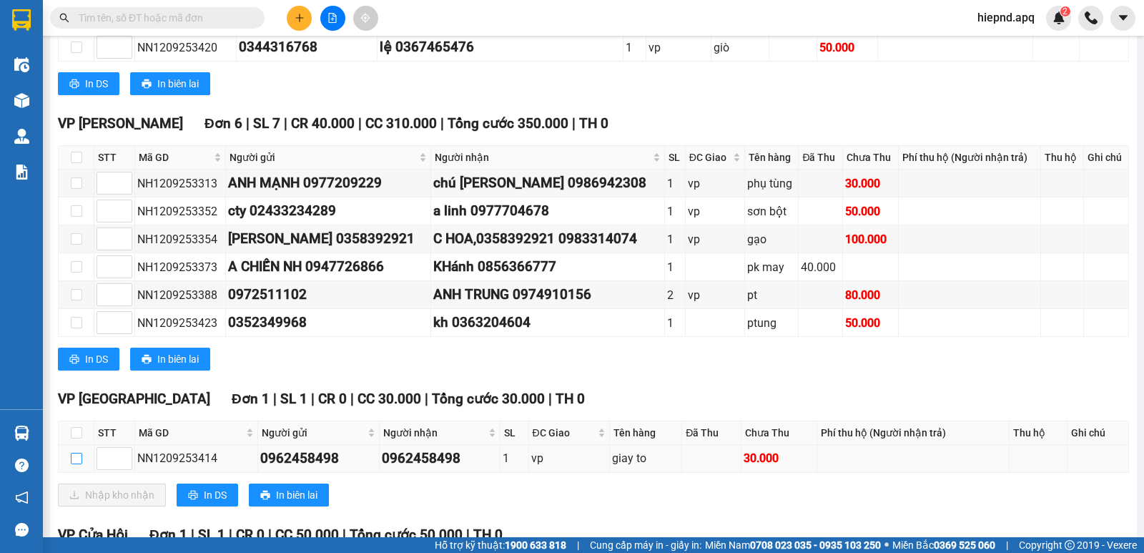
click at [72, 464] on input "checkbox" at bounding box center [76, 458] width 11 height 11
checkbox input "true"
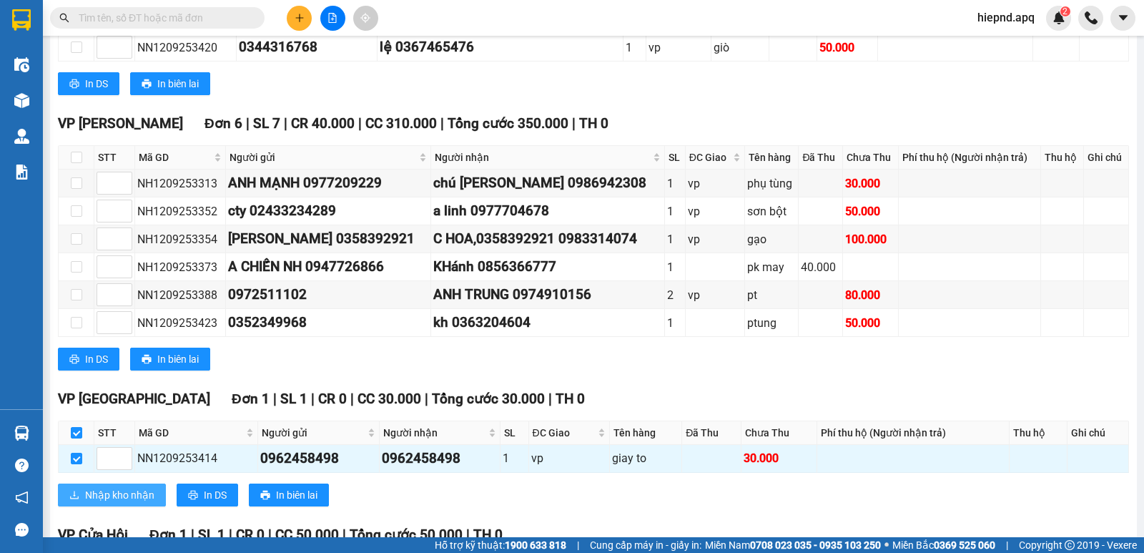
click at [122, 503] on span "Nhập kho nhận" at bounding box center [119, 495] width 69 height 16
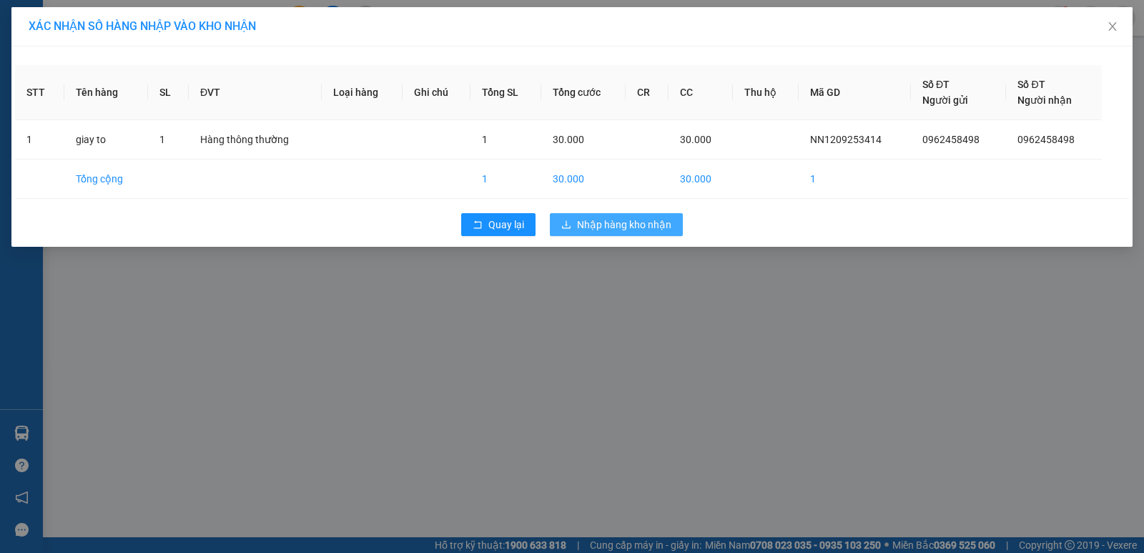
click at [600, 222] on span "Nhập hàng kho nhận" at bounding box center [624, 225] width 94 height 16
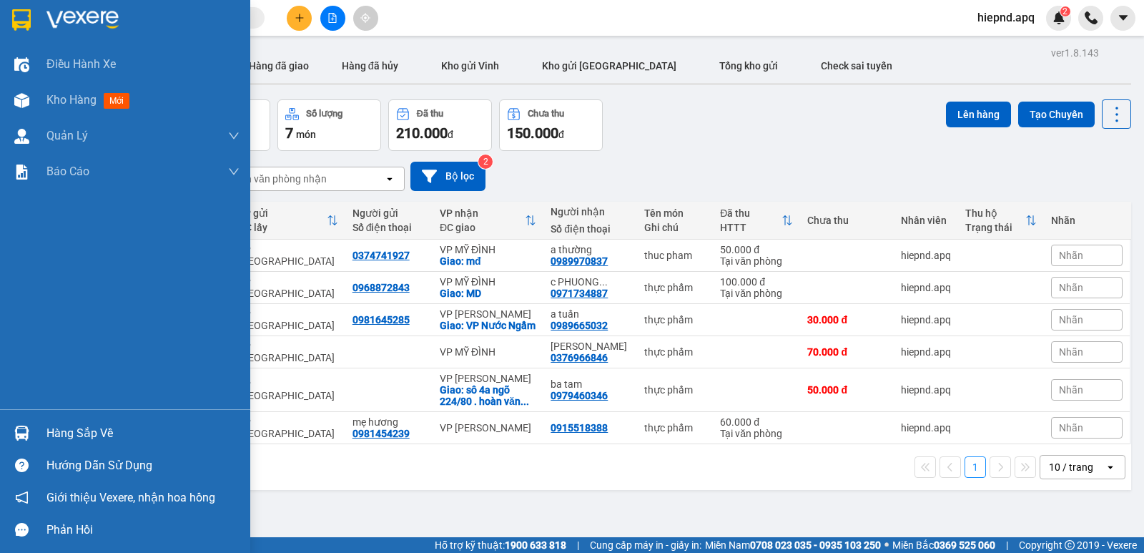
click at [75, 463] on div "Hướng dẫn sử dụng" at bounding box center [142, 465] width 193 height 21
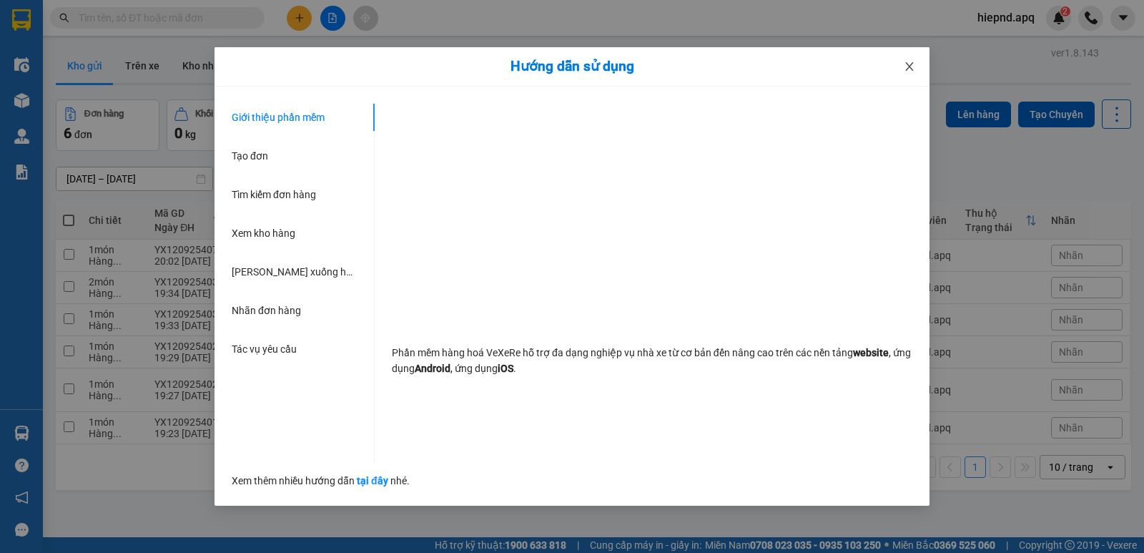
click at [907, 67] on icon "close" at bounding box center [909, 66] width 11 height 11
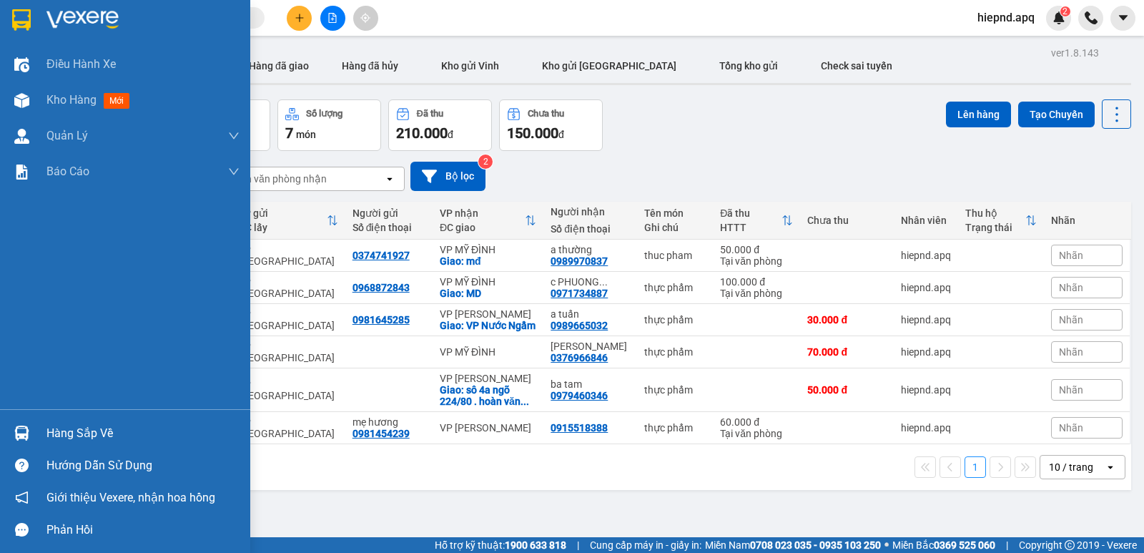
click at [96, 434] on div "Hàng sắp về" at bounding box center [142, 433] width 193 height 21
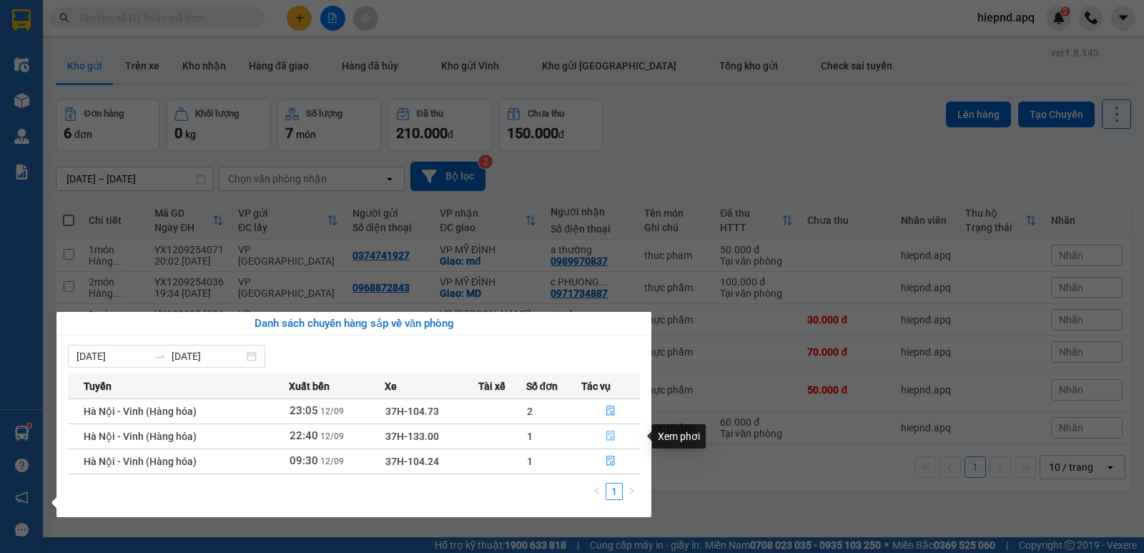
click at [610, 438] on icon "file-done" at bounding box center [611, 436] width 10 height 10
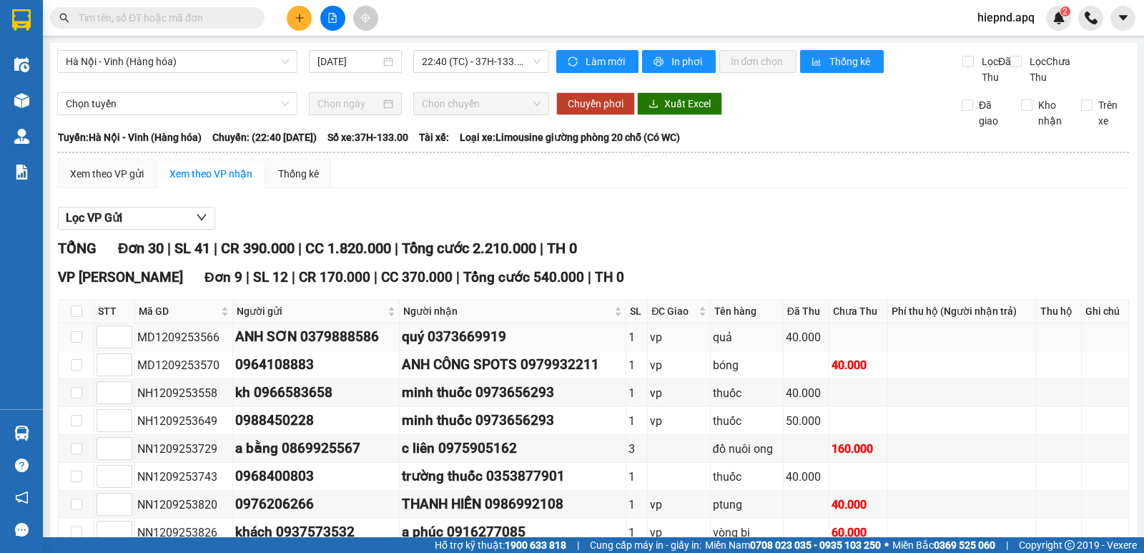
scroll to position [286, 0]
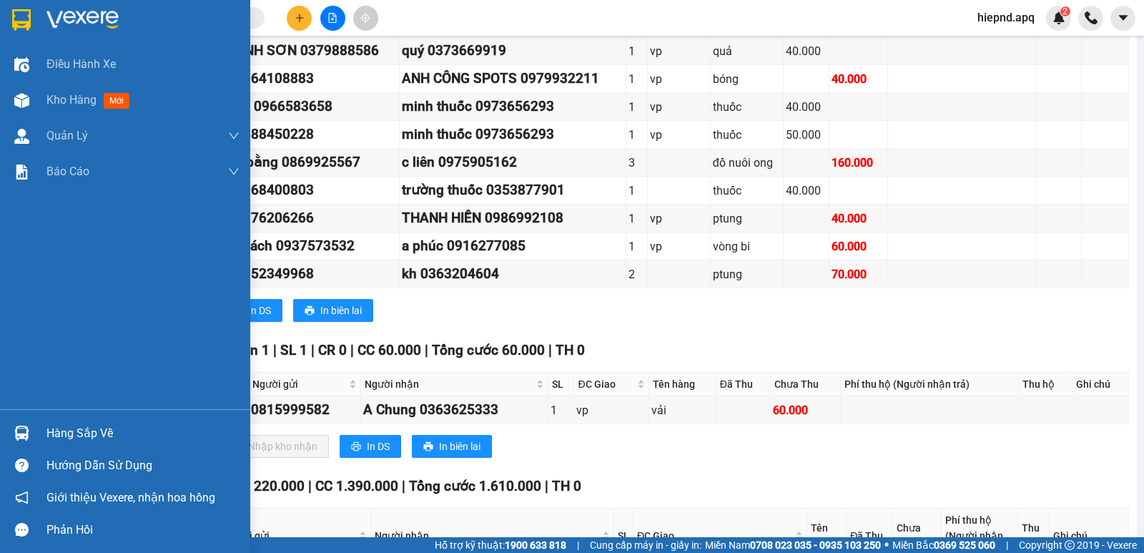
click at [54, 431] on div "Hàng sắp về" at bounding box center [142, 433] width 193 height 21
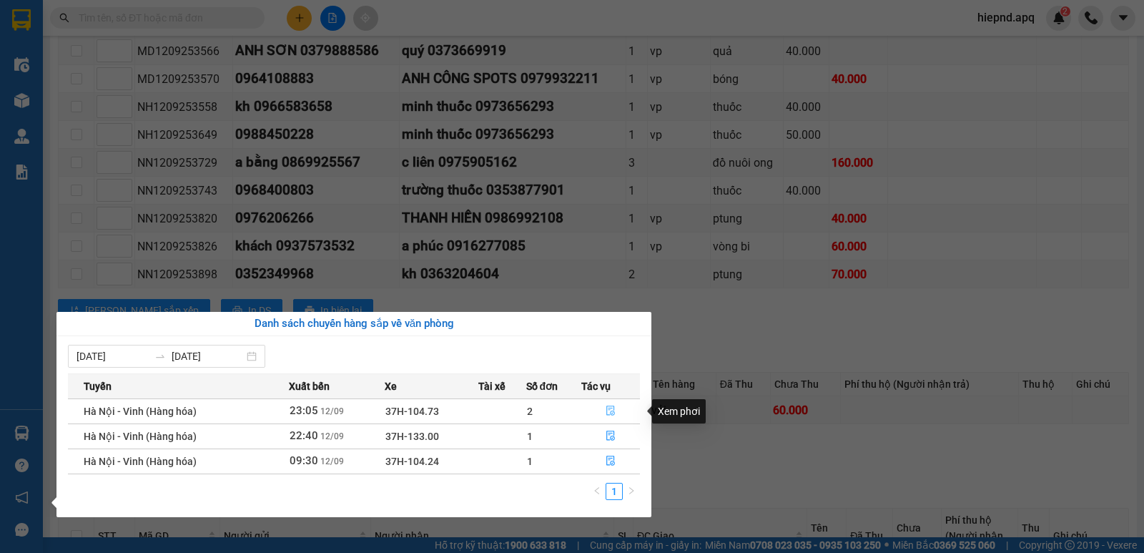
click at [611, 412] on icon "file-done" at bounding box center [610, 411] width 9 height 10
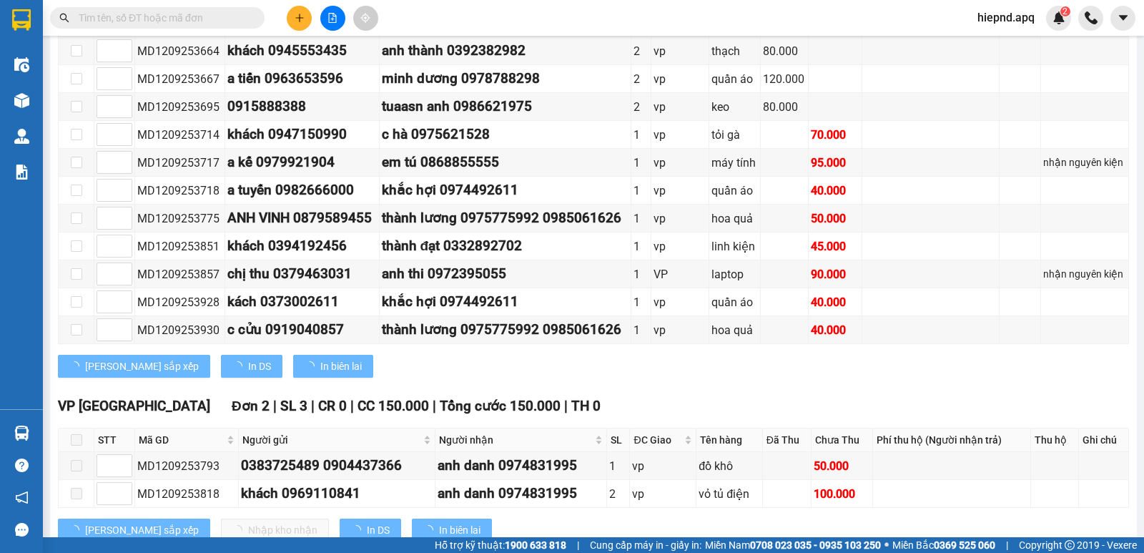
scroll to position [342, 0]
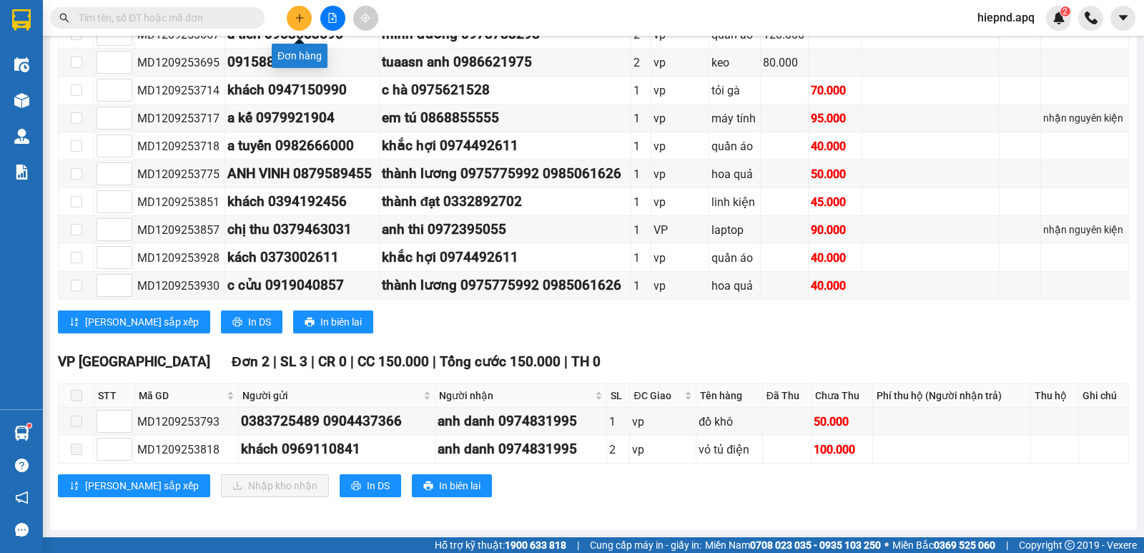
click at [305, 16] on button at bounding box center [299, 18] width 25 height 25
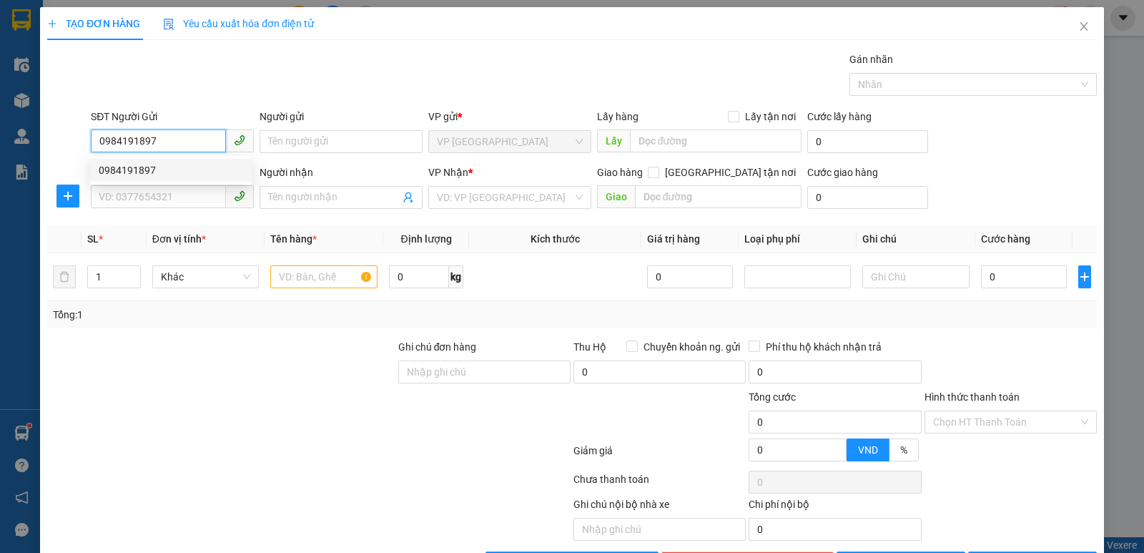
click at [117, 172] on div "0984191897" at bounding box center [171, 170] width 144 height 16
type input "0984191897"
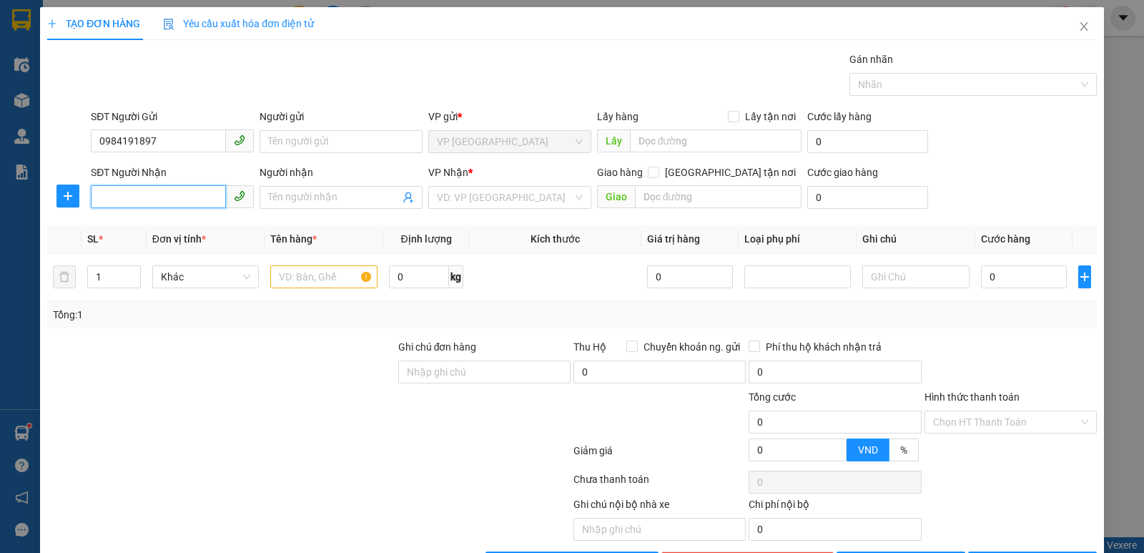
click at [134, 200] on input "SĐT Người Nhận" at bounding box center [158, 196] width 135 height 23
click at [134, 227] on div "0326616368" at bounding box center [171, 226] width 144 height 16
type input "0326616368"
checkbox input "true"
type input "gl"
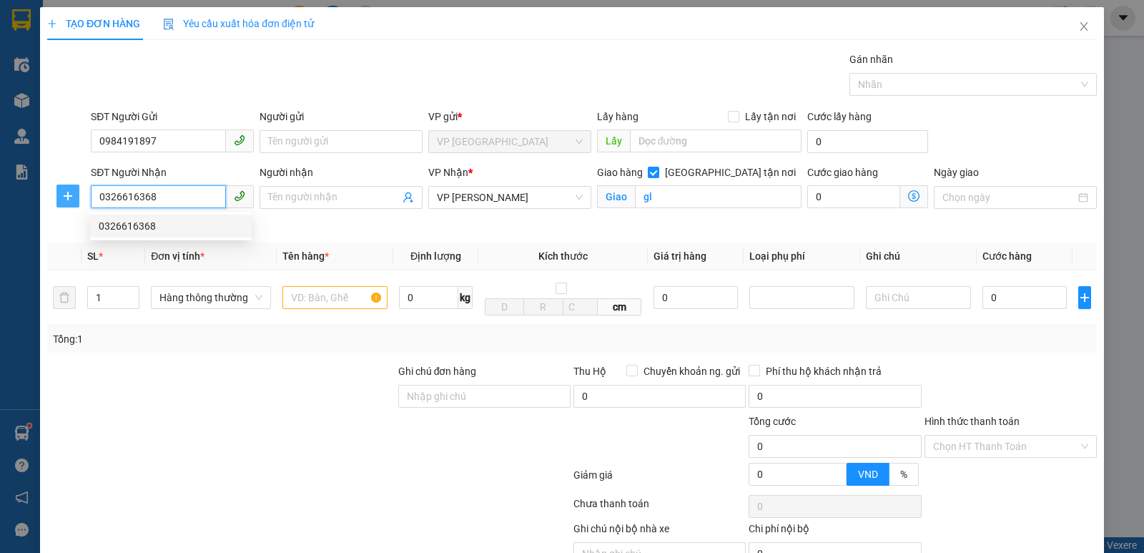
drag, startPoint x: 172, startPoint y: 201, endPoint x: 64, endPoint y: 192, distance: 107.6
click at [64, 192] on div "SĐT Người Nhận 0326616368 Người nhận Tên người nhận VP Nhận * VP GIA LÂM Giao h…" at bounding box center [572, 197] width 1053 height 67
click at [117, 226] on div "0969199643" at bounding box center [171, 226] width 144 height 16
type input "0969199643"
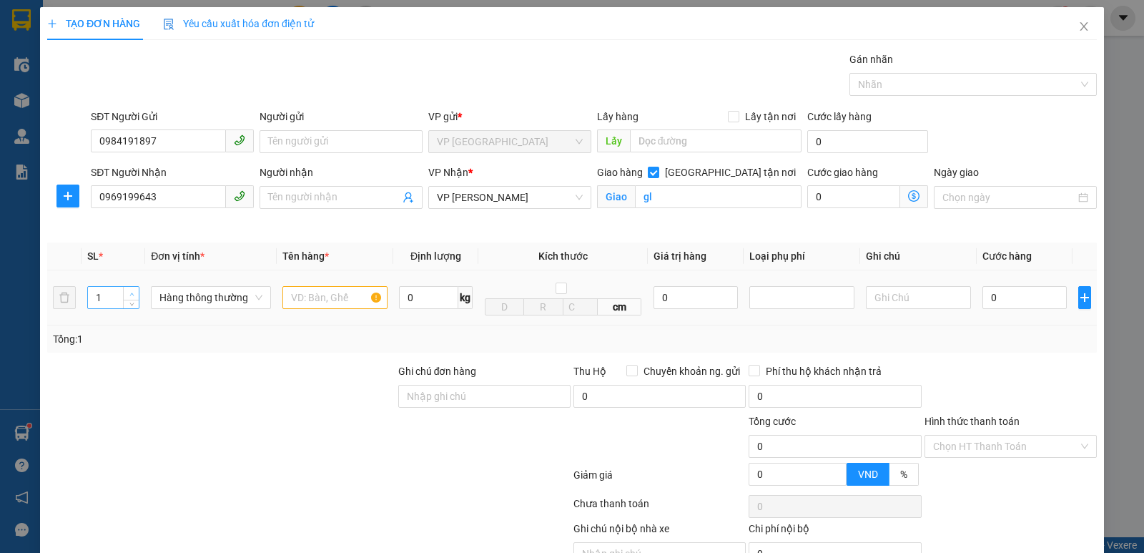
type input "2"
click at [134, 296] on span "up" at bounding box center [131, 294] width 9 height 9
click at [305, 306] on input "text" at bounding box center [334, 297] width 105 height 23
type input "gạo,tp"
click at [1006, 302] on input "0" at bounding box center [1025, 297] width 84 height 23
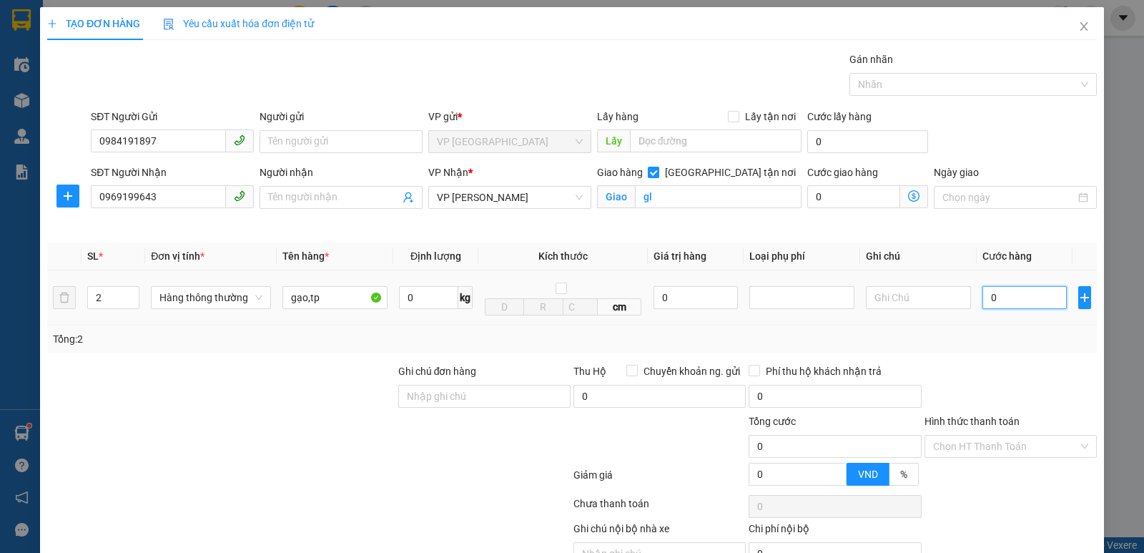
type input "5"
type input "50"
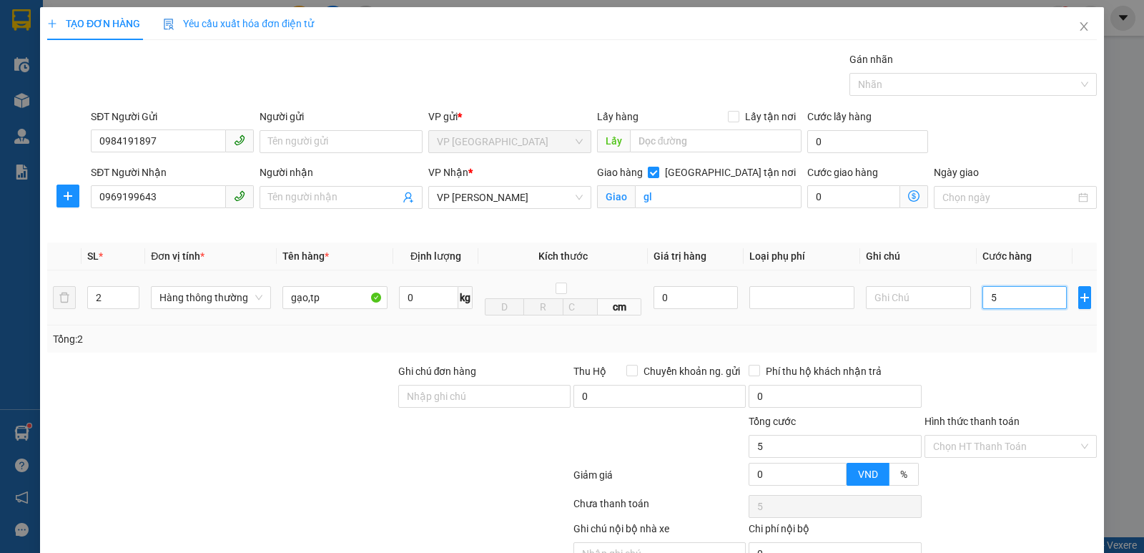
type input "50"
type input "500"
type input "5.000"
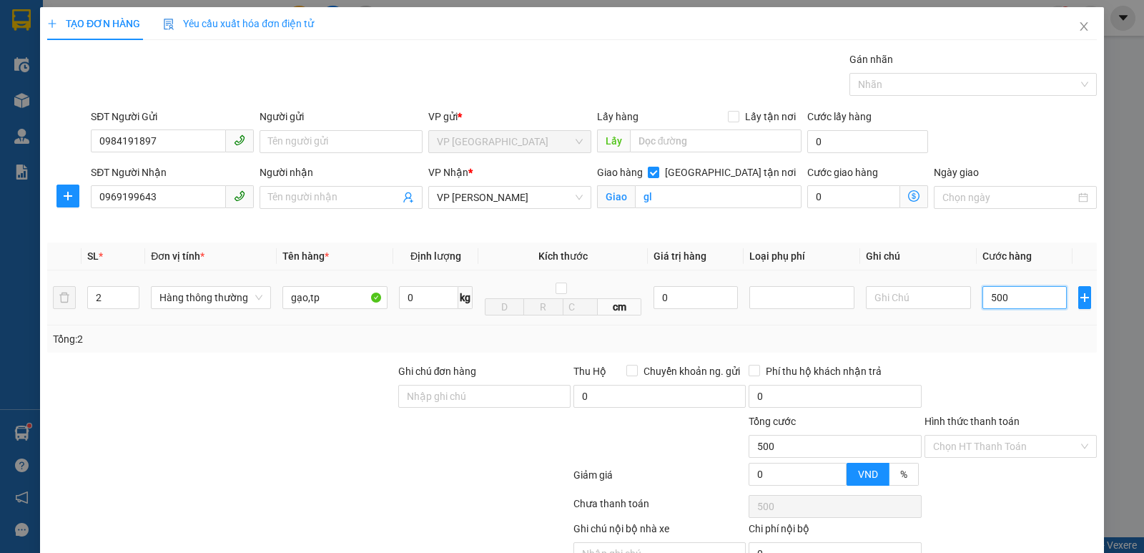
type input "5.000"
type input "50.000"
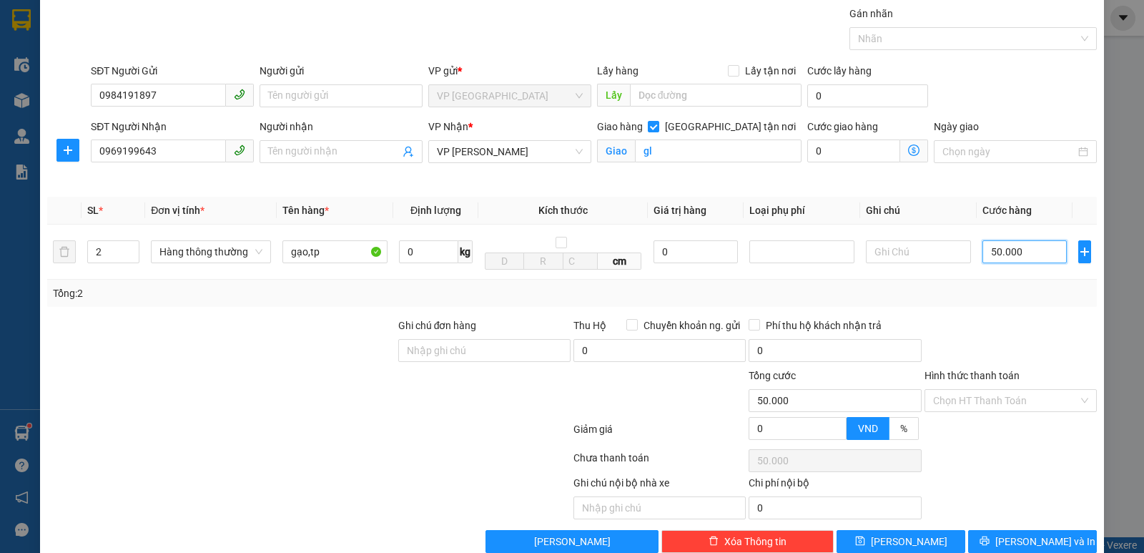
scroll to position [72, 0]
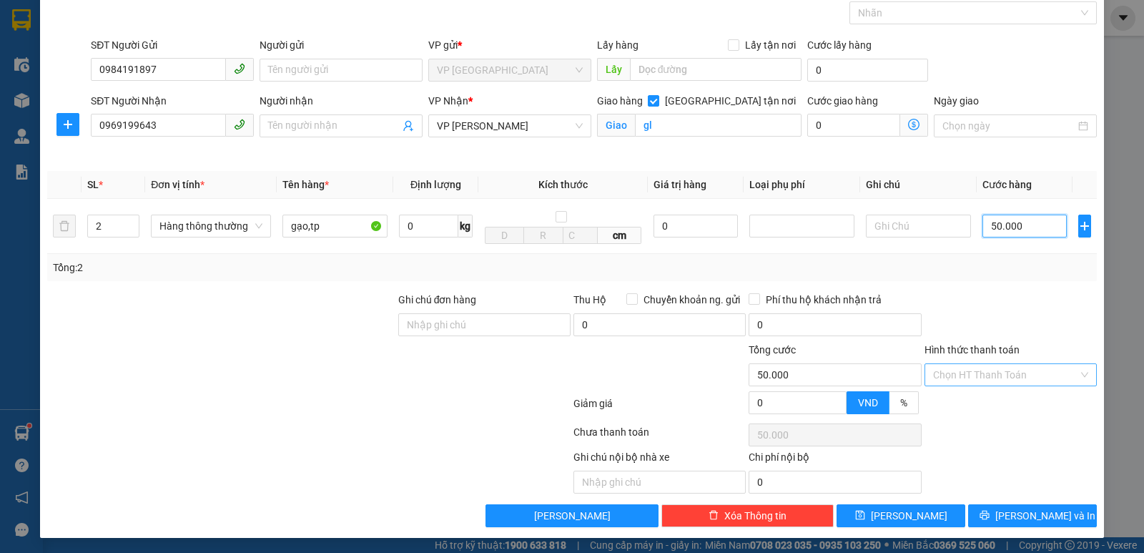
type input "50.000"
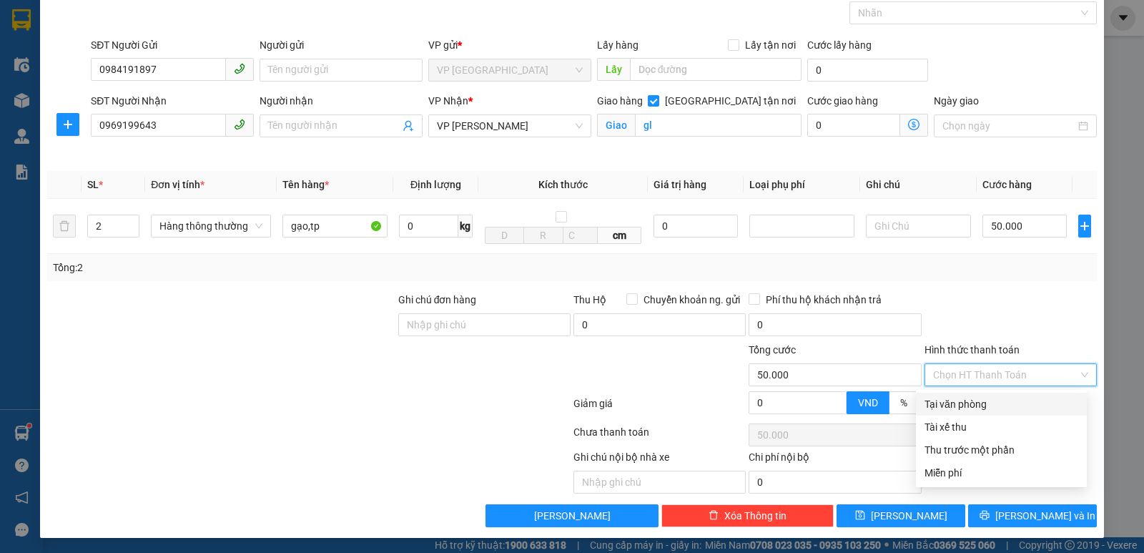
click at [1009, 372] on input "Hình thức thanh toán" at bounding box center [1005, 374] width 145 height 21
click at [993, 408] on div "Tại văn phòng" at bounding box center [1002, 404] width 154 height 16
type input "0"
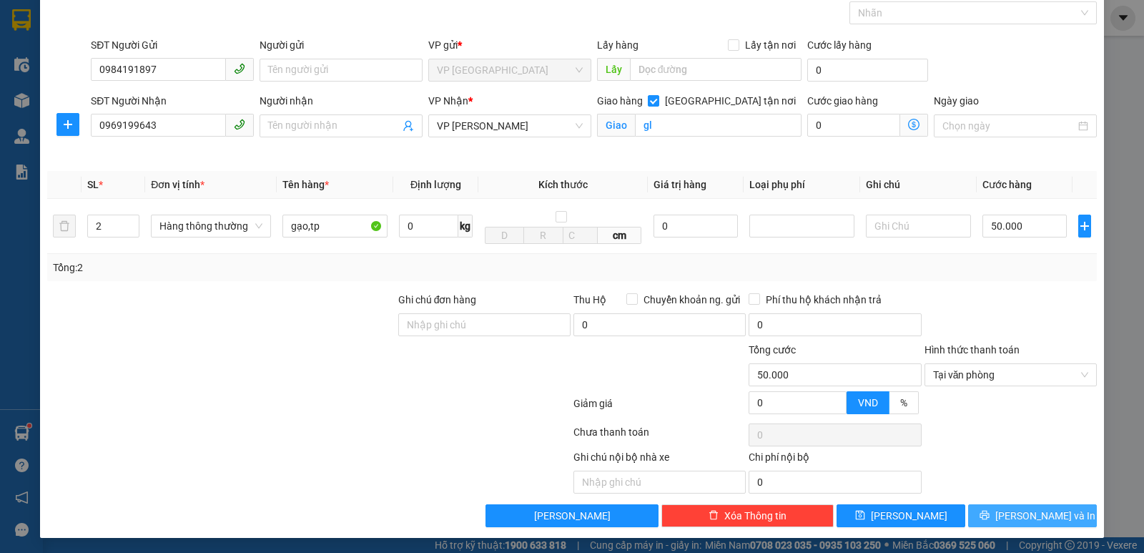
click at [1008, 518] on button "[PERSON_NAME] và In" at bounding box center [1032, 515] width 129 height 23
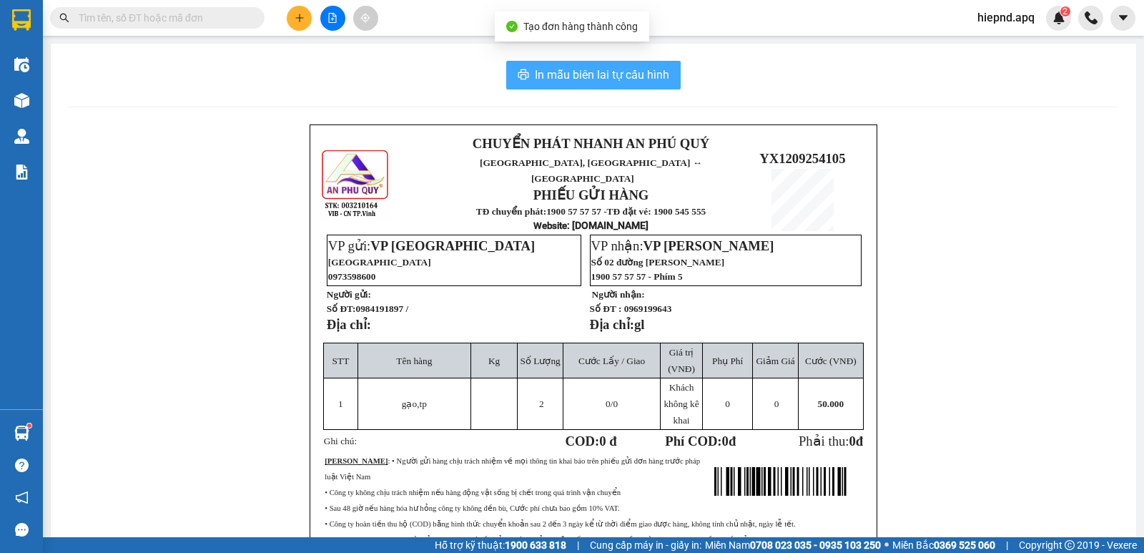
click at [576, 76] on span "In mẫu biên lai tự cấu hình" at bounding box center [602, 75] width 134 height 18
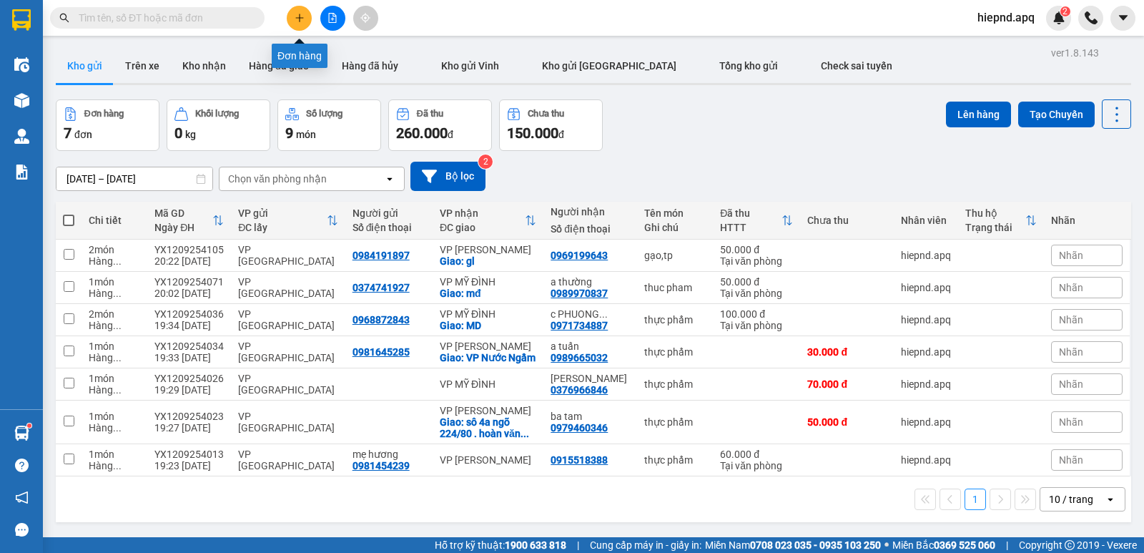
click at [297, 18] on icon "plus" at bounding box center [299, 17] width 8 height 1
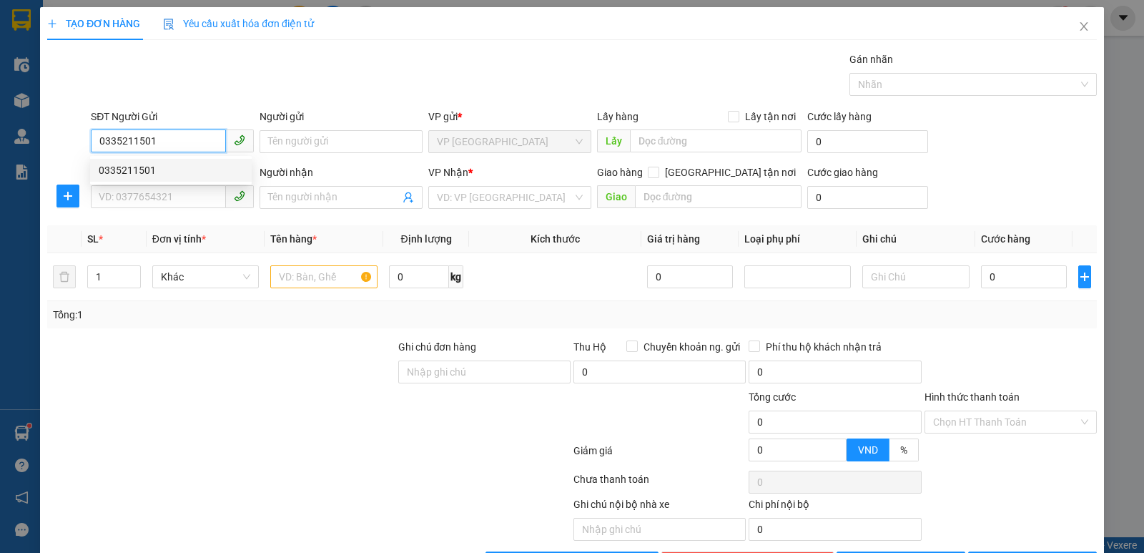
click at [149, 172] on div "0335211501" at bounding box center [171, 170] width 144 height 16
type input "0335211501"
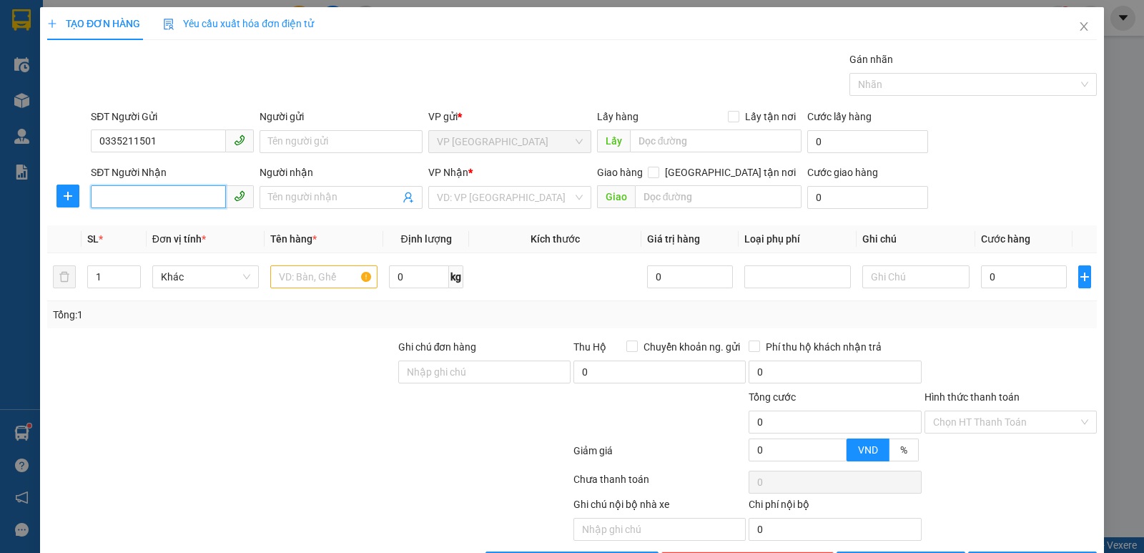
click at [154, 195] on input "SĐT Người Nhận" at bounding box center [158, 196] width 135 height 23
click at [147, 225] on div "0349146889" at bounding box center [171, 226] width 144 height 16
type input "0349146889"
checkbox input "true"
type input "nh"
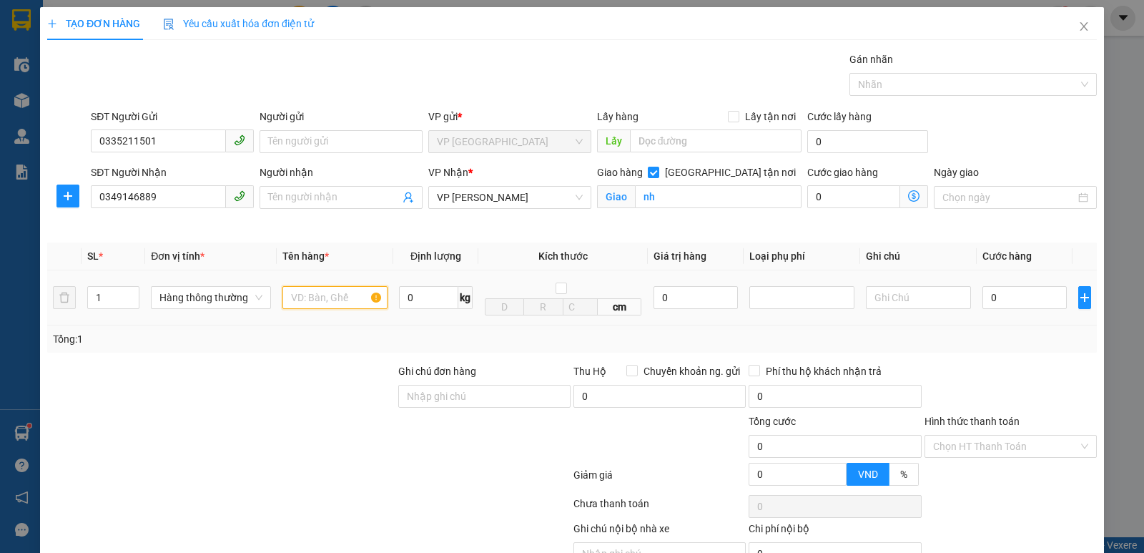
click at [309, 290] on input "text" at bounding box center [334, 297] width 105 height 23
type input "thuc phám"
click at [989, 297] on input "0" at bounding box center [1025, 297] width 84 height 23
type input "4"
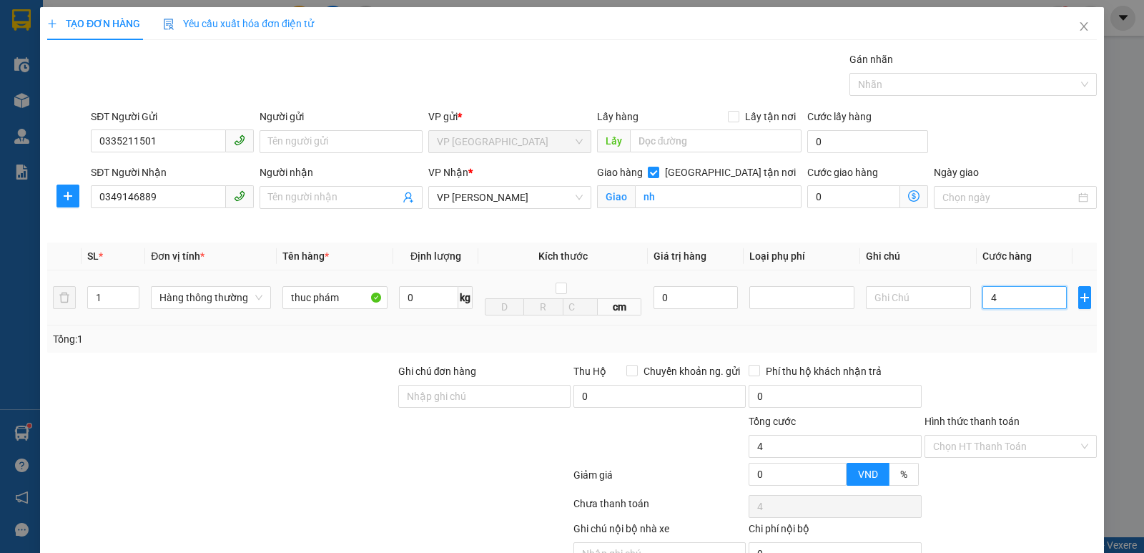
type input "4"
type input "40"
type input "400"
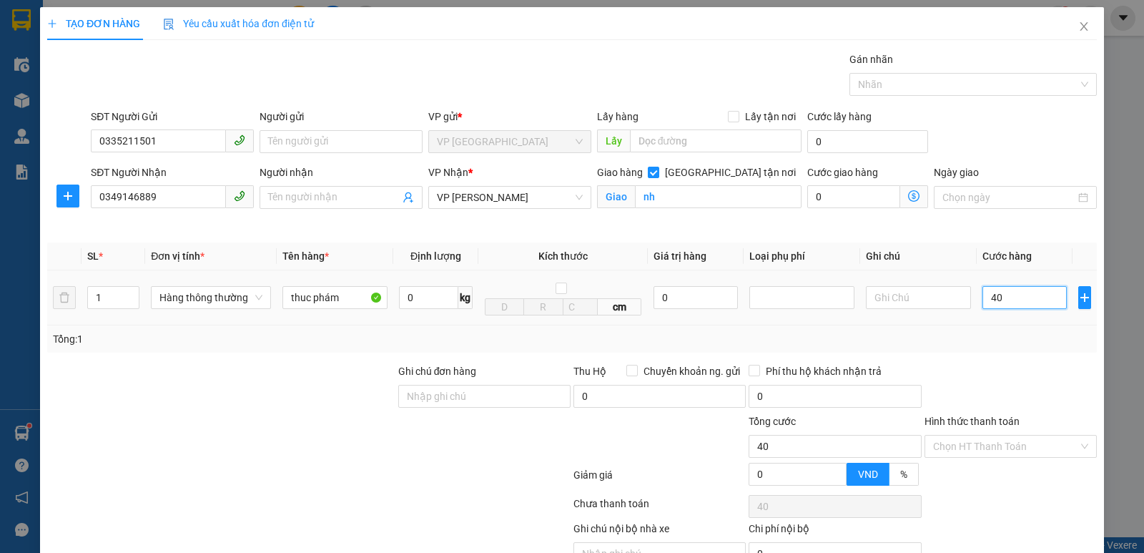
type input "400"
type input "4.000"
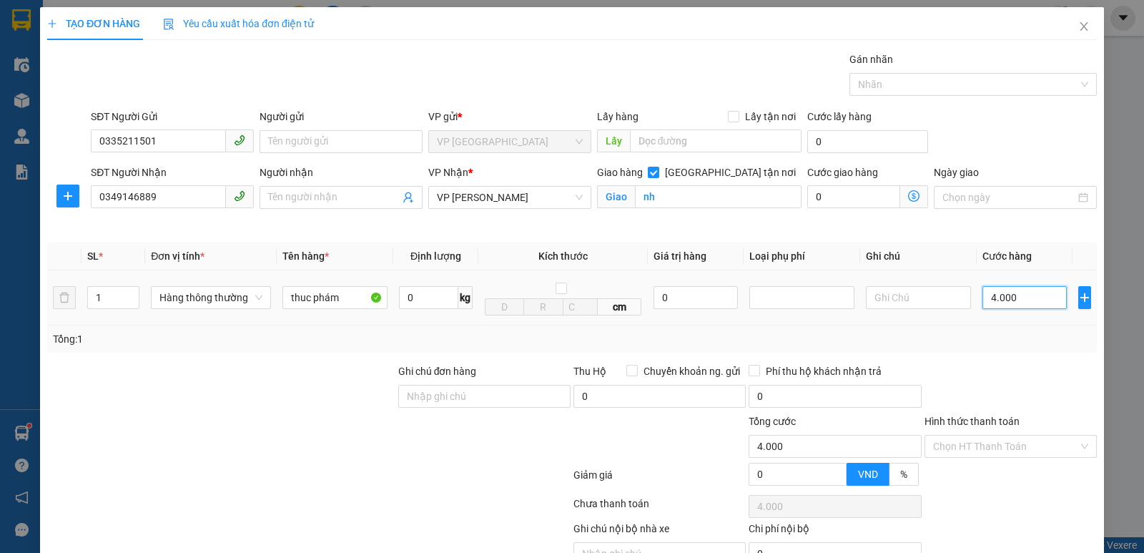
type input "40.000"
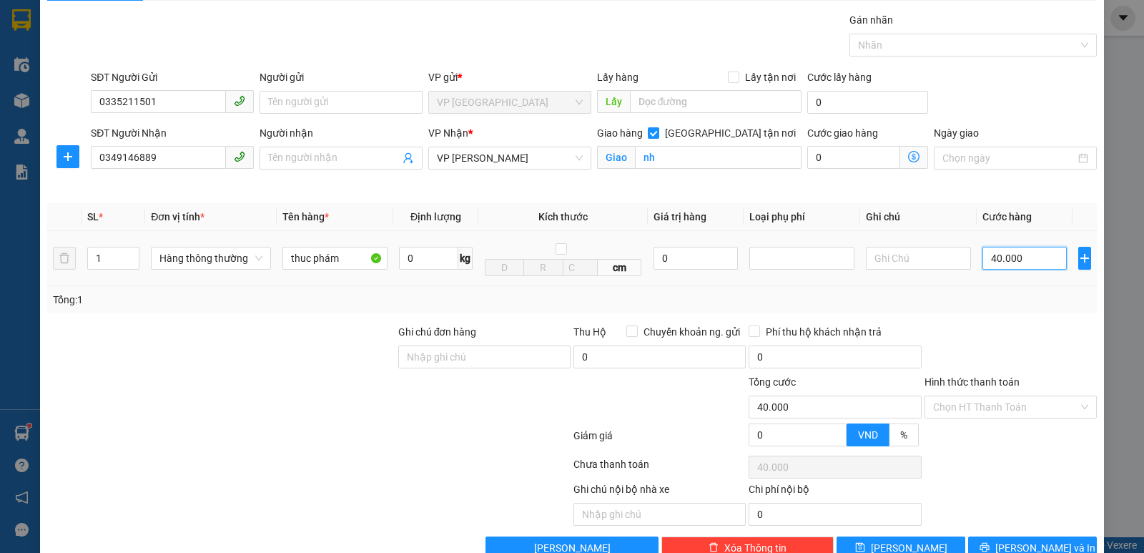
scroll to position [72, 0]
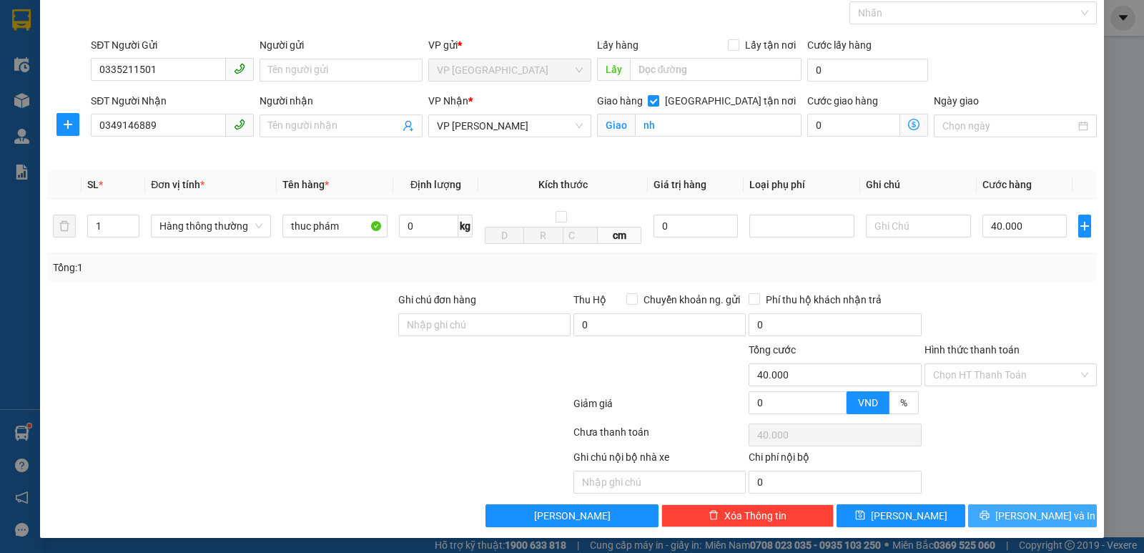
click at [1020, 506] on button "[PERSON_NAME] và In" at bounding box center [1032, 515] width 129 height 23
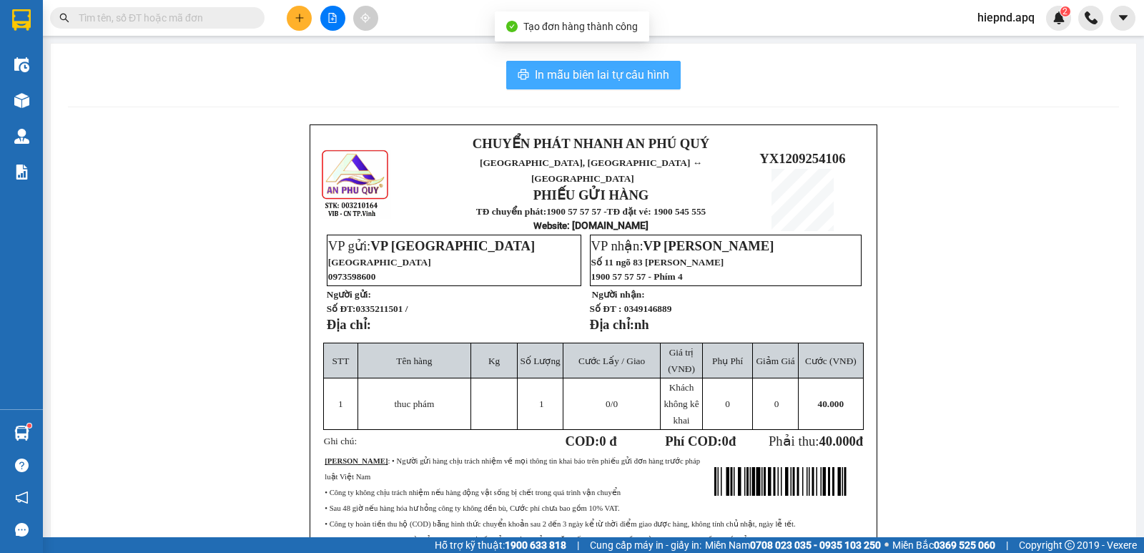
click at [626, 79] on span "In mẫu biên lai tự cấu hình" at bounding box center [602, 75] width 134 height 18
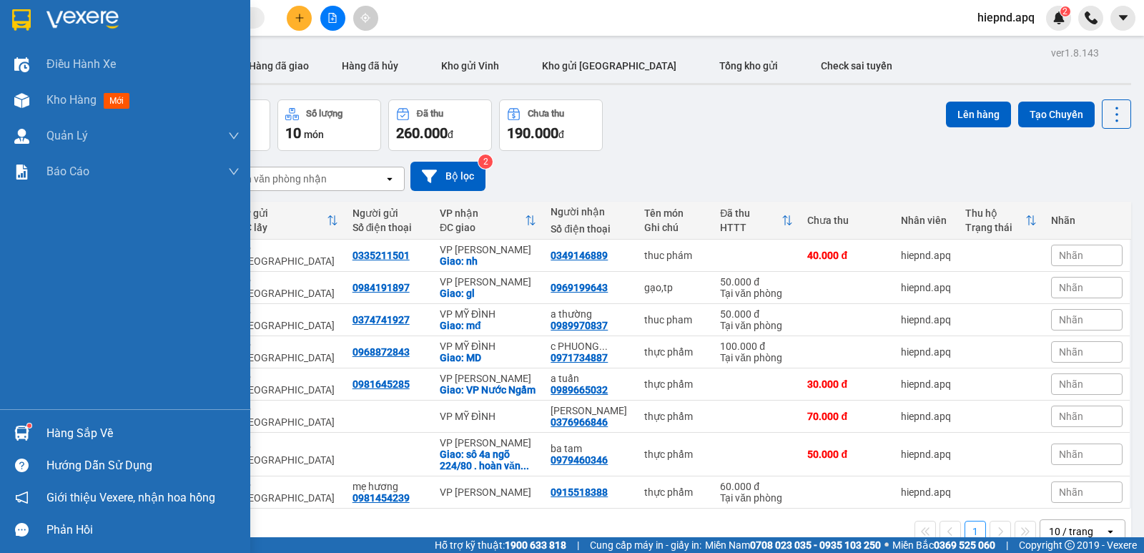
click at [79, 436] on div "Hàng sắp về" at bounding box center [142, 433] width 193 height 21
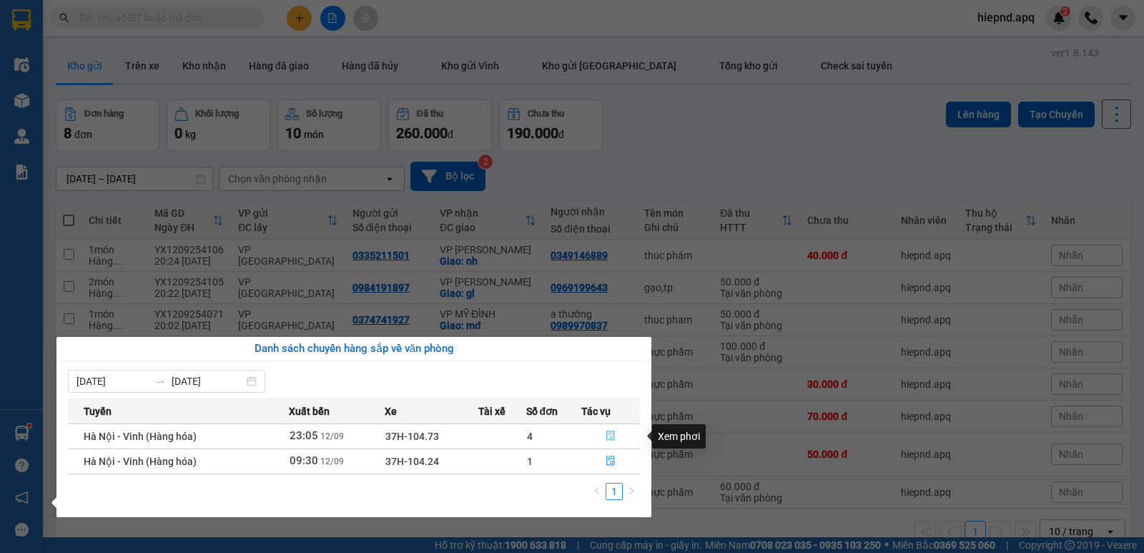
click at [609, 438] on icon "file-done" at bounding box center [611, 436] width 10 height 10
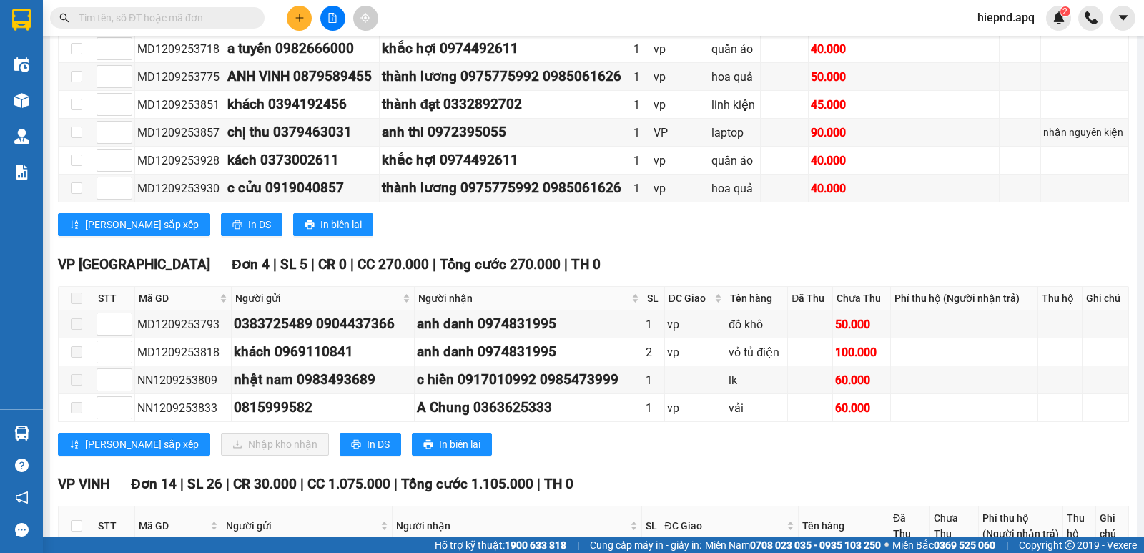
scroll to position [429, 0]
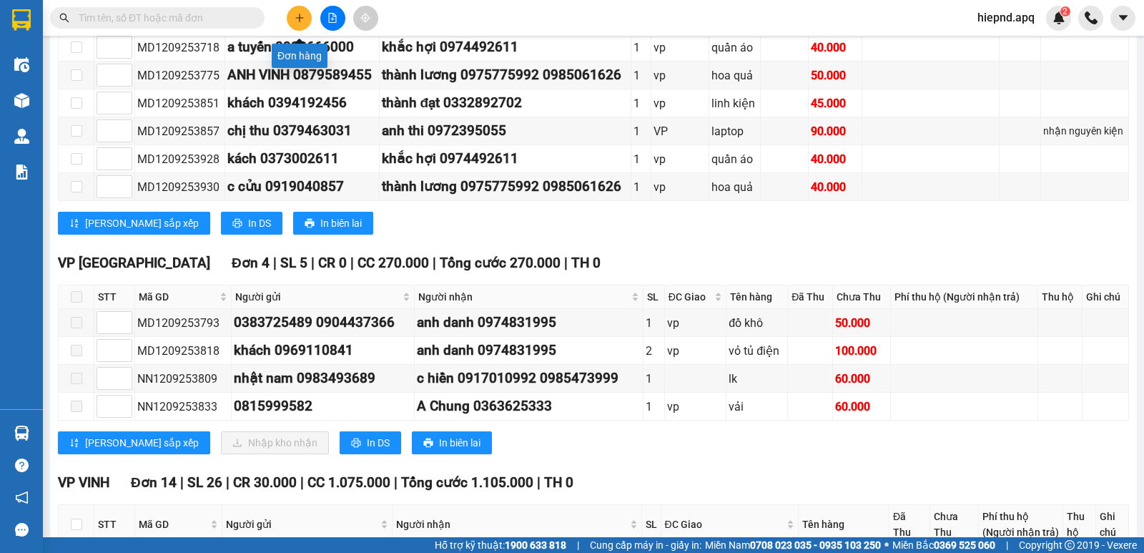
click at [300, 24] on button at bounding box center [299, 18] width 25 height 25
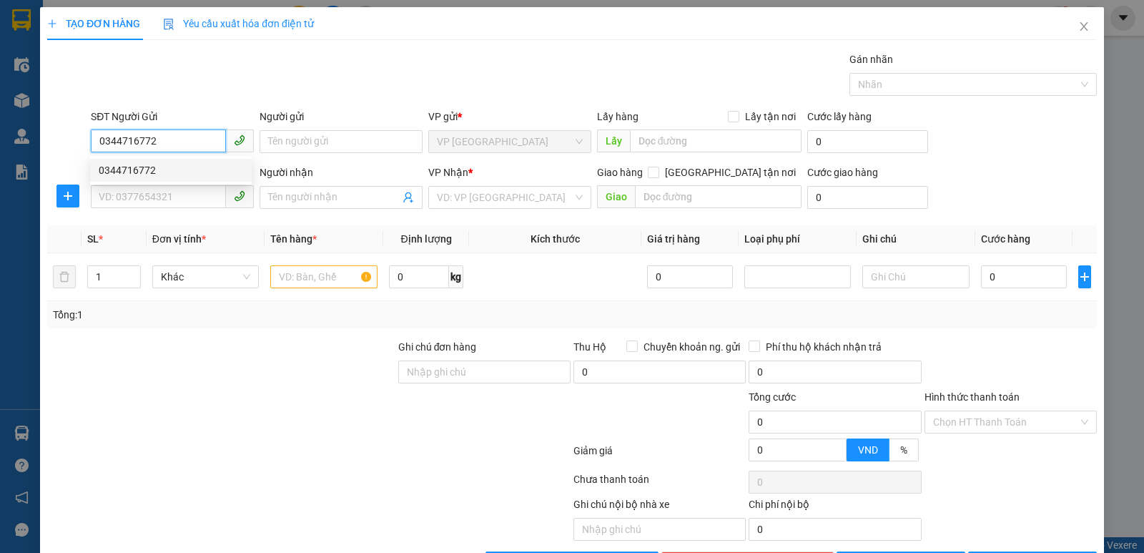
click at [124, 174] on div "0344716772" at bounding box center [171, 170] width 144 height 16
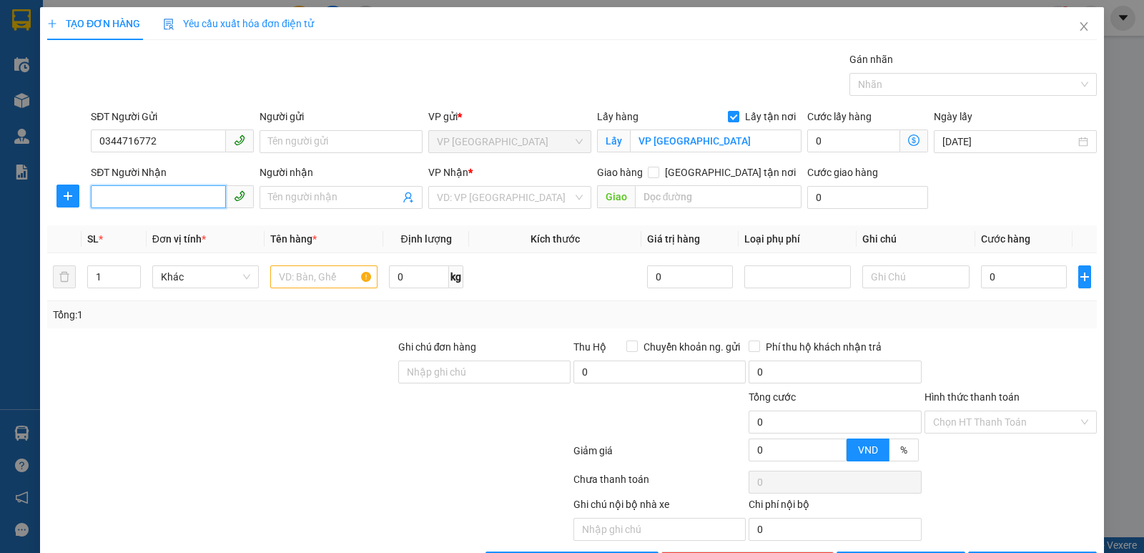
click at [129, 192] on input "SĐT Người Nhận" at bounding box center [158, 196] width 135 height 23
click at [142, 246] on div "0879358899 - c thu" at bounding box center [171, 249] width 144 height 16
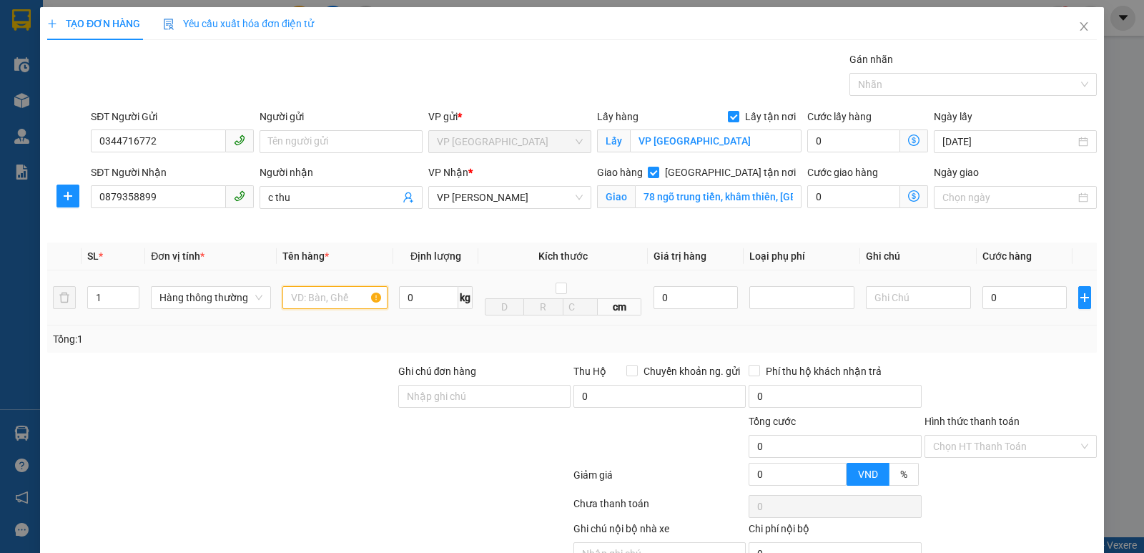
click at [338, 299] on input "text" at bounding box center [334, 297] width 105 height 23
click at [1023, 287] on input "0" at bounding box center [1025, 297] width 84 height 23
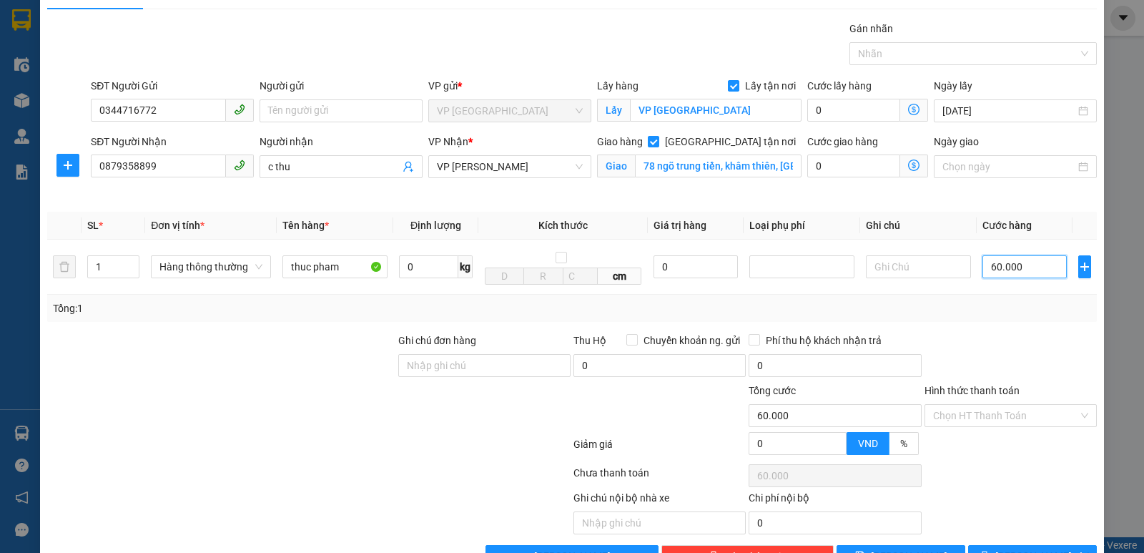
scroll to position [74, 0]
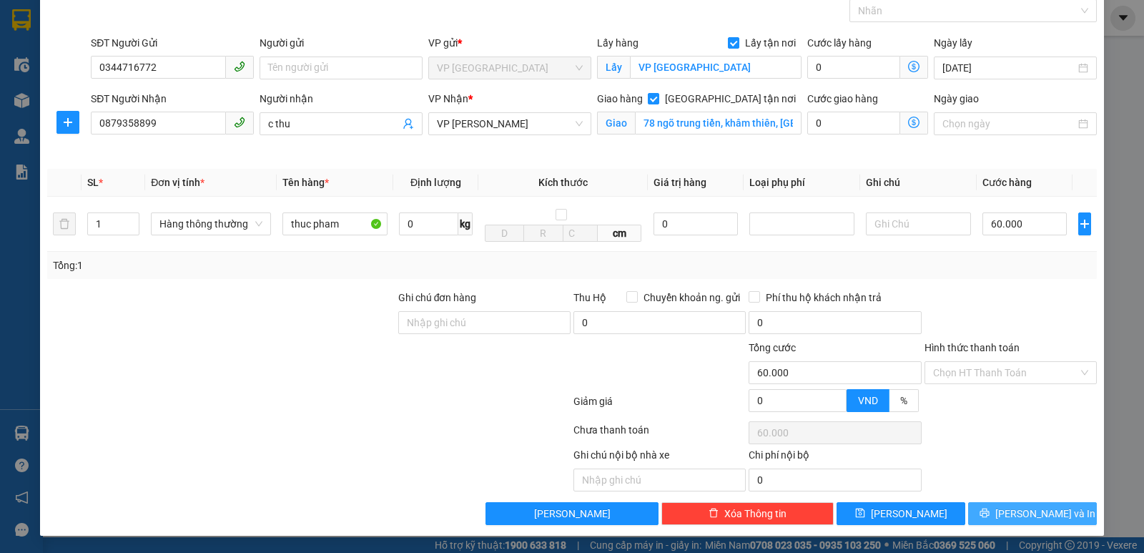
click at [1041, 513] on span "[PERSON_NAME] và In" at bounding box center [1045, 514] width 100 height 16
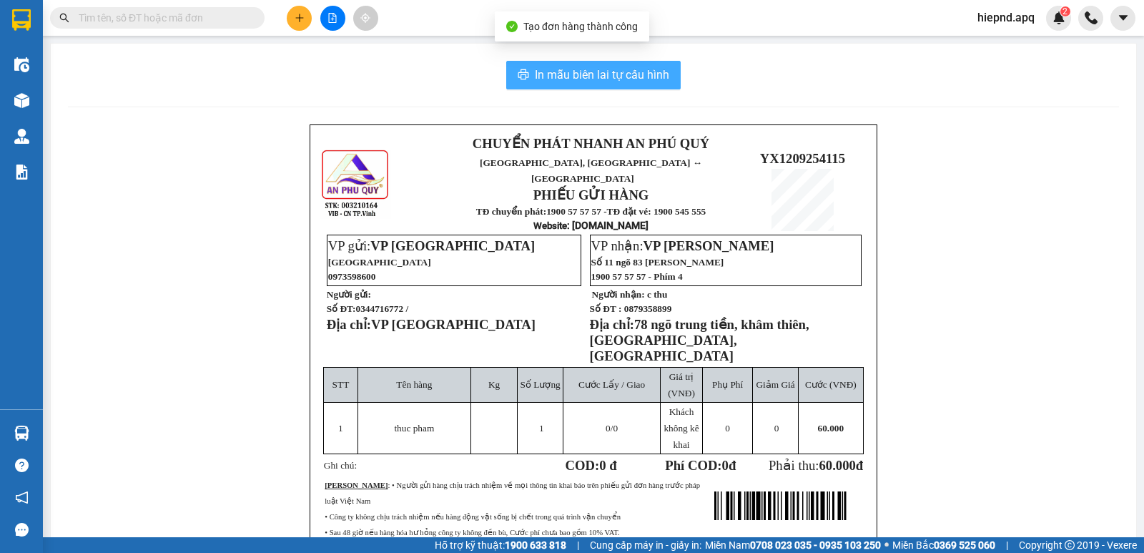
click at [619, 68] on span "In mẫu biên lai tự cấu hình" at bounding box center [602, 75] width 134 height 18
